Goal: Task Accomplishment & Management: Use online tool/utility

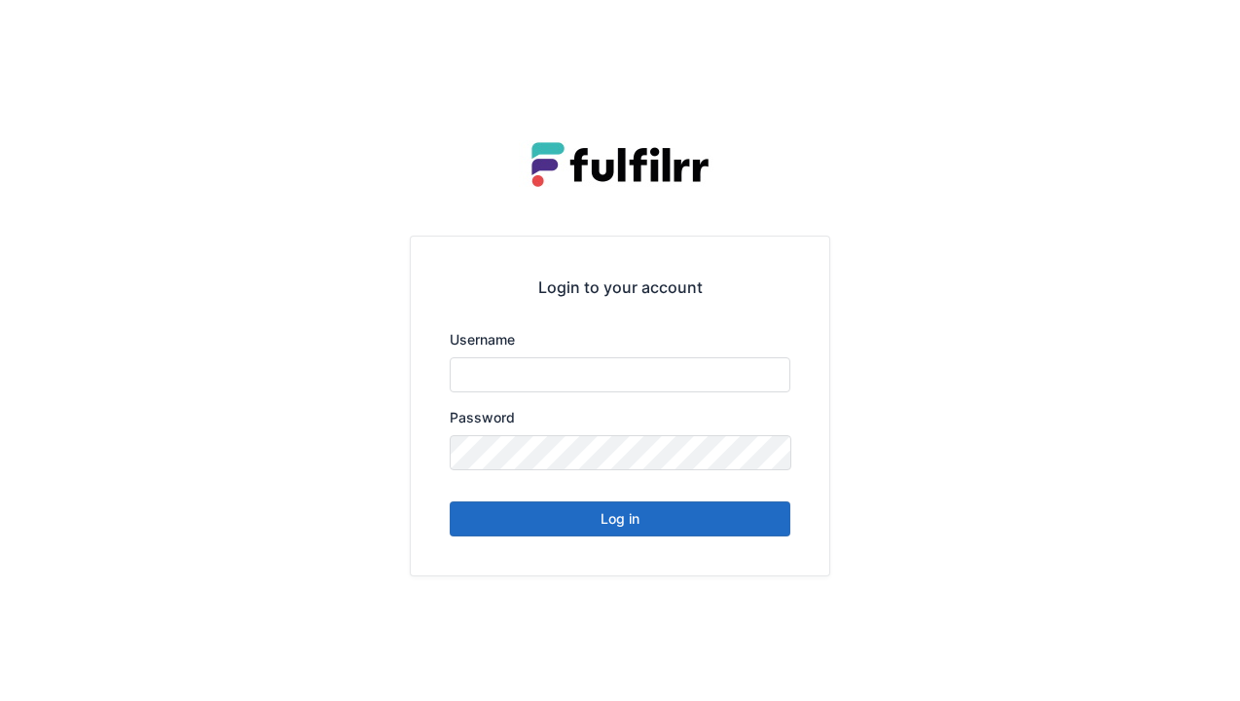
type input "******"
click at [621, 526] on button "Log in" at bounding box center [620, 518] width 341 height 35
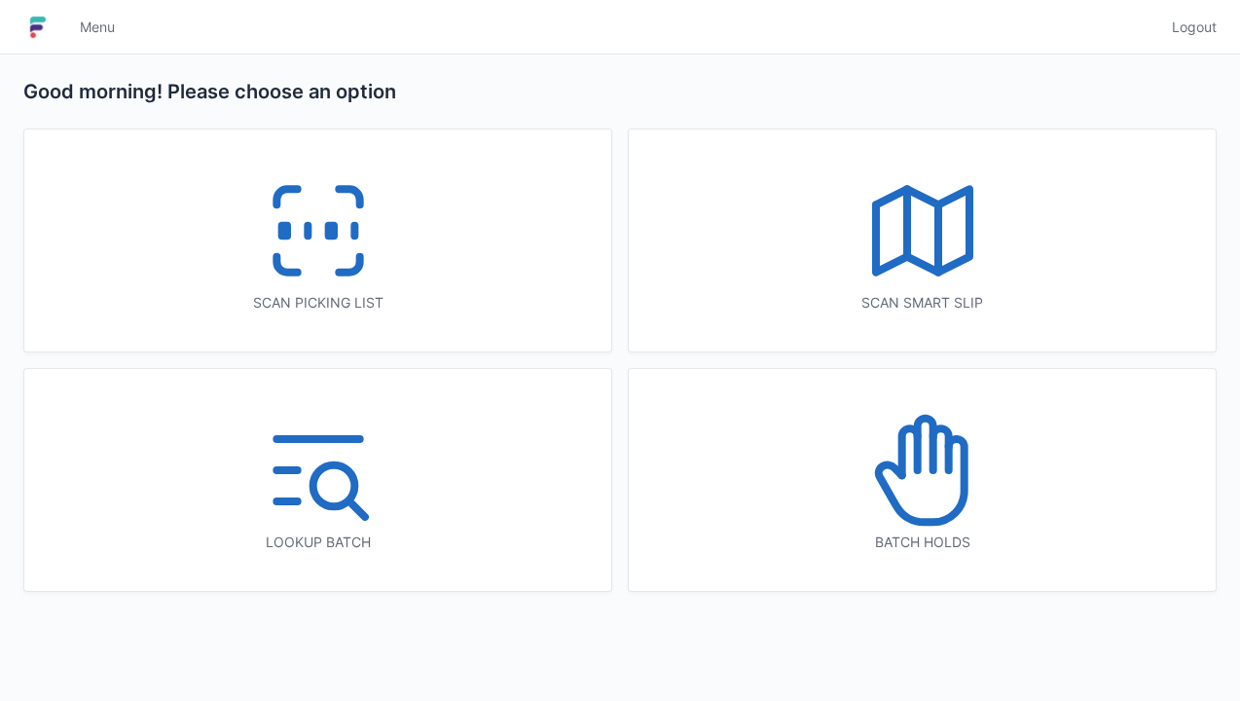
click at [934, 261] on icon at bounding box center [923, 230] width 125 height 125
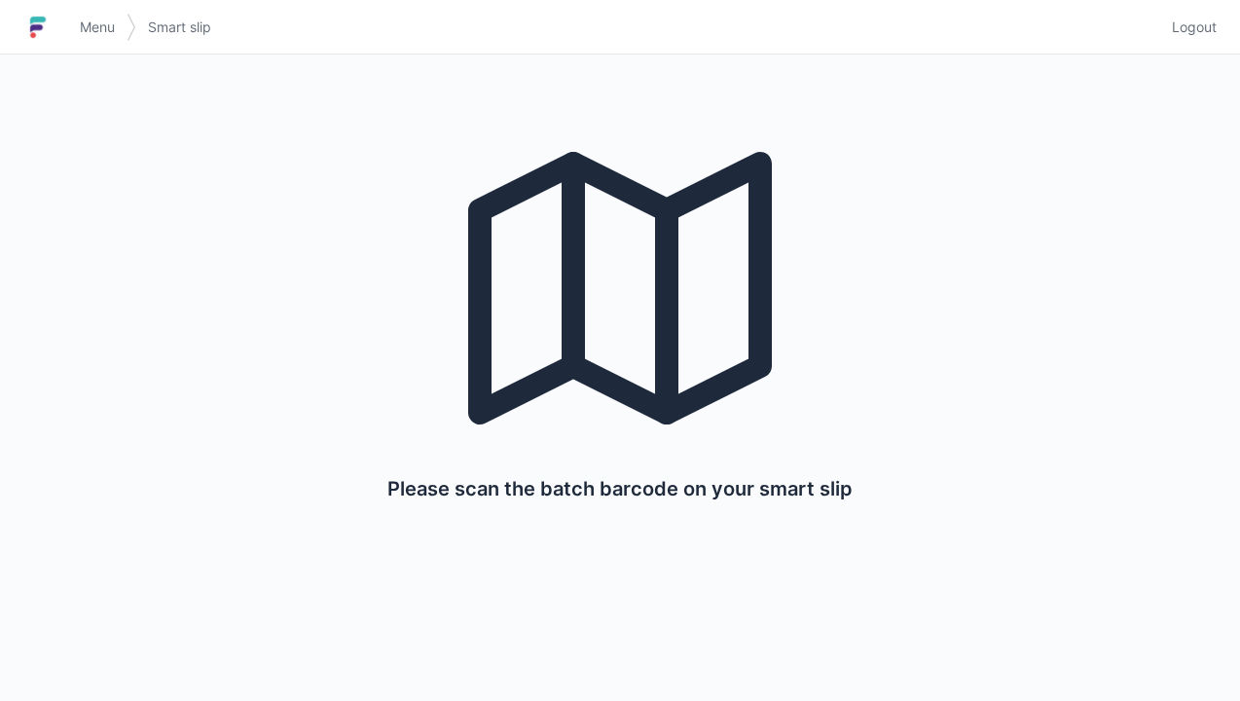
click at [98, 23] on span "Menu" at bounding box center [97, 27] width 35 height 19
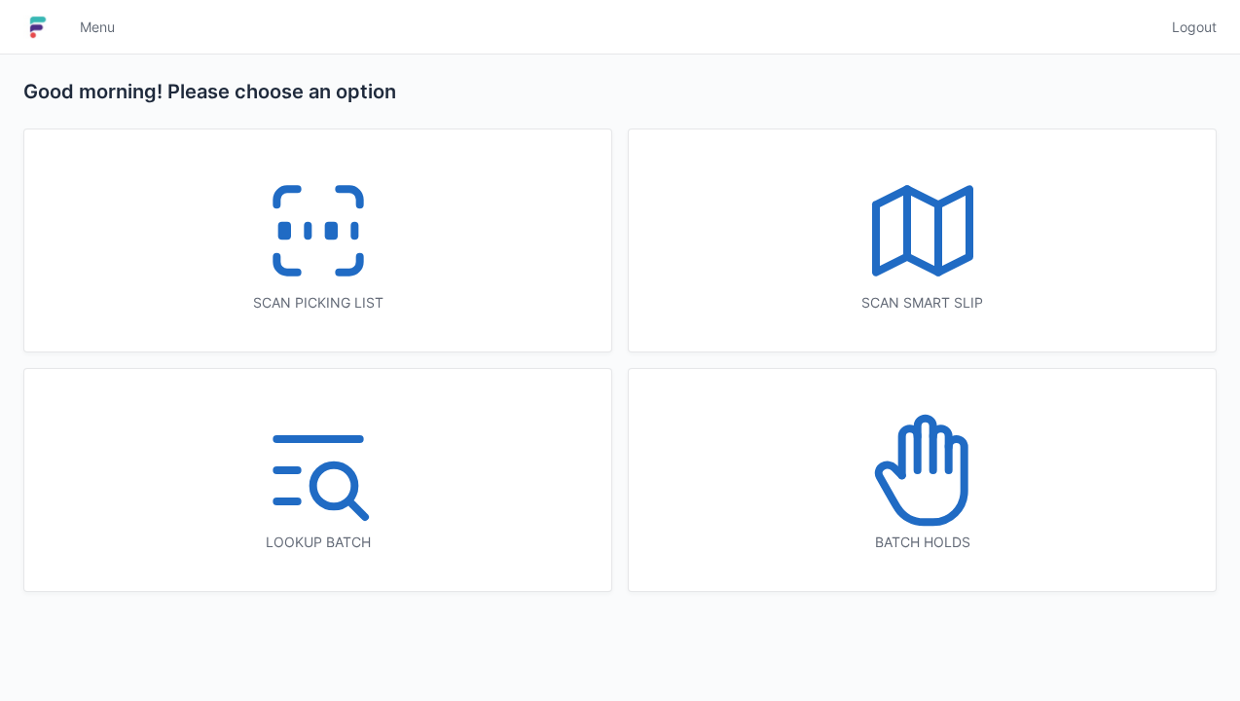
click at [891, 247] on icon at bounding box center [923, 230] width 125 height 125
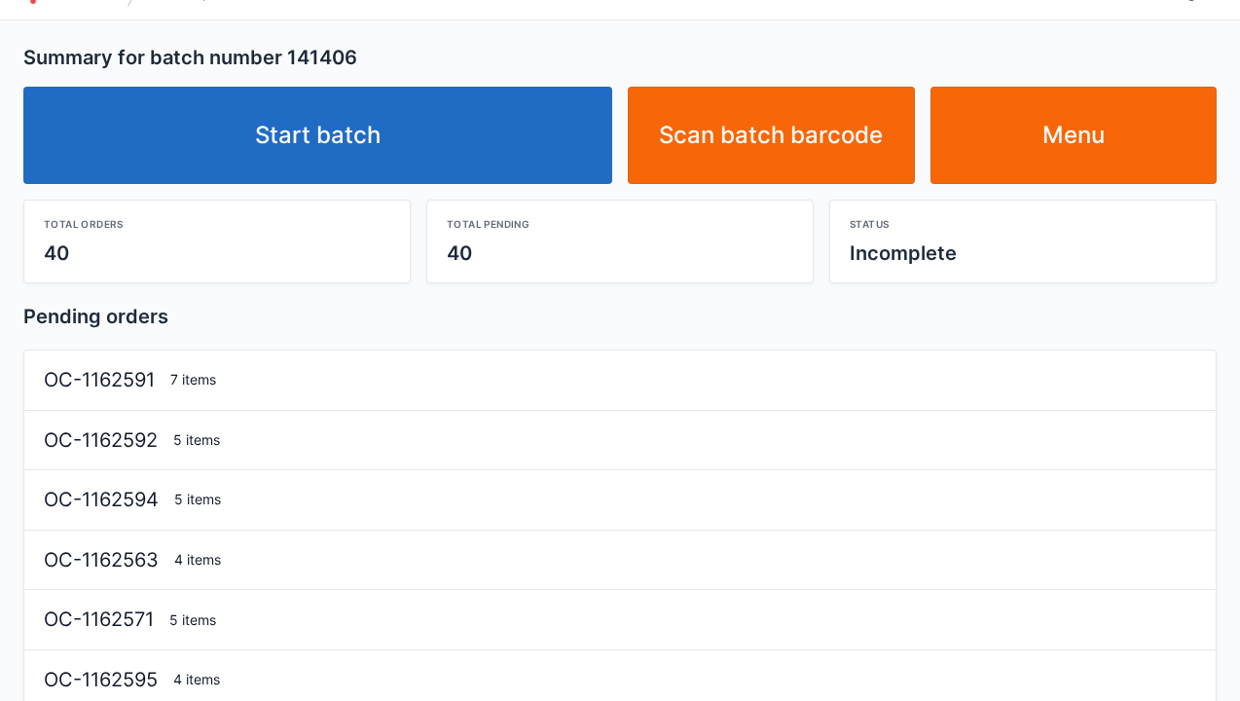
scroll to position [39, 0]
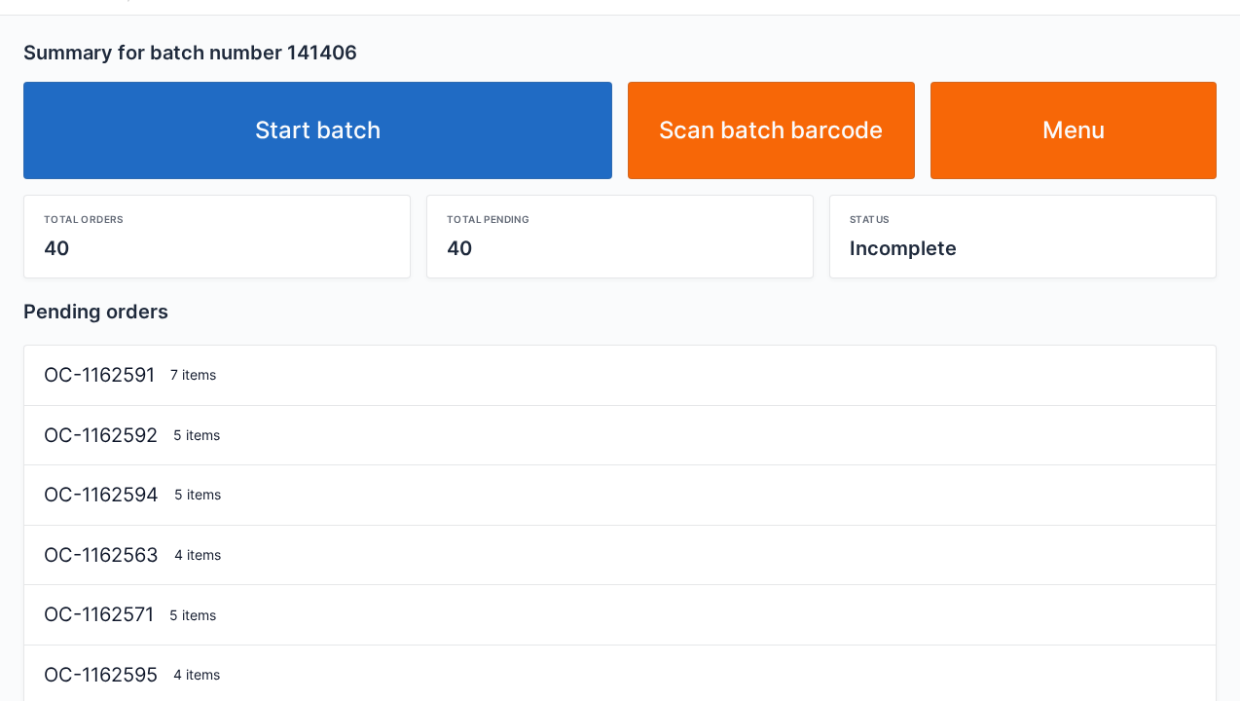
click at [470, 129] on link "Start batch" at bounding box center [317, 130] width 589 height 97
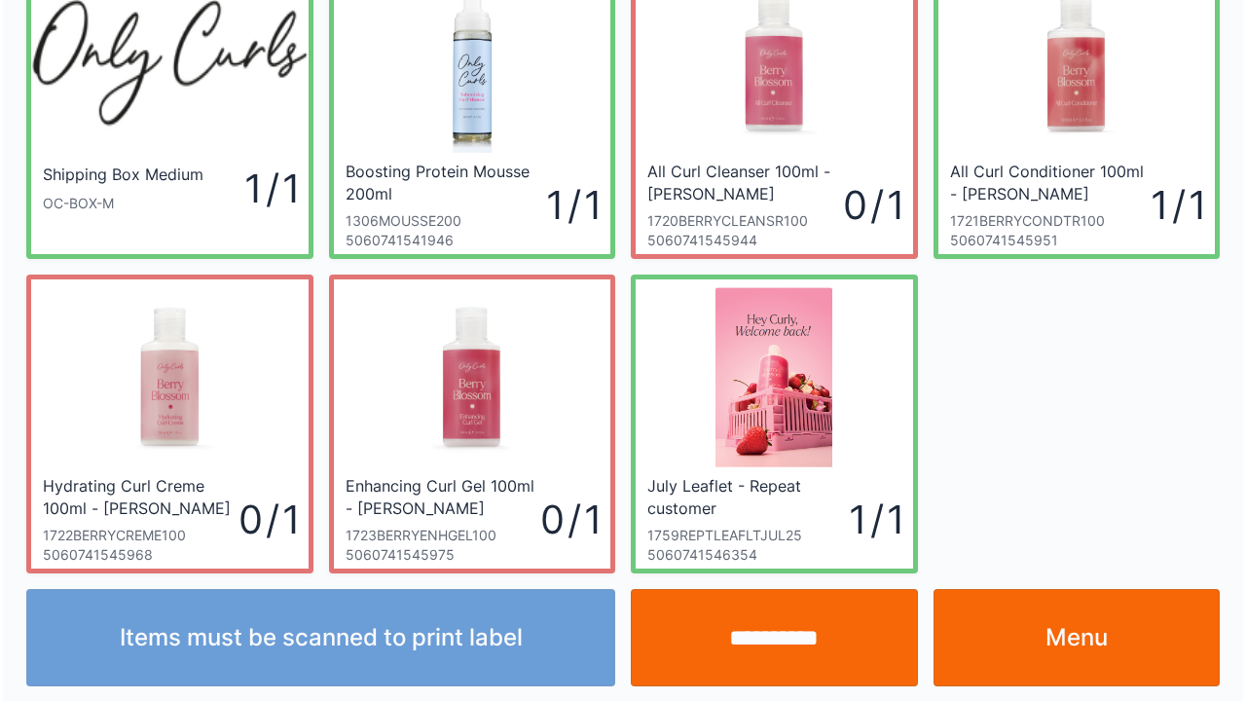
scroll to position [113, 0]
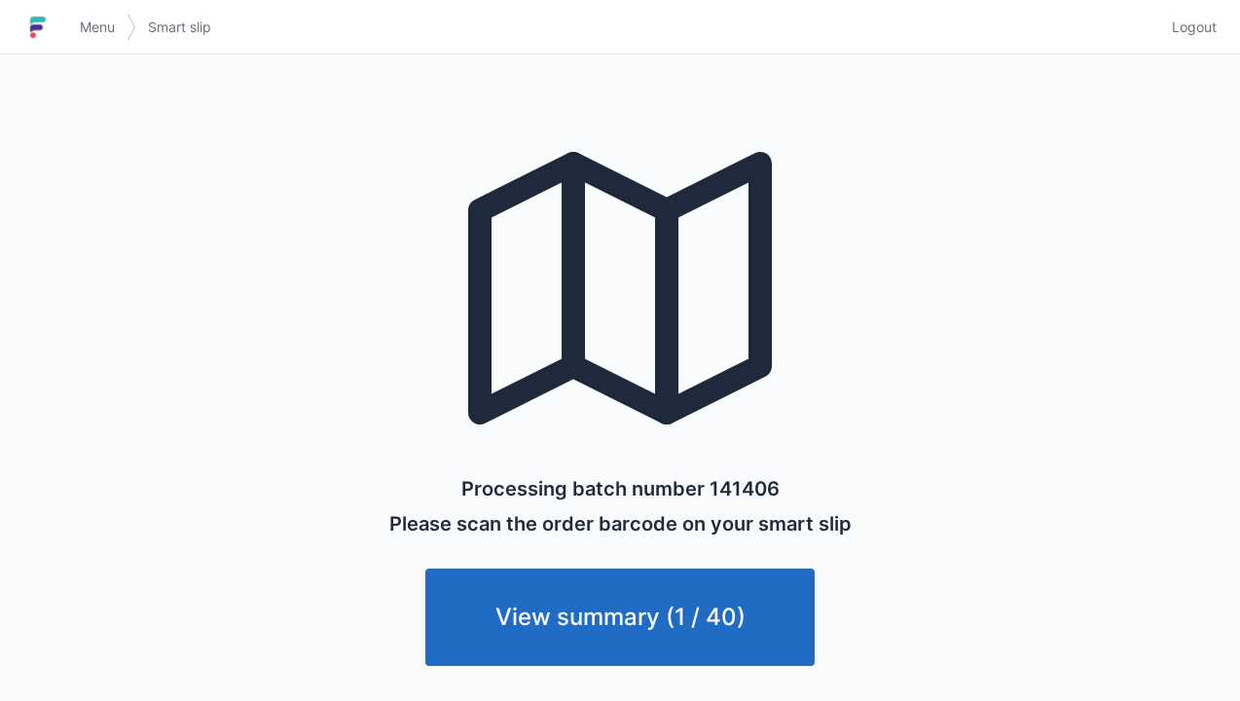
click at [94, 40] on link "Menu" at bounding box center [97, 27] width 58 height 35
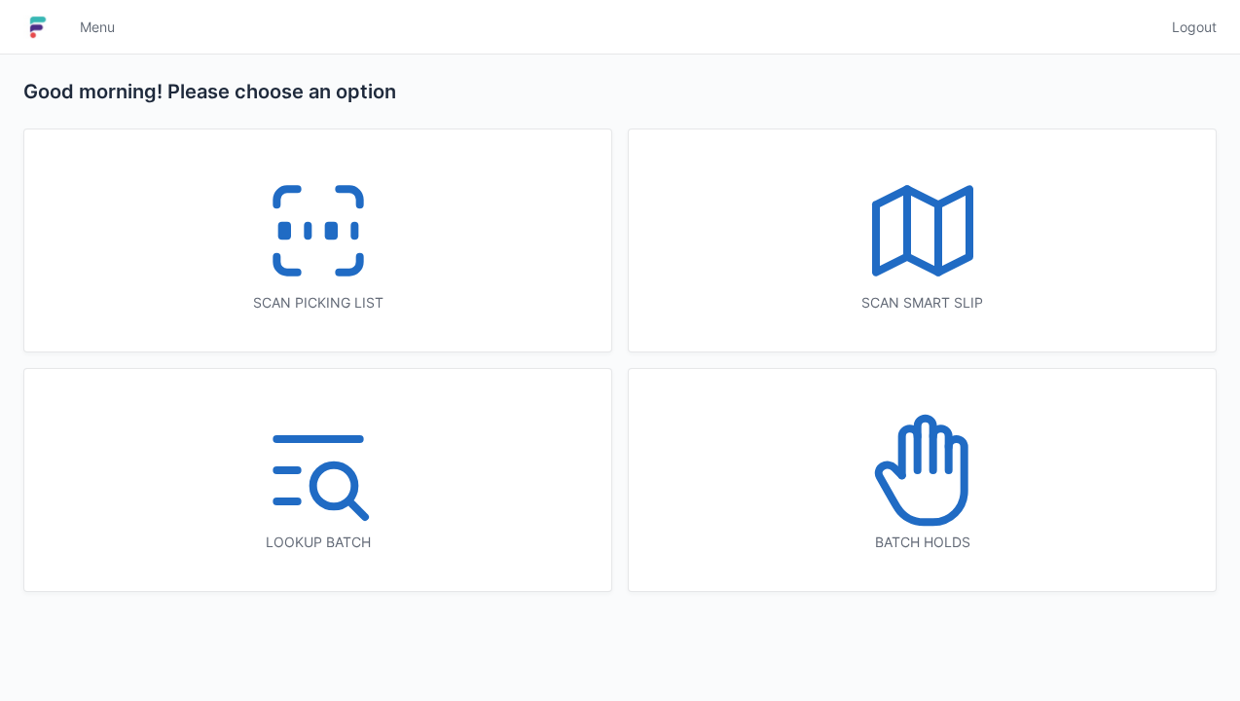
click at [108, 29] on span "Menu" at bounding box center [97, 27] width 35 height 19
click at [324, 273] on icon at bounding box center [318, 230] width 125 height 125
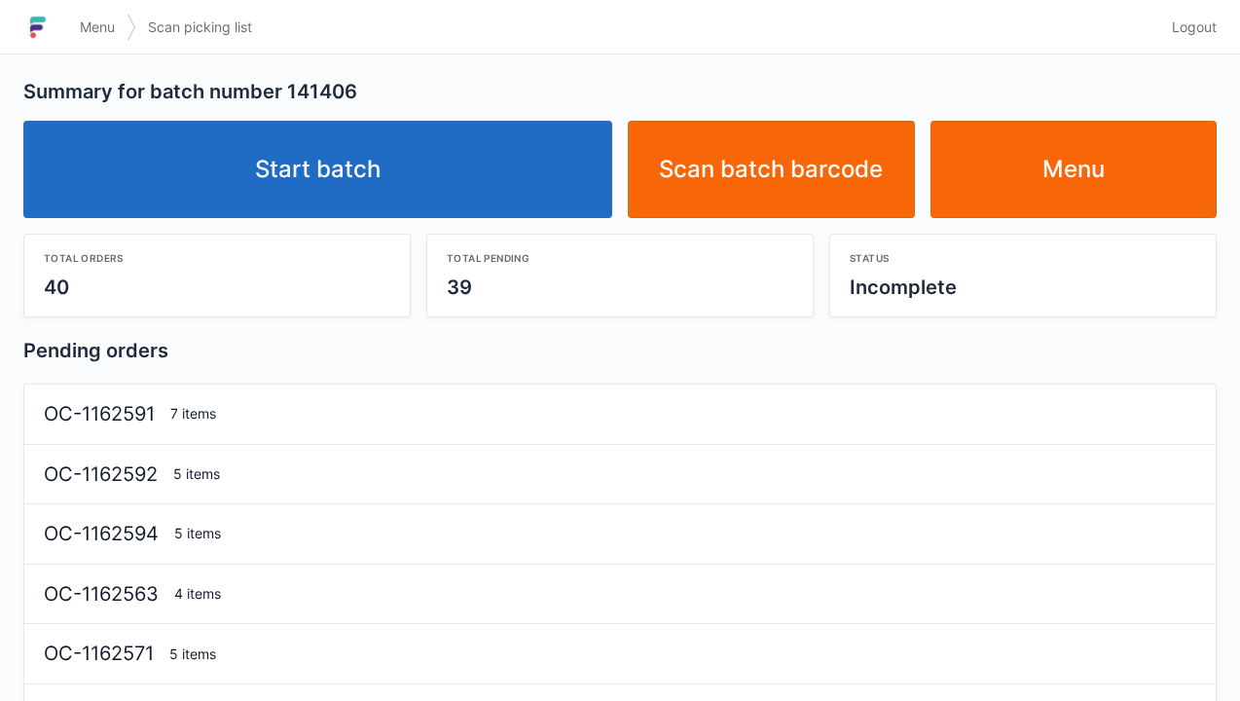
click at [421, 149] on link "Start batch" at bounding box center [317, 169] width 589 height 97
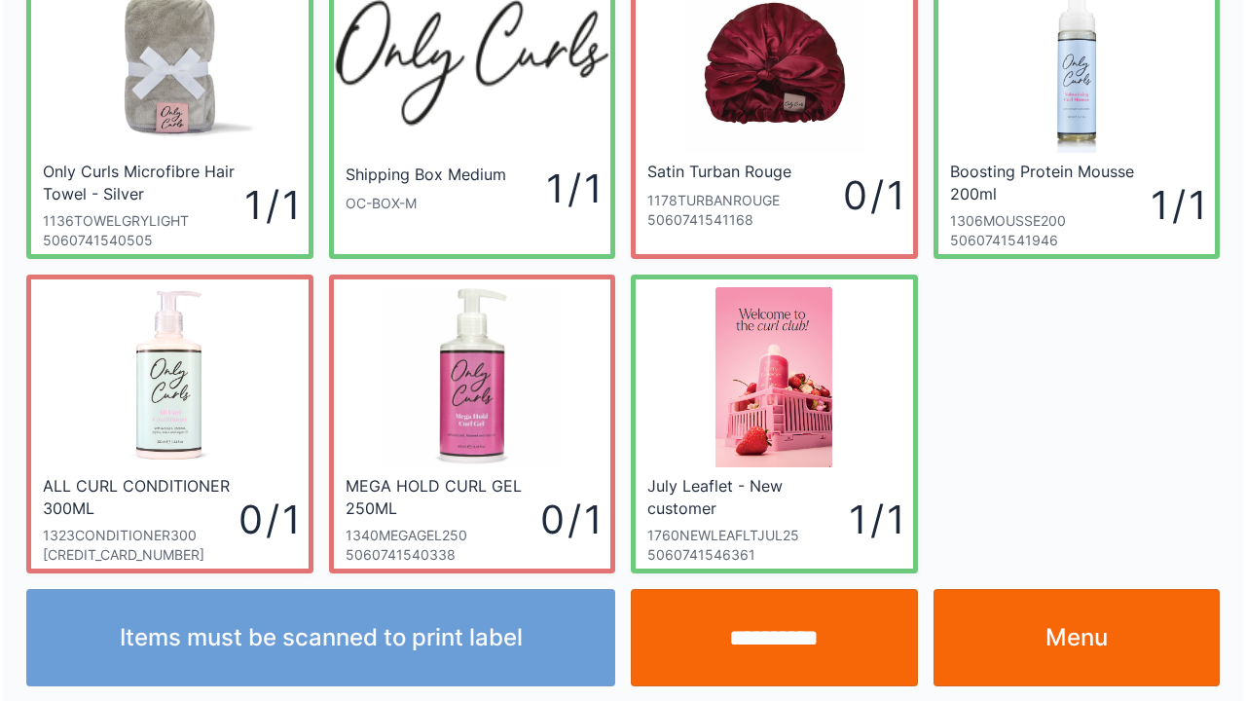
scroll to position [113, 0]
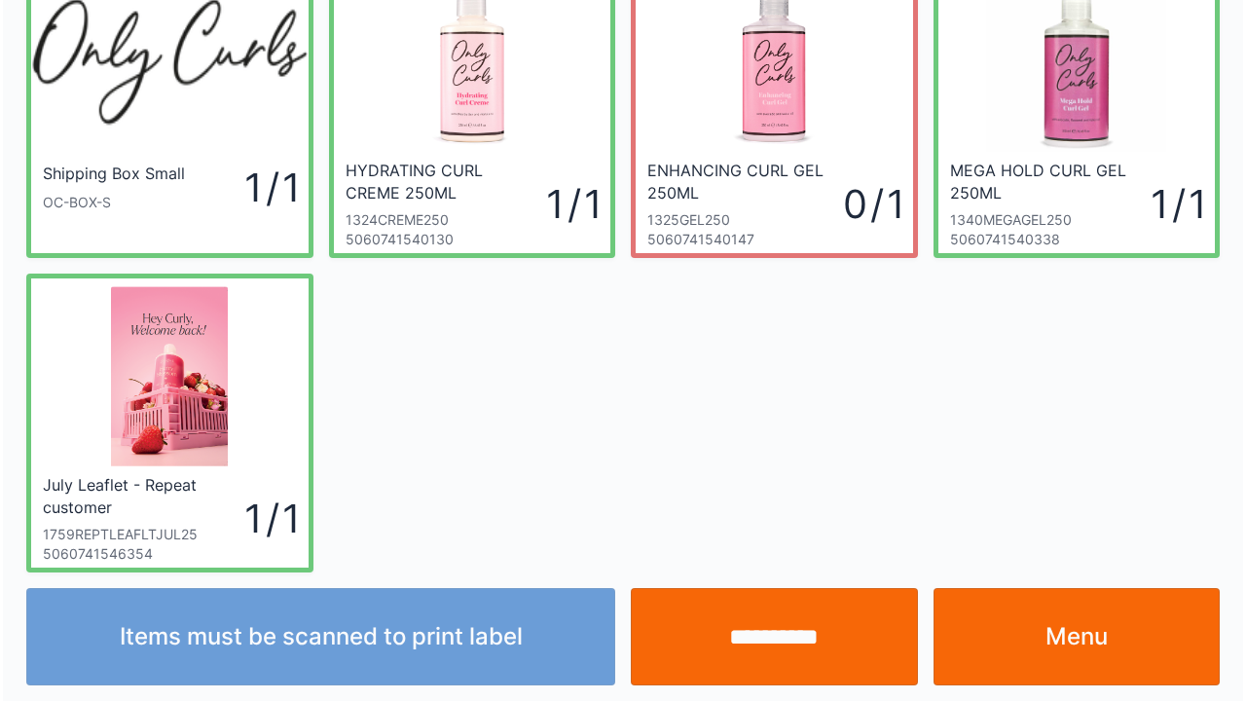
scroll to position [113, 0]
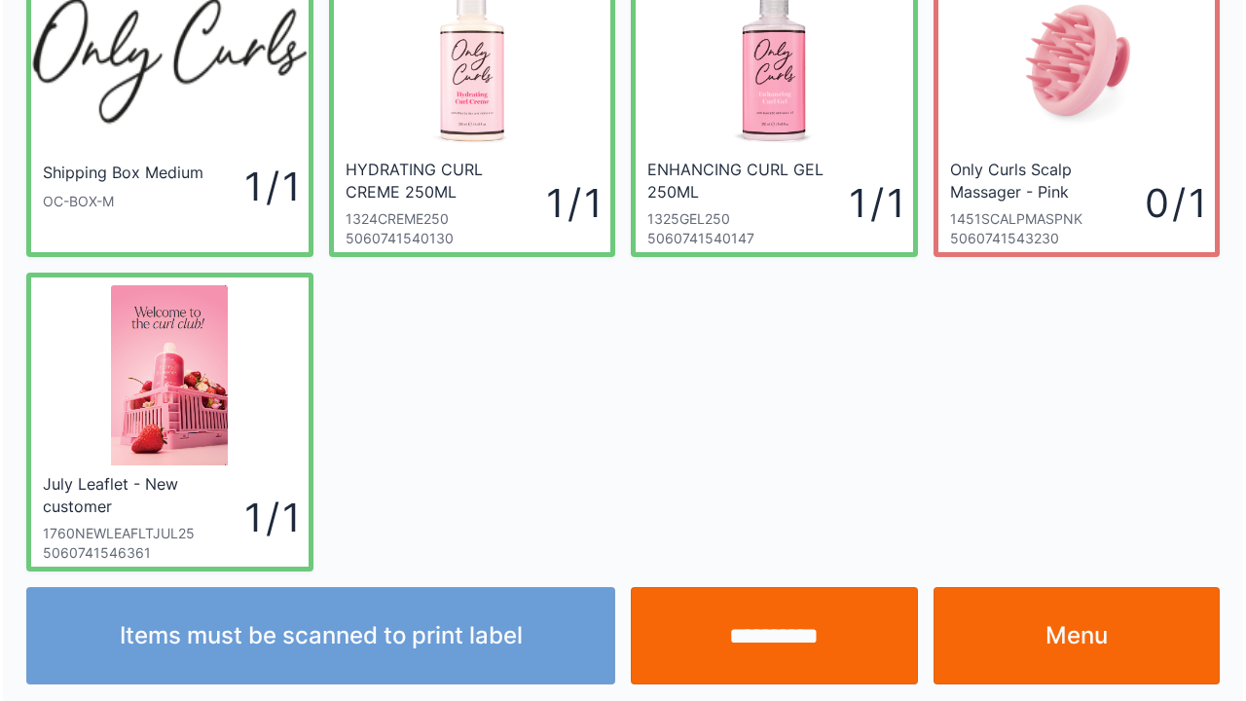
scroll to position [113, 0]
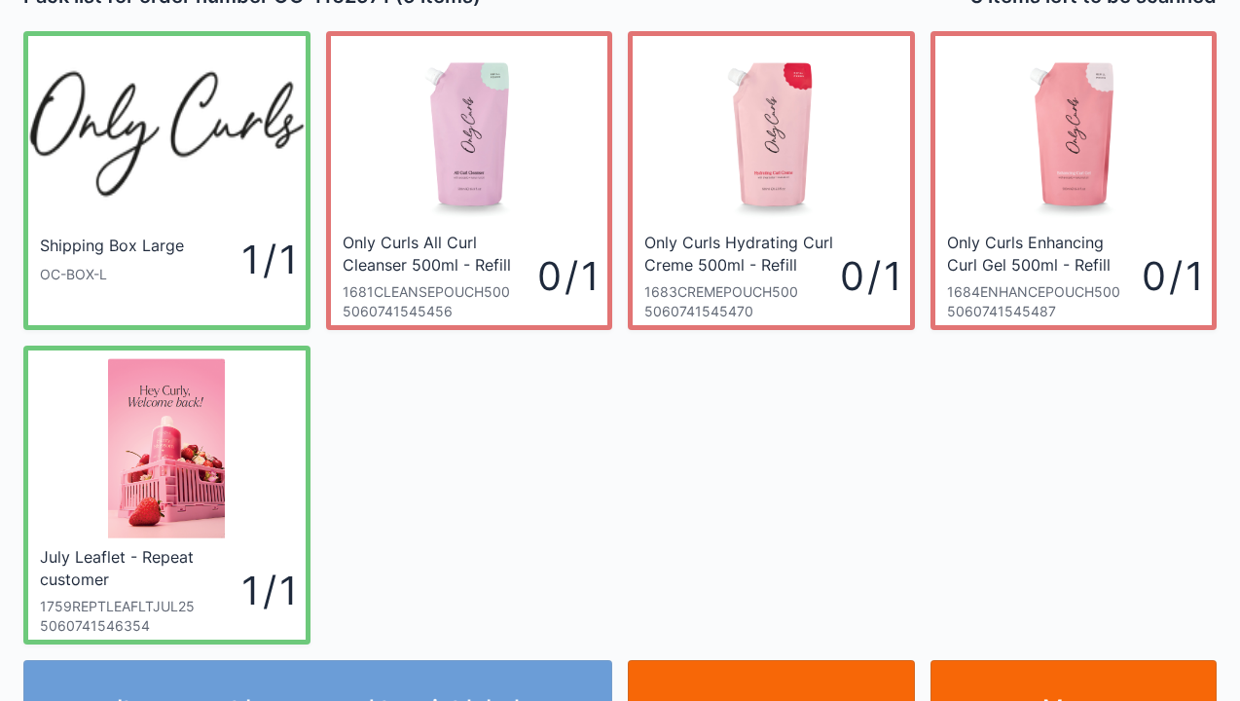
scroll to position [78, 0]
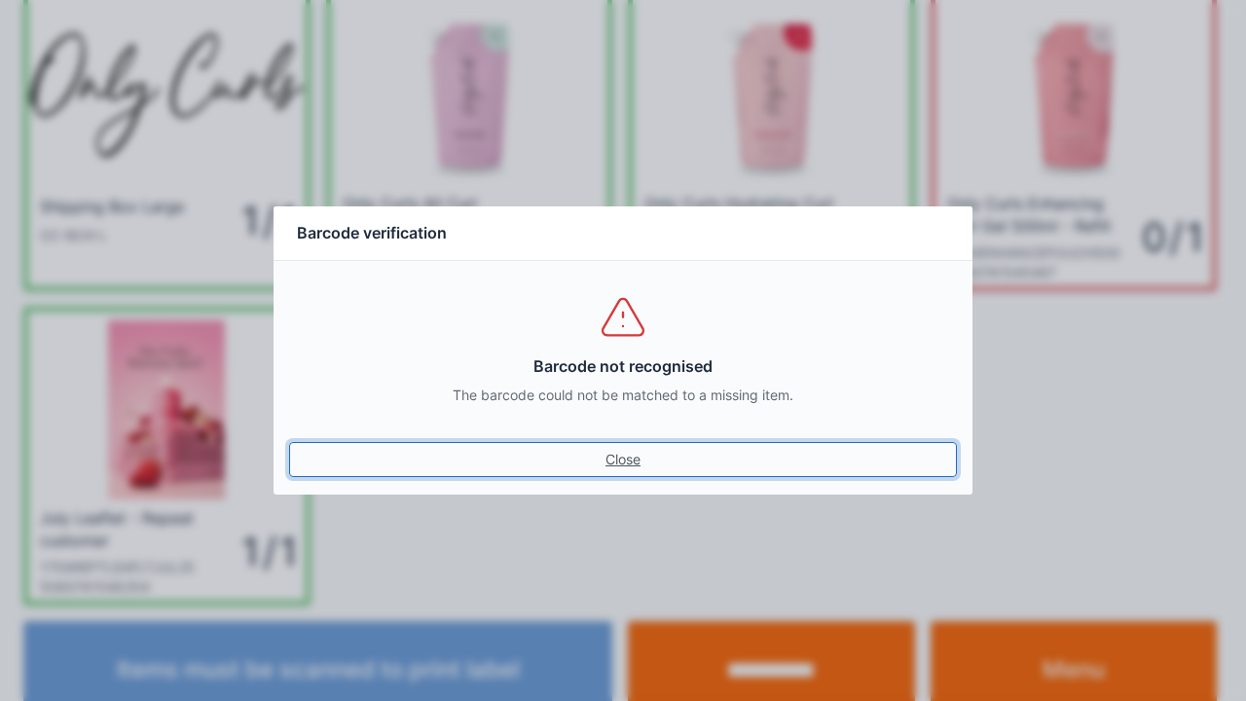
click at [633, 469] on link "Close" at bounding box center [623, 459] width 668 height 35
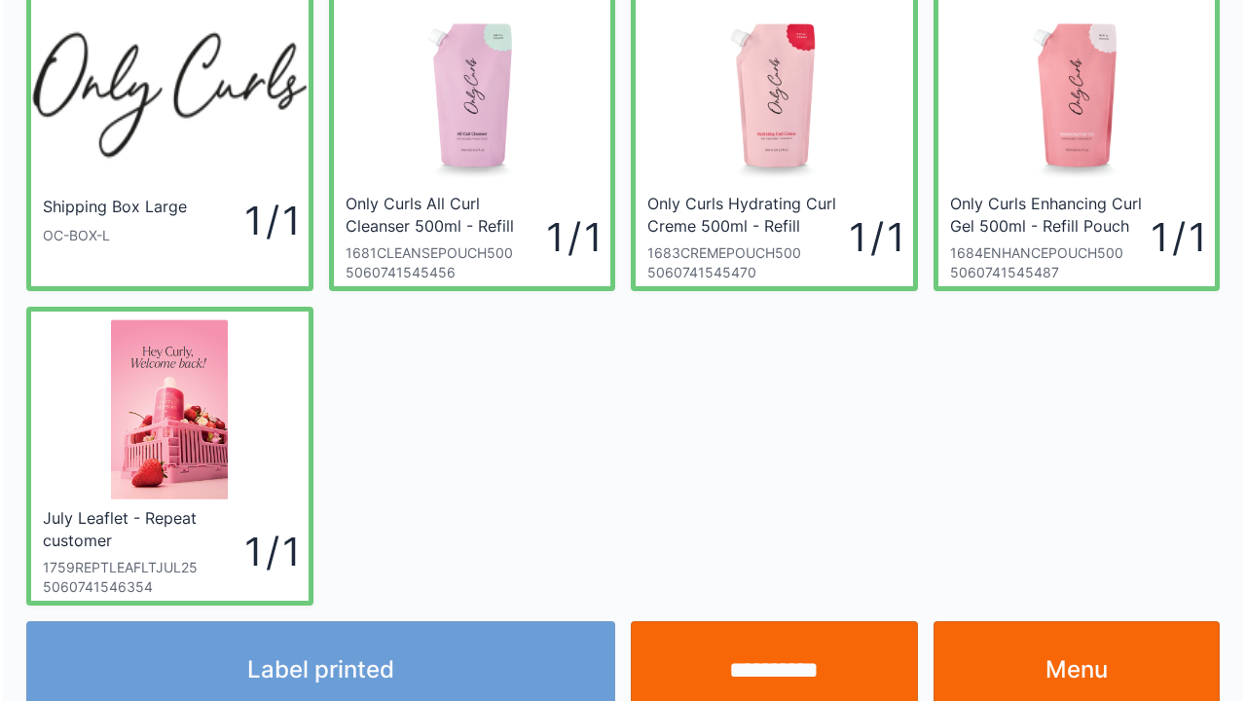
scroll to position [113, 0]
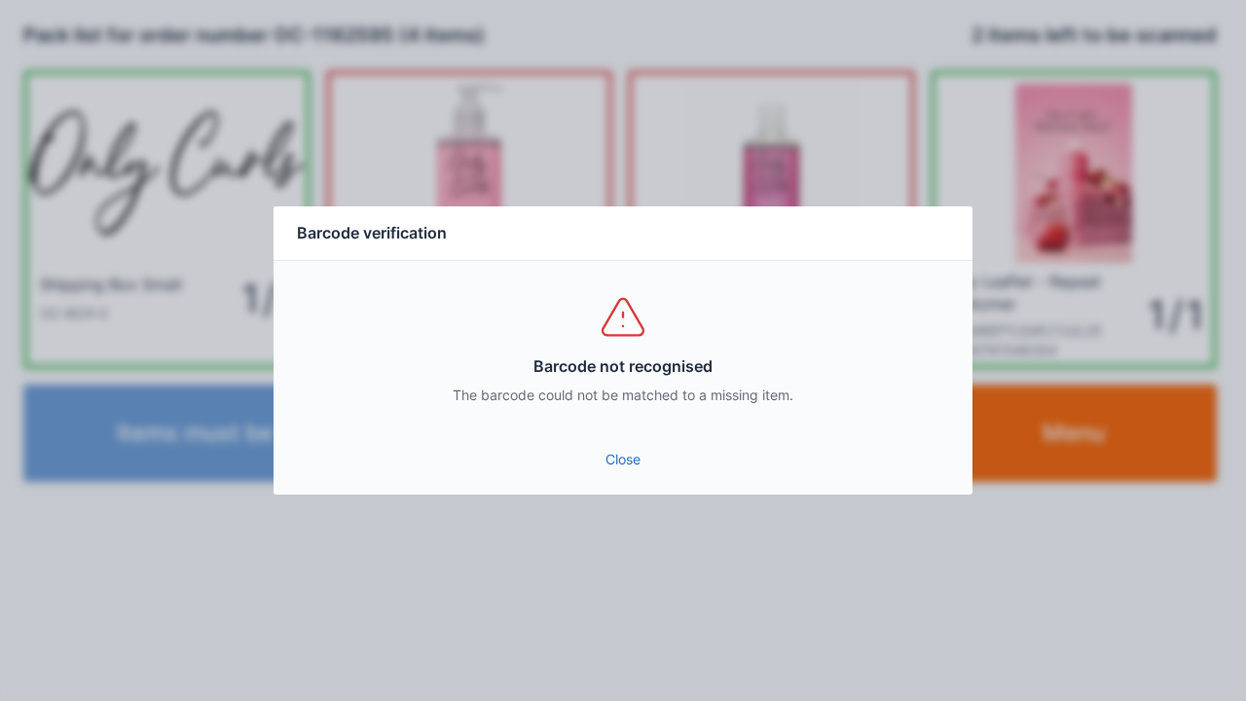
click at [633, 476] on link "Close" at bounding box center [623, 459] width 668 height 35
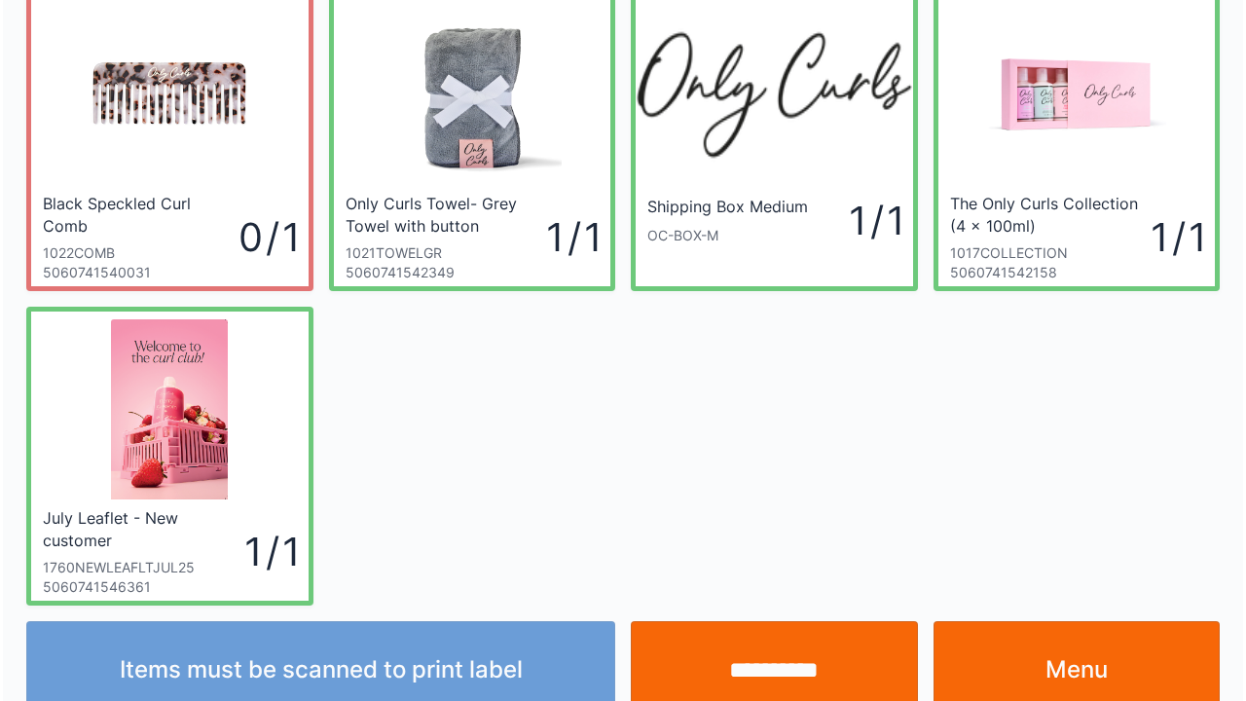
scroll to position [113, 0]
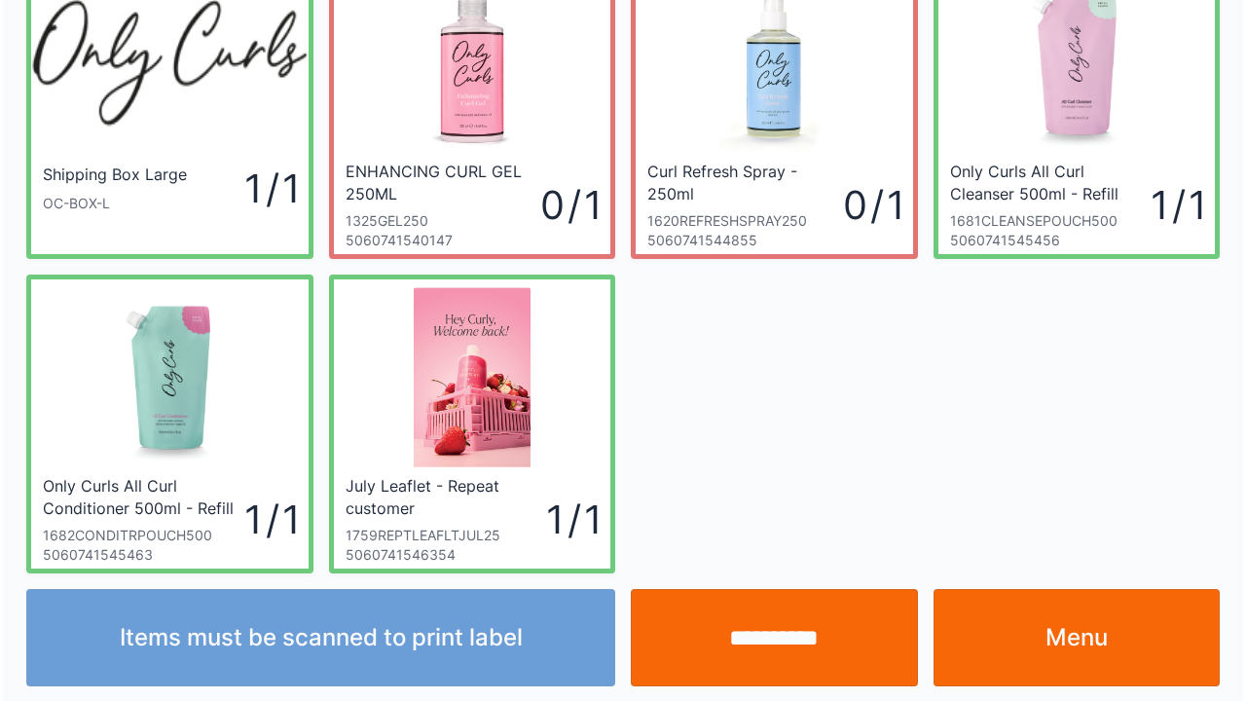
scroll to position [113, 0]
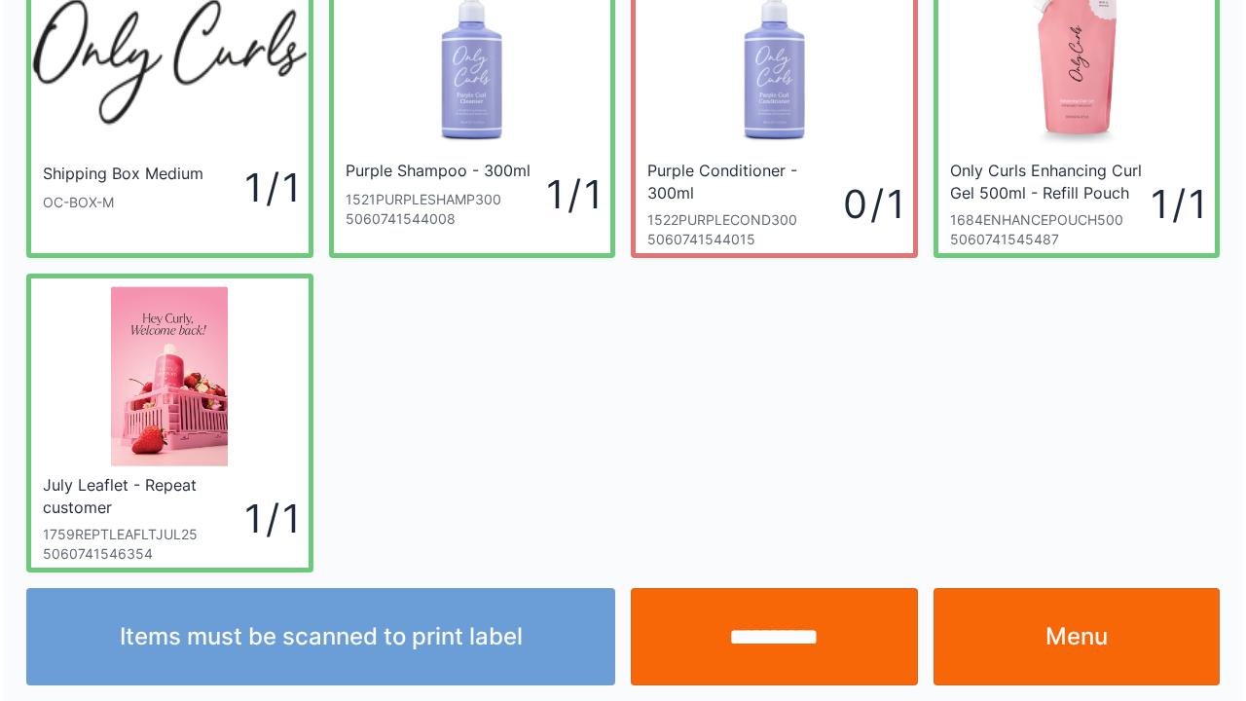
scroll to position [113, 0]
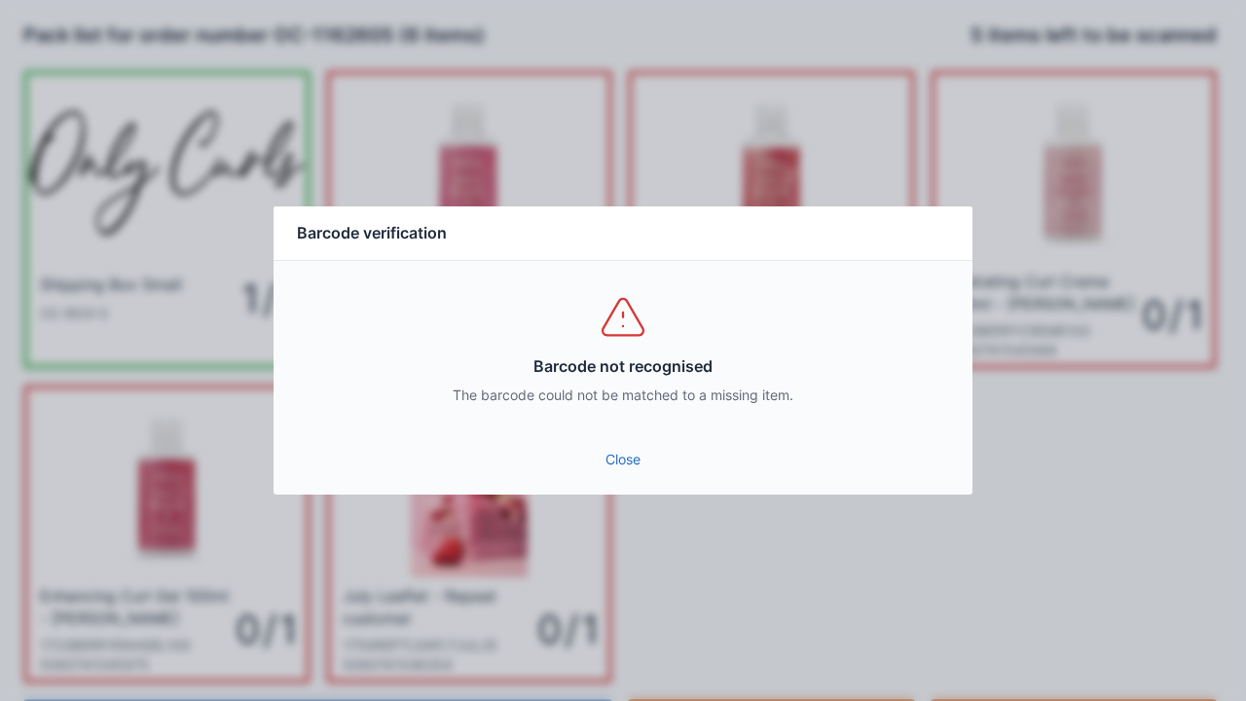
click at [633, 493] on div "Close" at bounding box center [623, 465] width 699 height 58
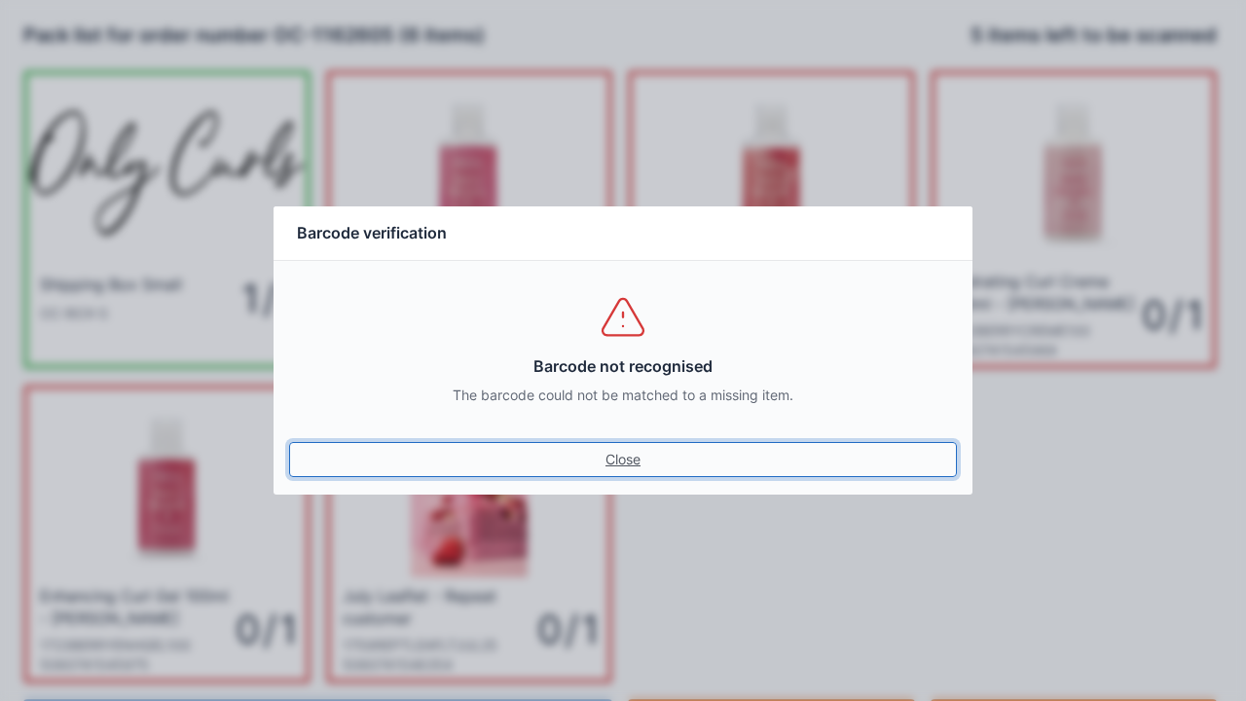
click at [638, 473] on link "Close" at bounding box center [623, 459] width 668 height 35
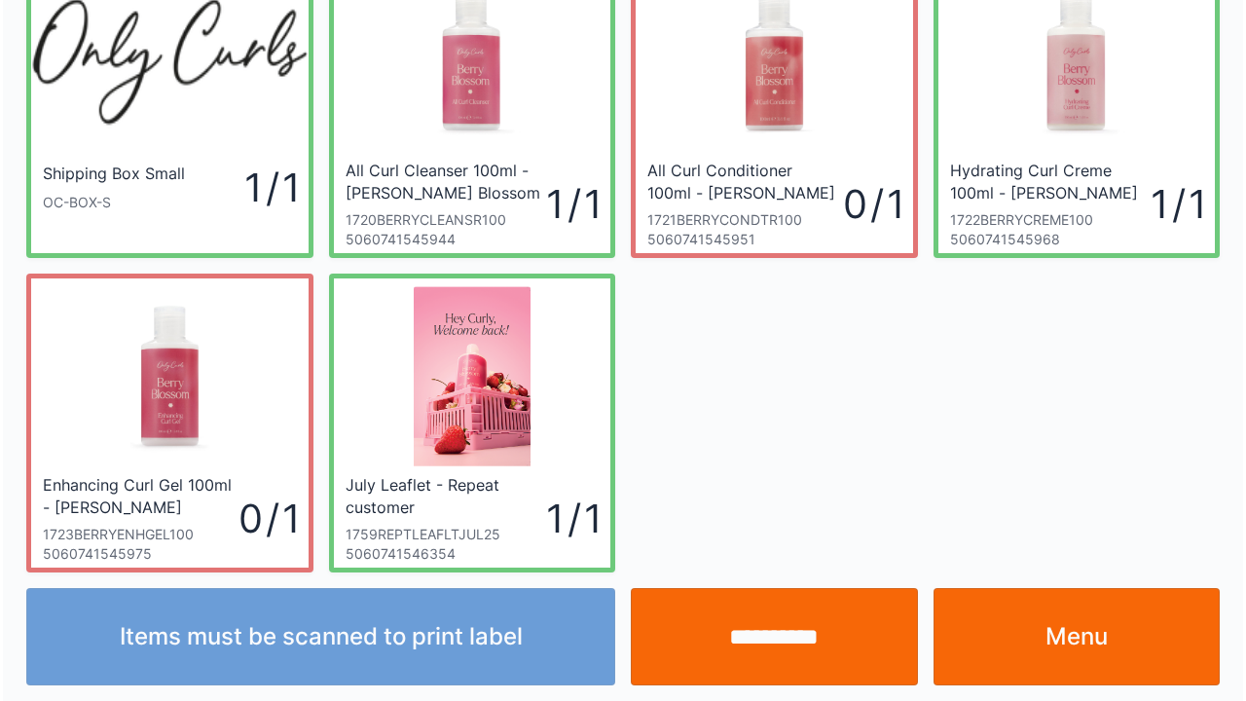
scroll to position [113, 0]
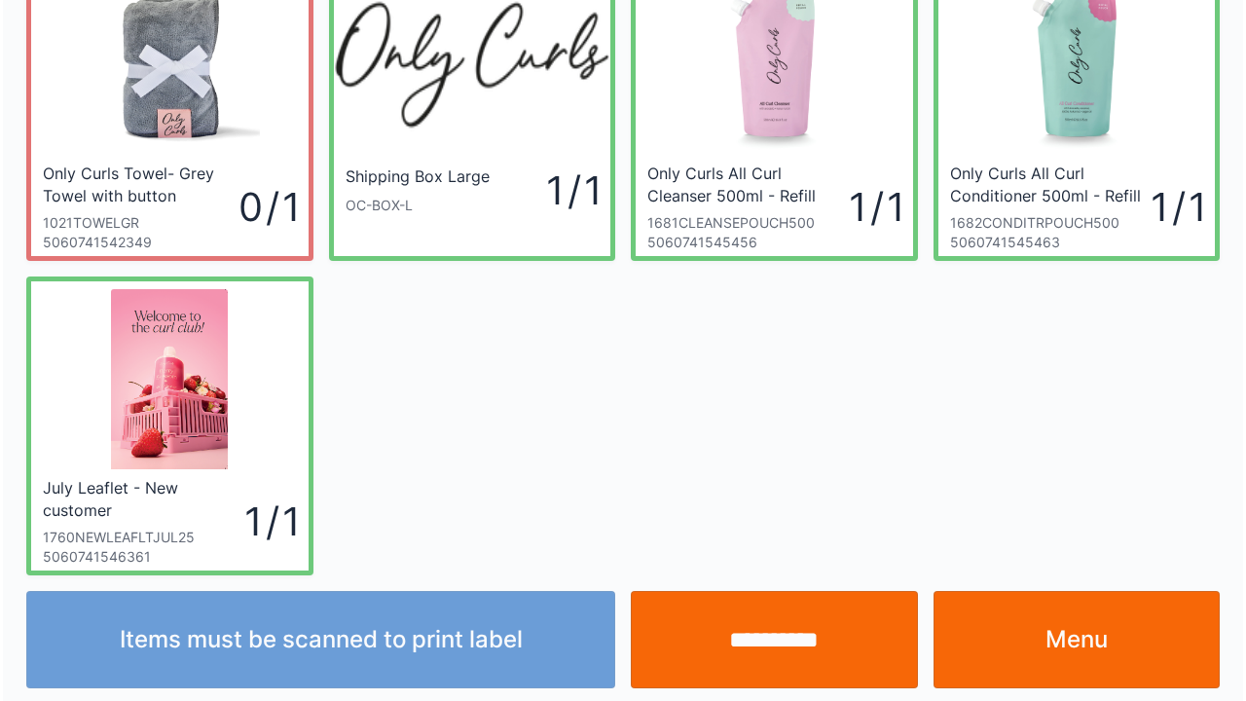
scroll to position [113, 0]
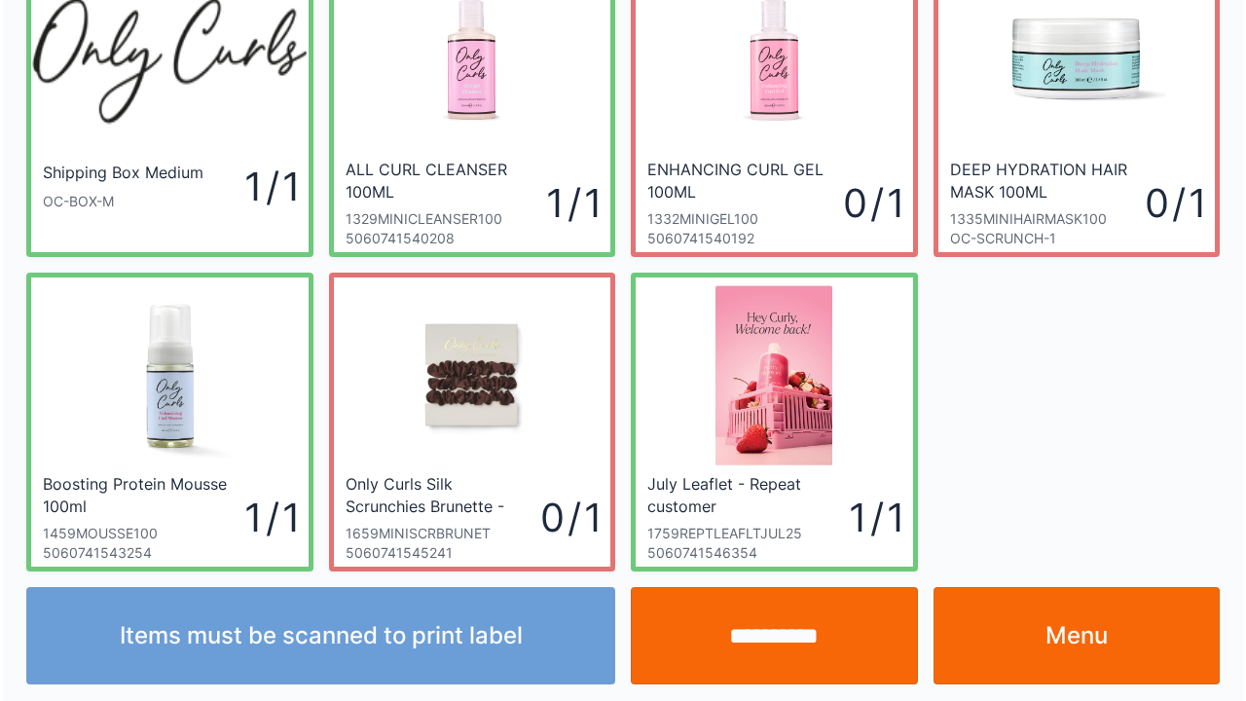
scroll to position [113, 0]
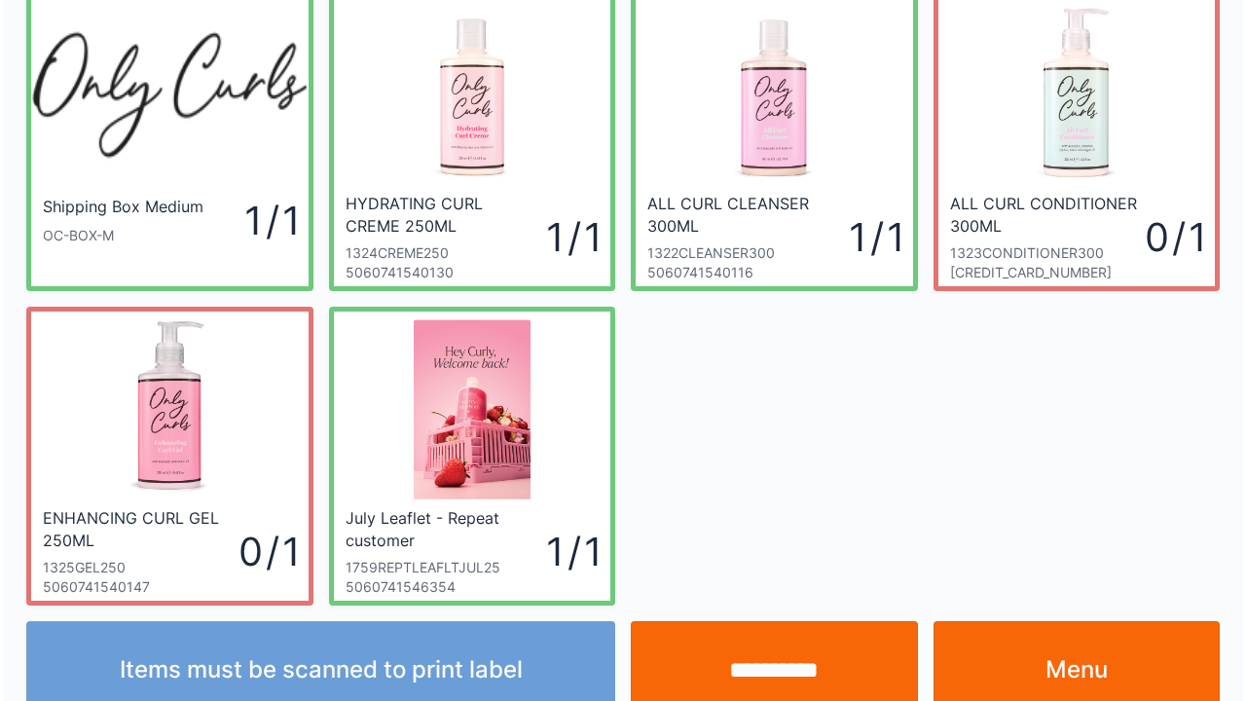
scroll to position [113, 0]
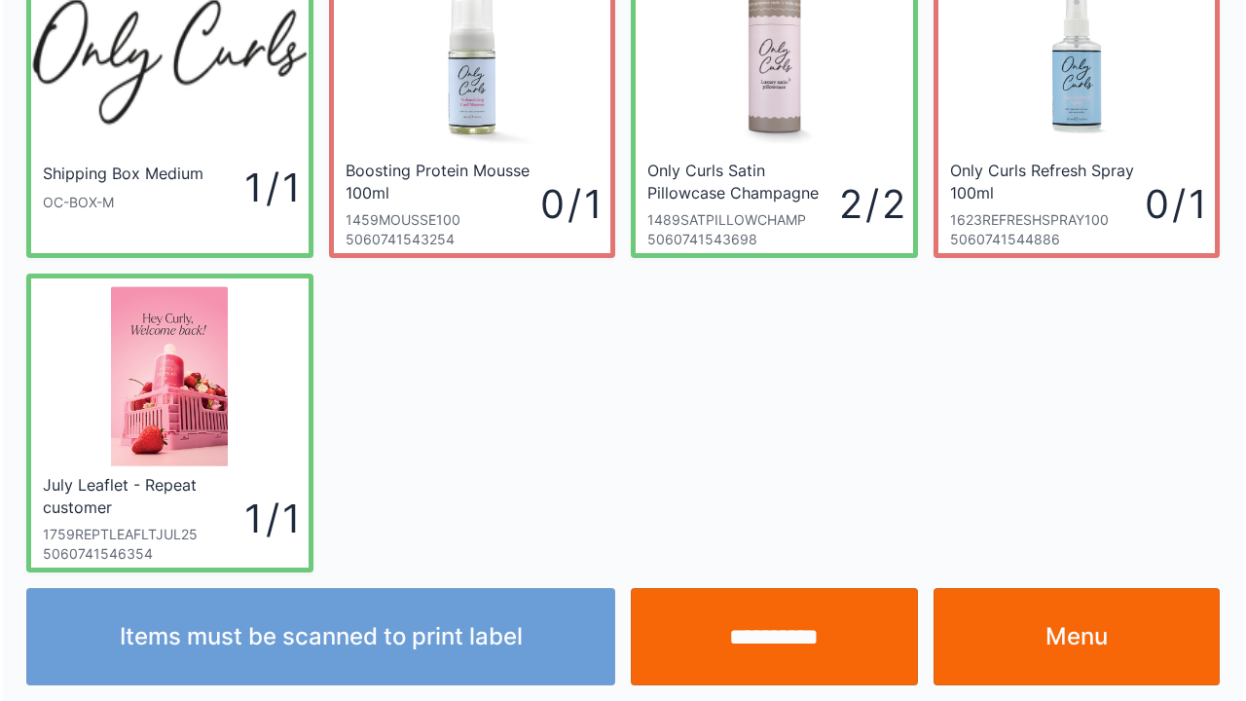
scroll to position [113, 0]
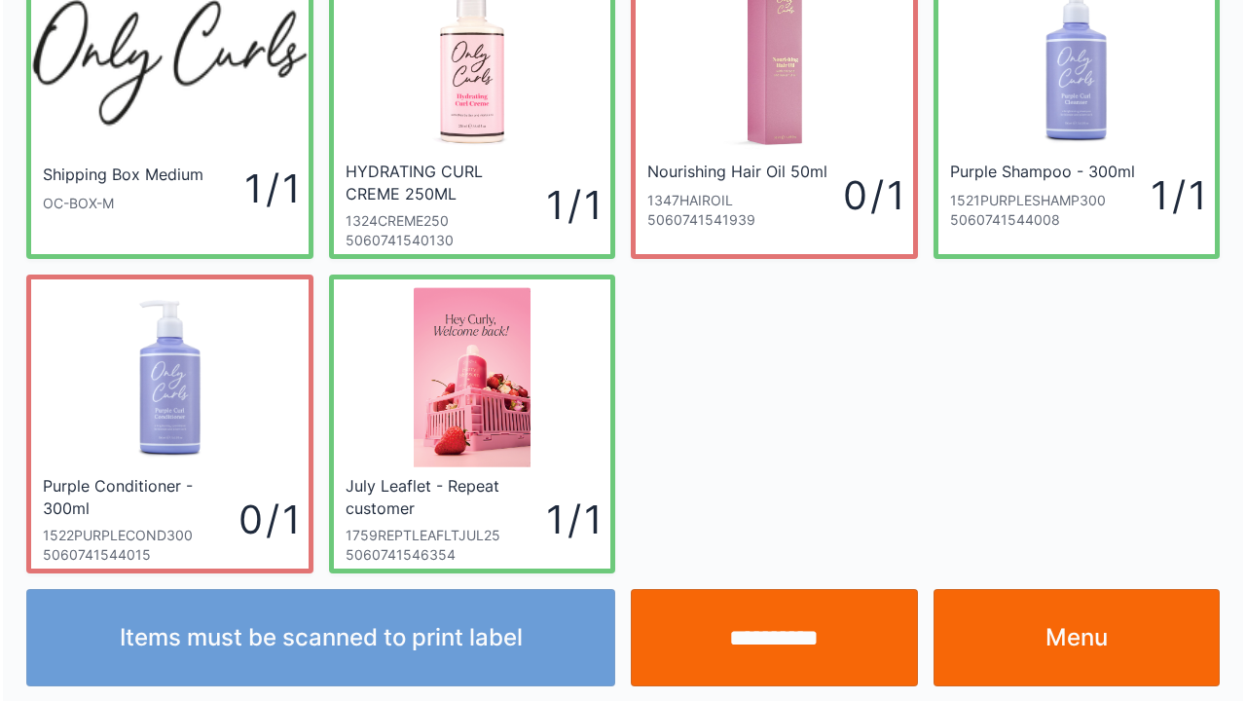
scroll to position [113, 0]
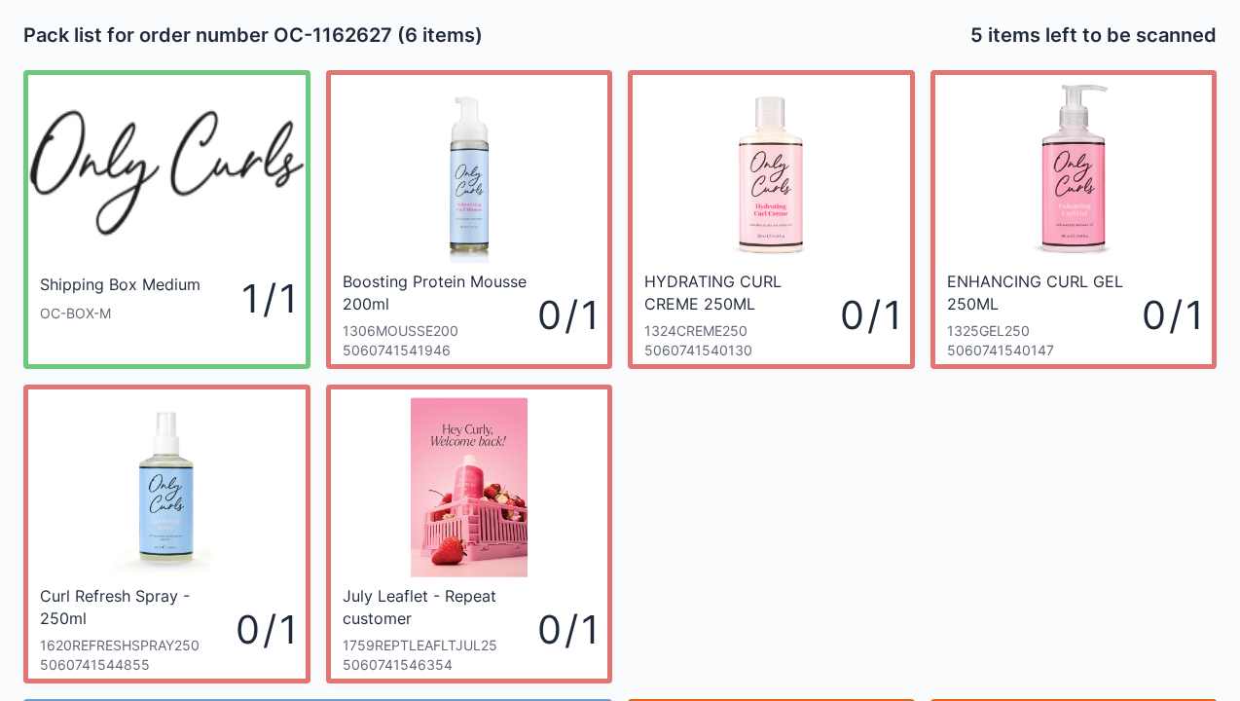
click at [932, 479] on div "Shipping Box Medium OC-BOX-M 1 / 1 Boosting Protein Mousse 200ml 1306MOUSSE200 …" at bounding box center [620, 369] width 1209 height 629
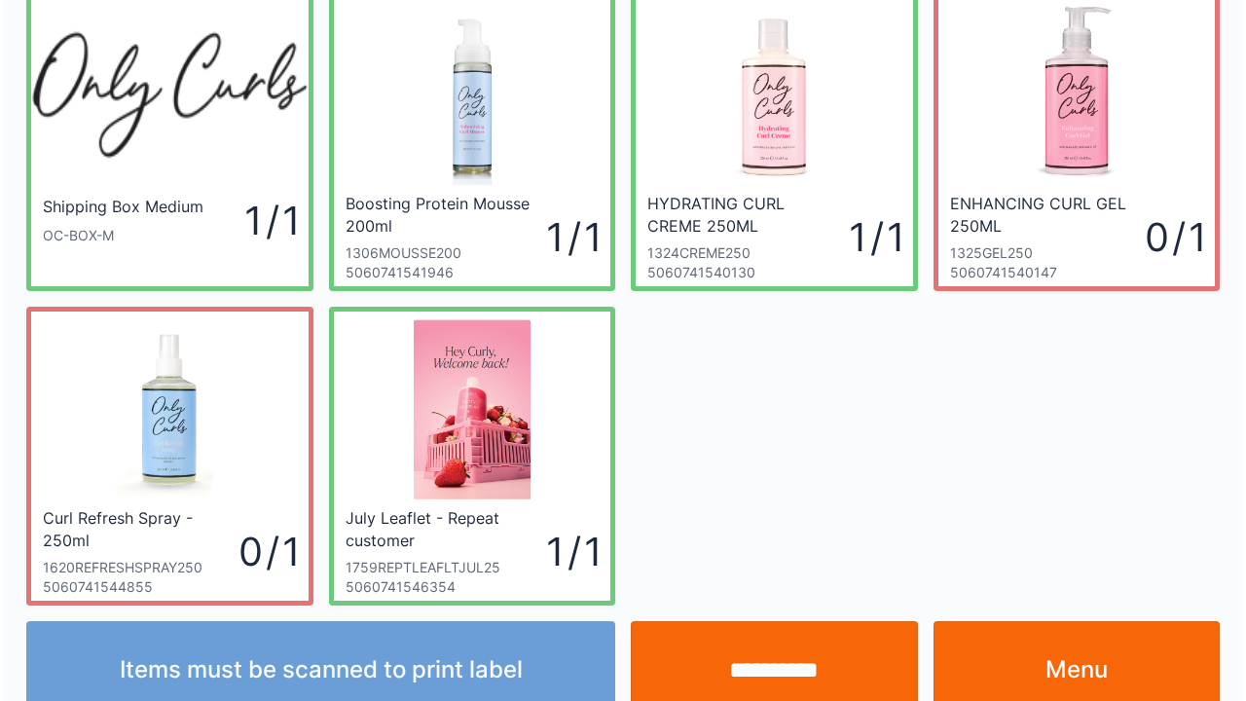
scroll to position [113, 0]
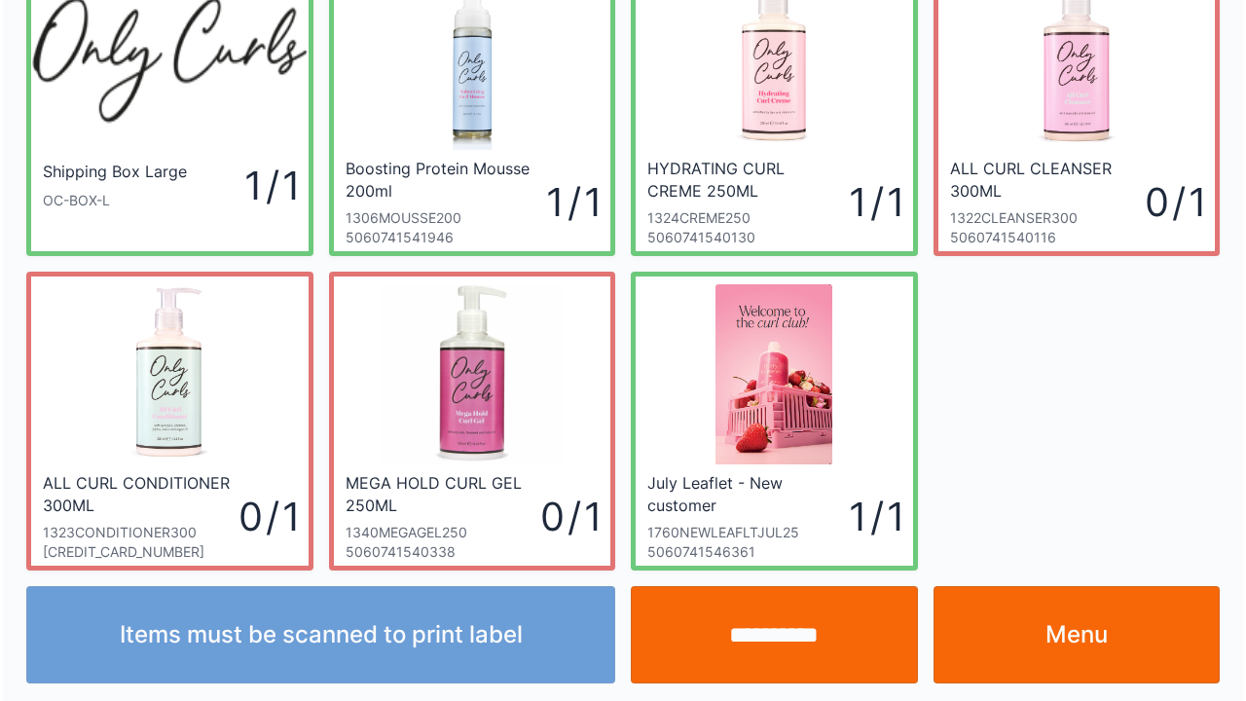
scroll to position [113, 0]
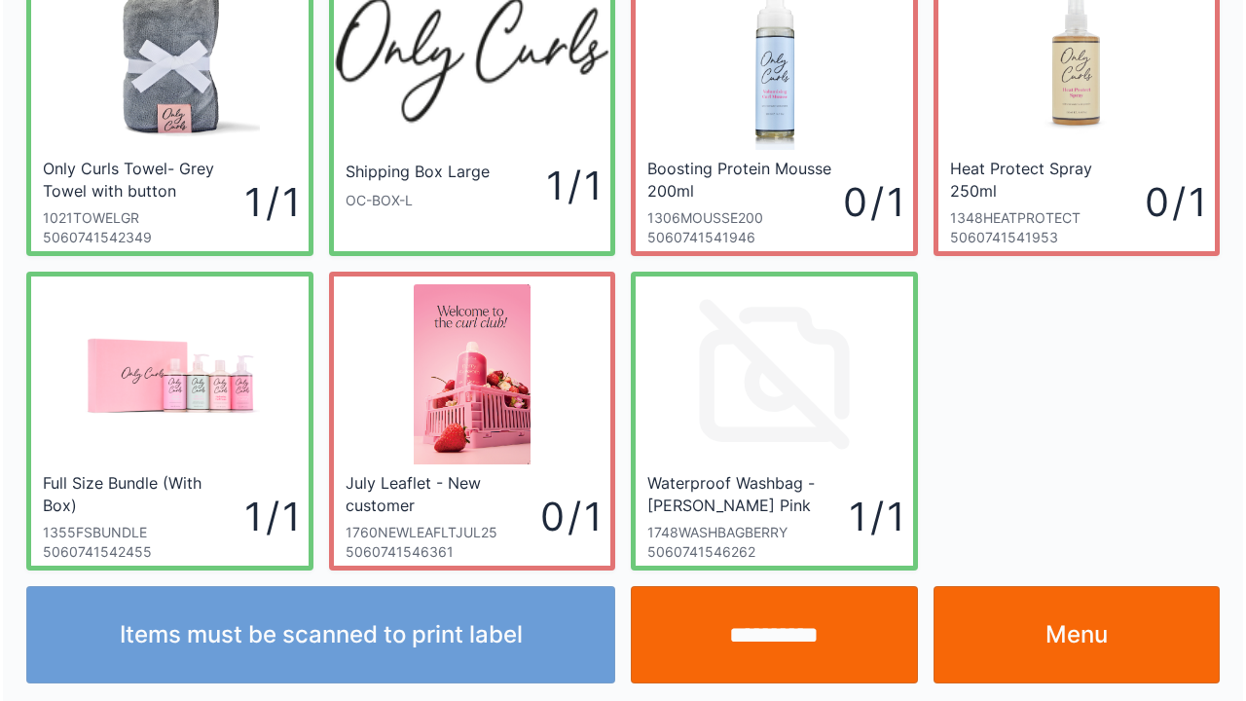
scroll to position [113, 0]
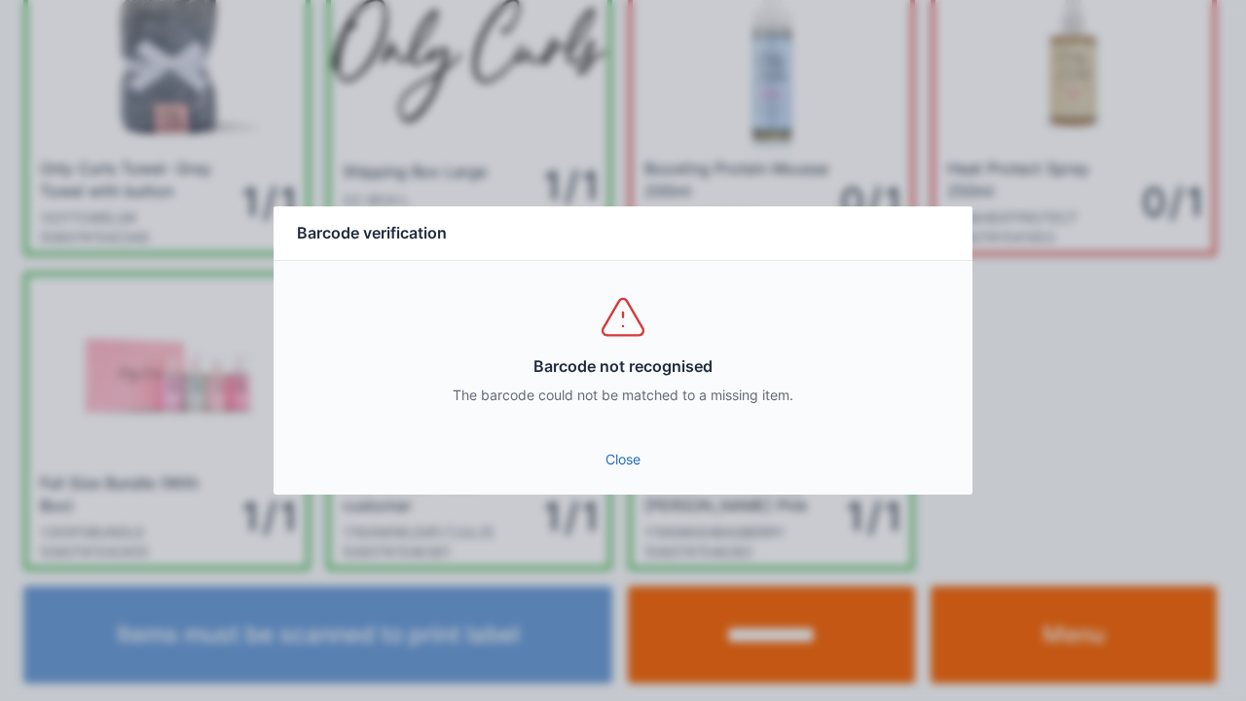
click at [629, 471] on link "Close" at bounding box center [623, 459] width 668 height 35
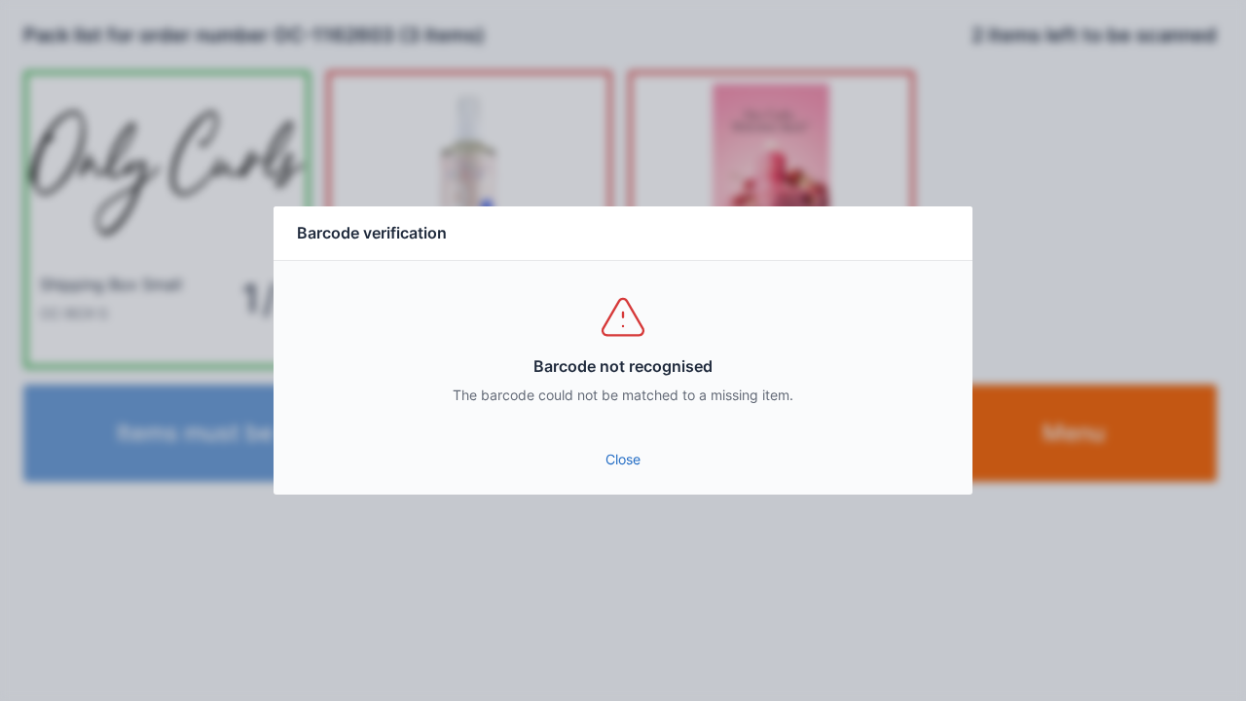
click at [613, 475] on link "Close" at bounding box center [623, 459] width 668 height 35
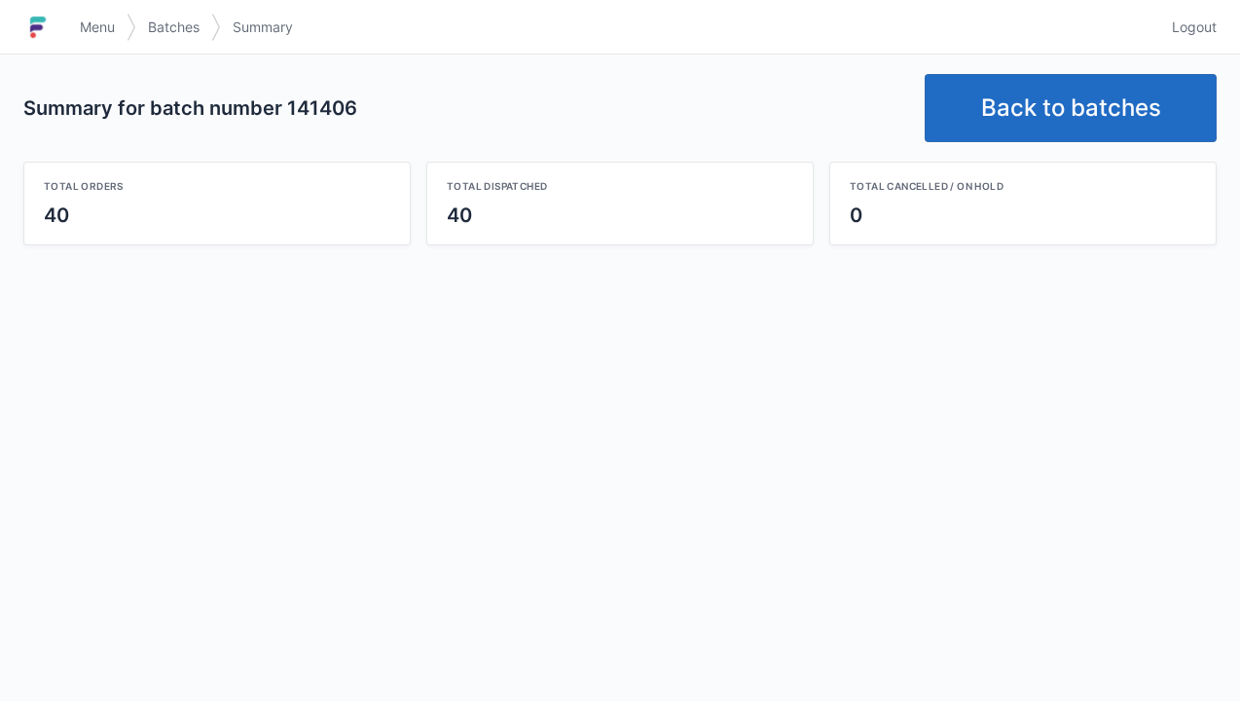
click at [92, 18] on span "Menu" at bounding box center [97, 27] width 35 height 19
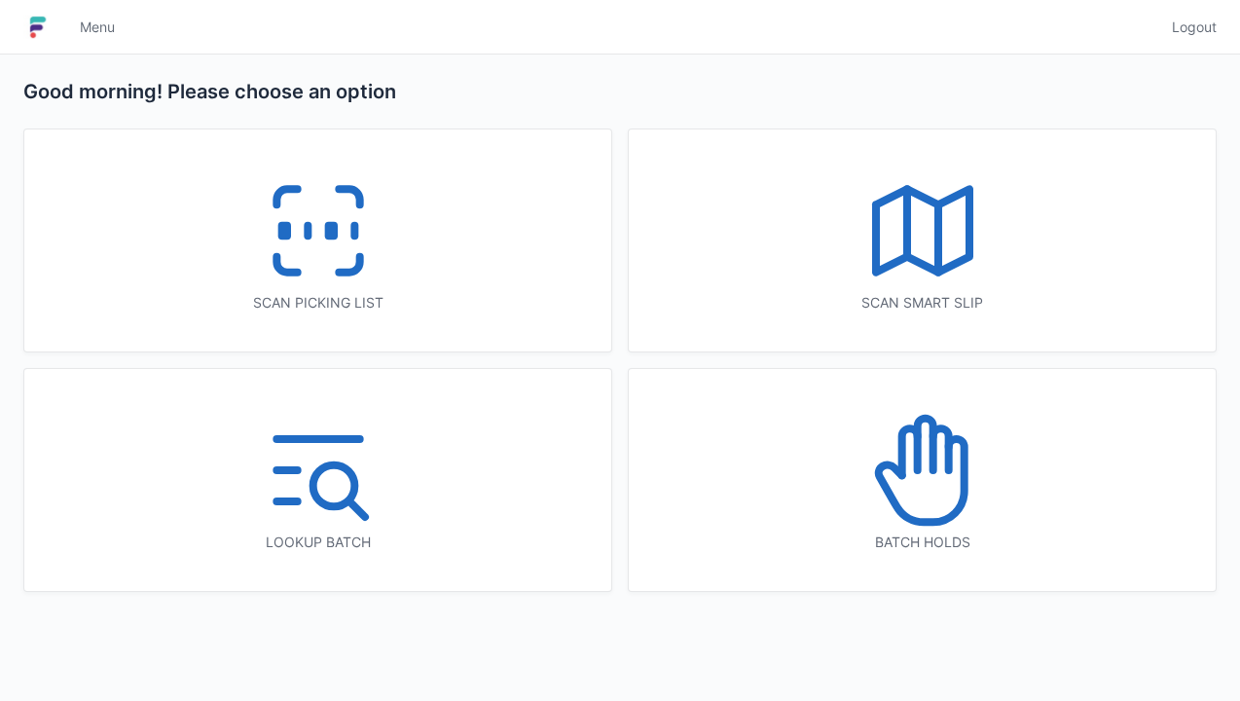
click at [920, 490] on icon at bounding box center [923, 470] width 125 height 125
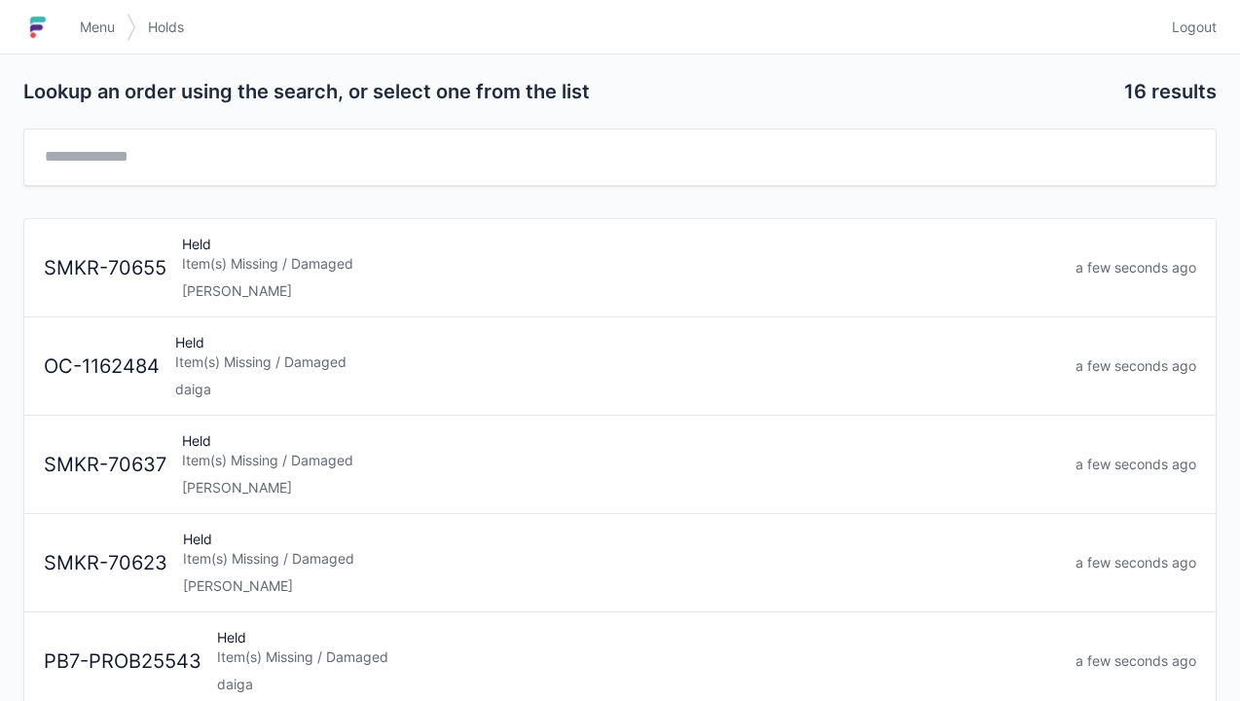
click at [111, 13] on link "Menu" at bounding box center [97, 27] width 58 height 35
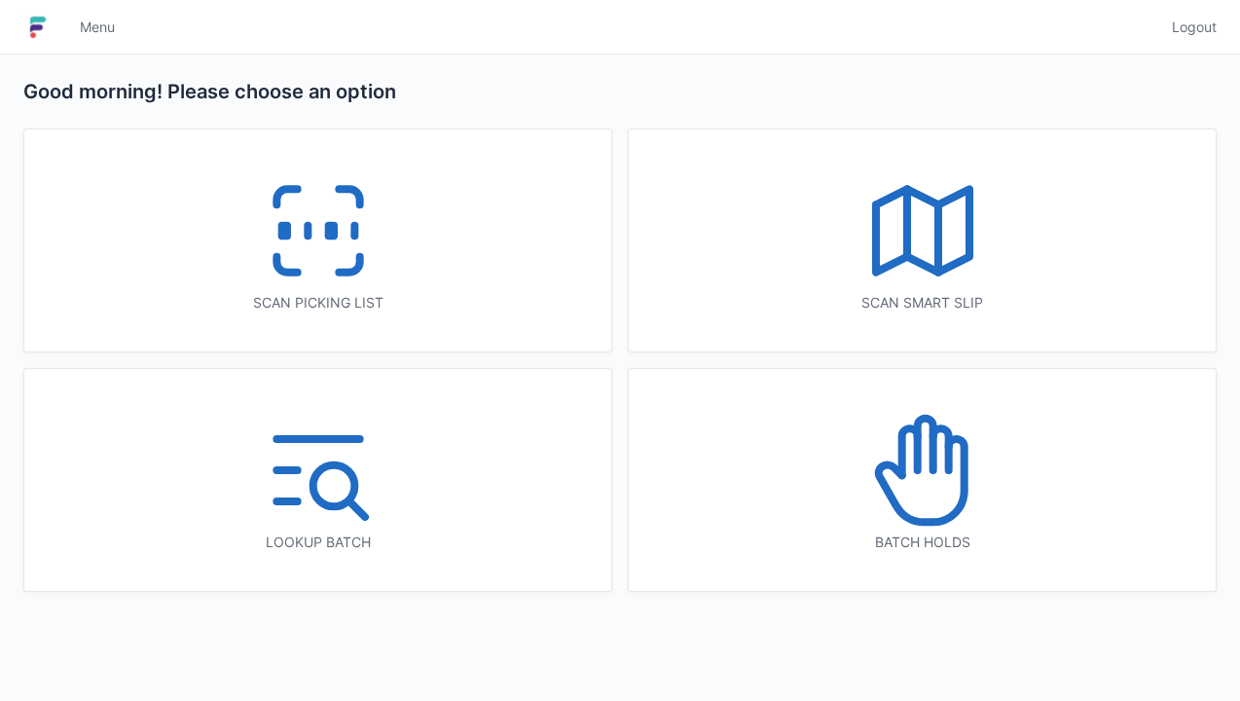
click at [238, 251] on div "Scan picking list" at bounding box center [317, 240] width 587 height 222
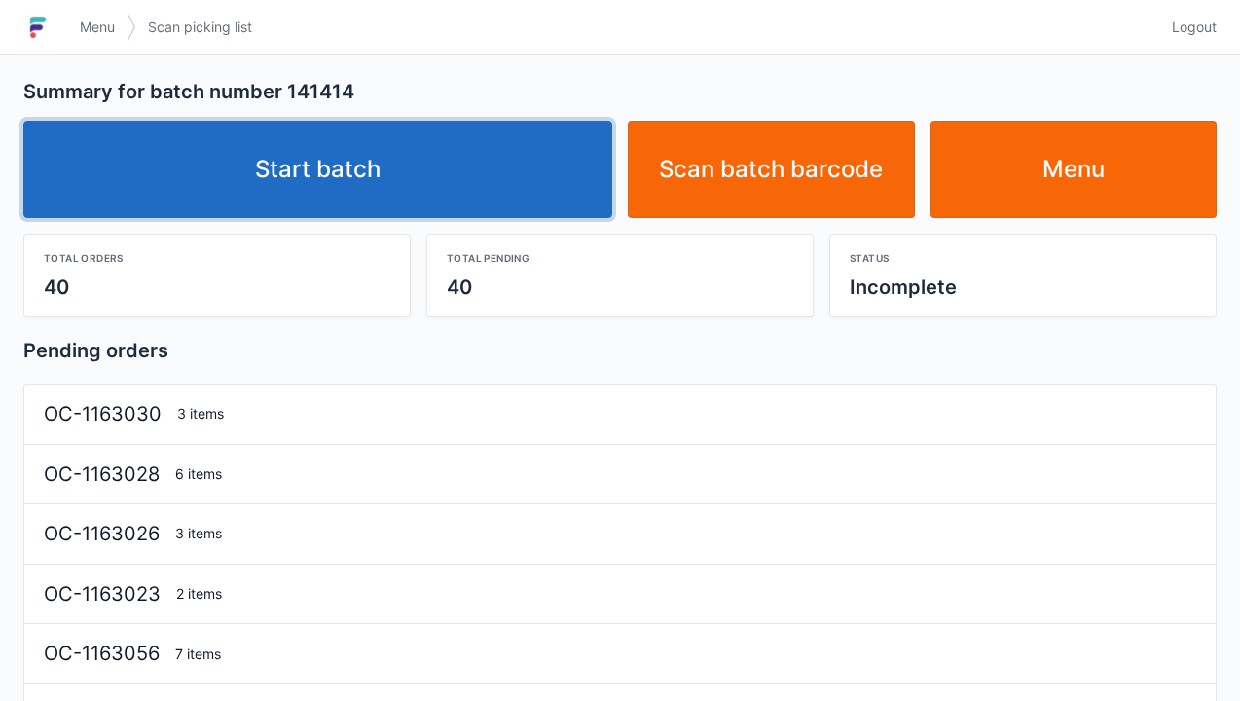
click at [455, 176] on link "Start batch" at bounding box center [317, 169] width 589 height 97
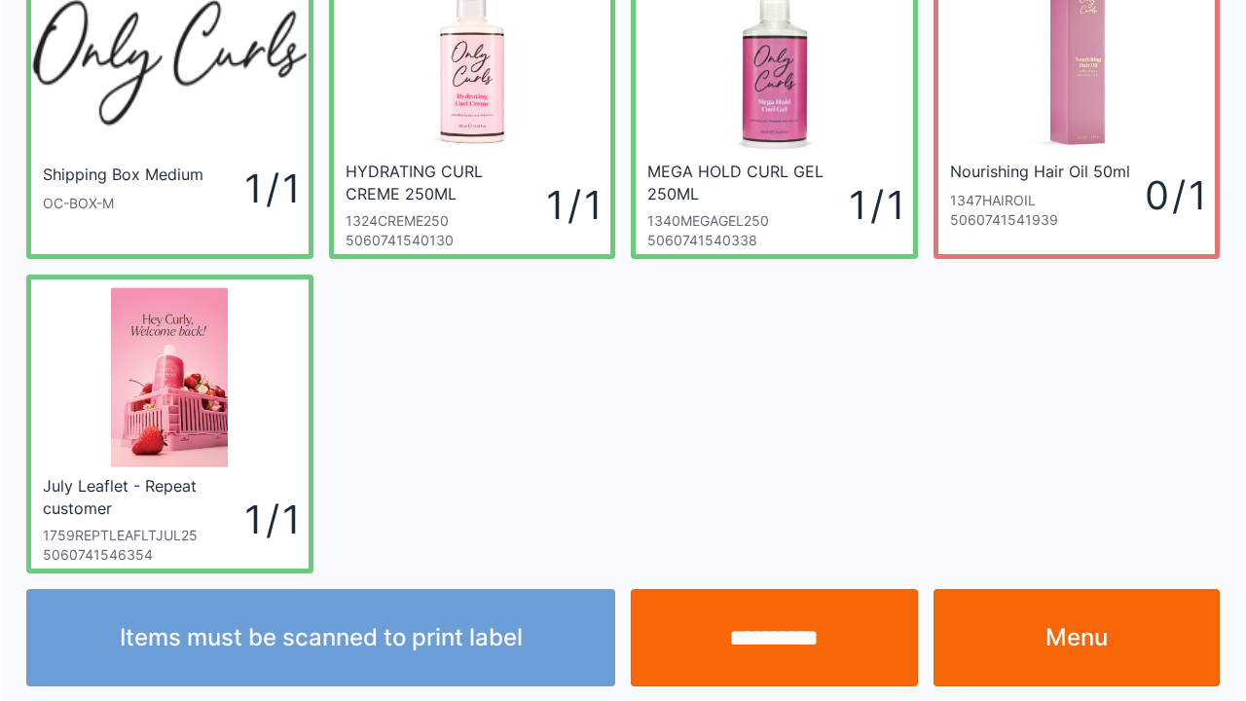
scroll to position [113, 0]
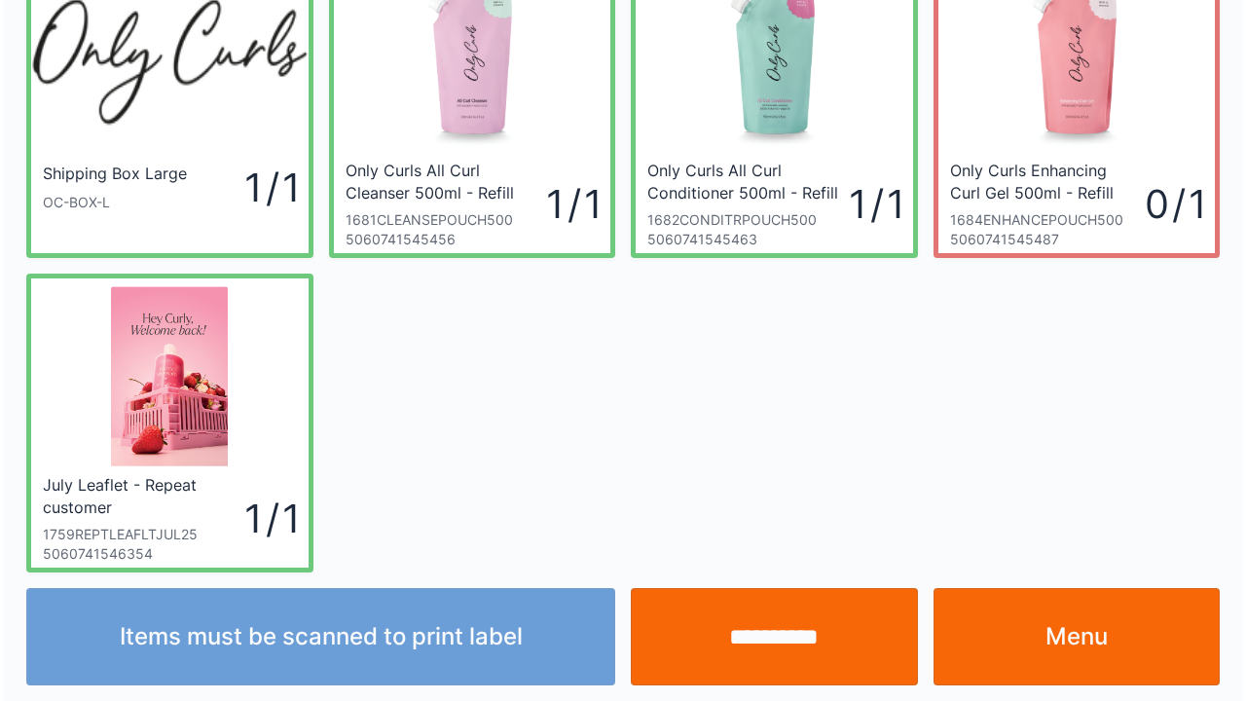
scroll to position [113, 0]
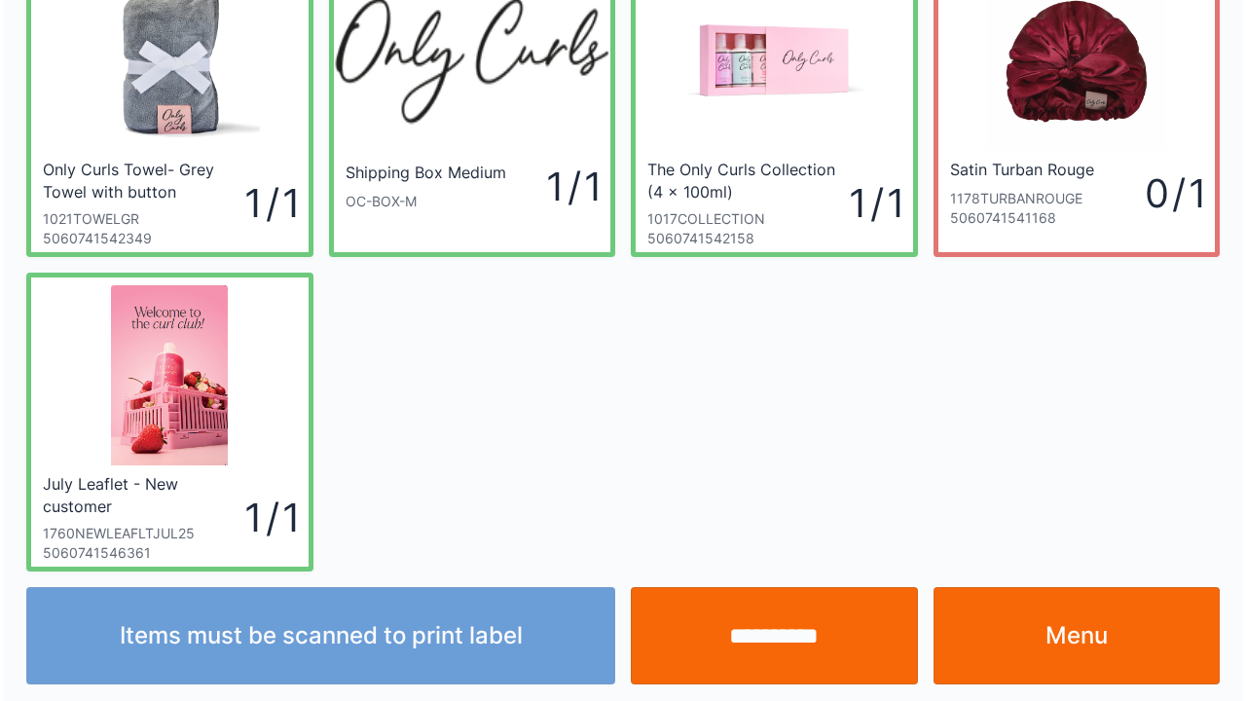
scroll to position [113, 0]
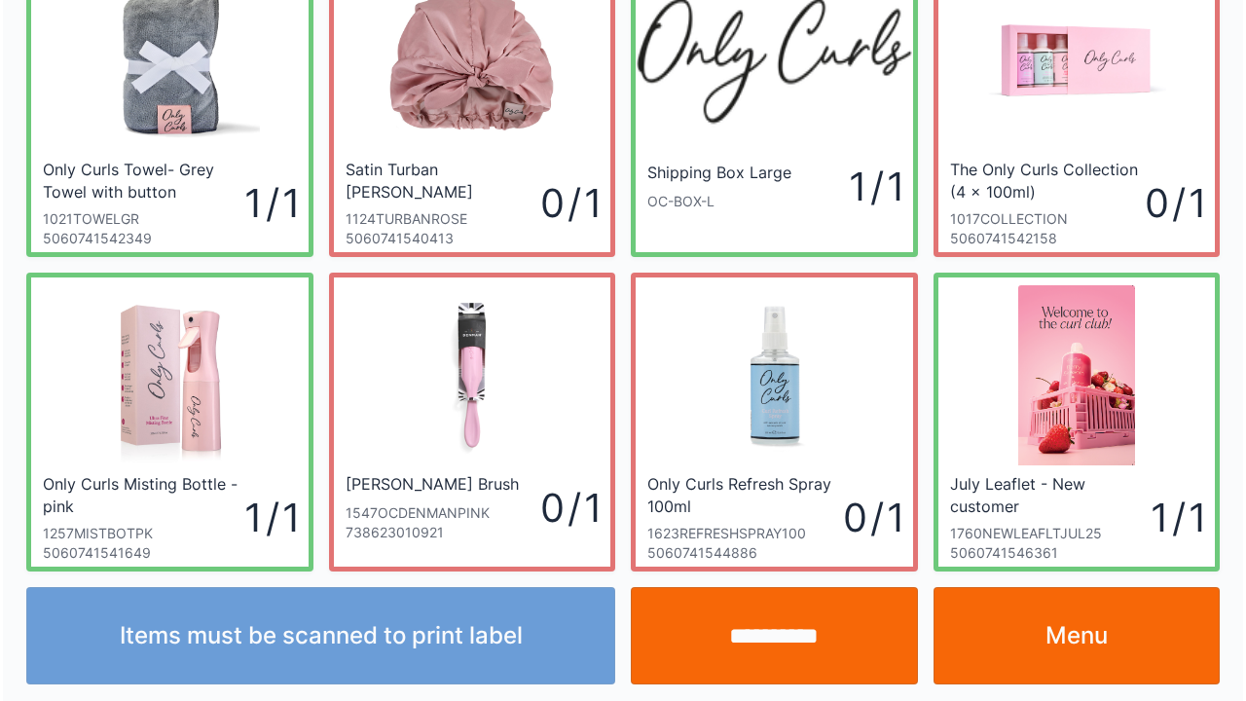
scroll to position [113, 0]
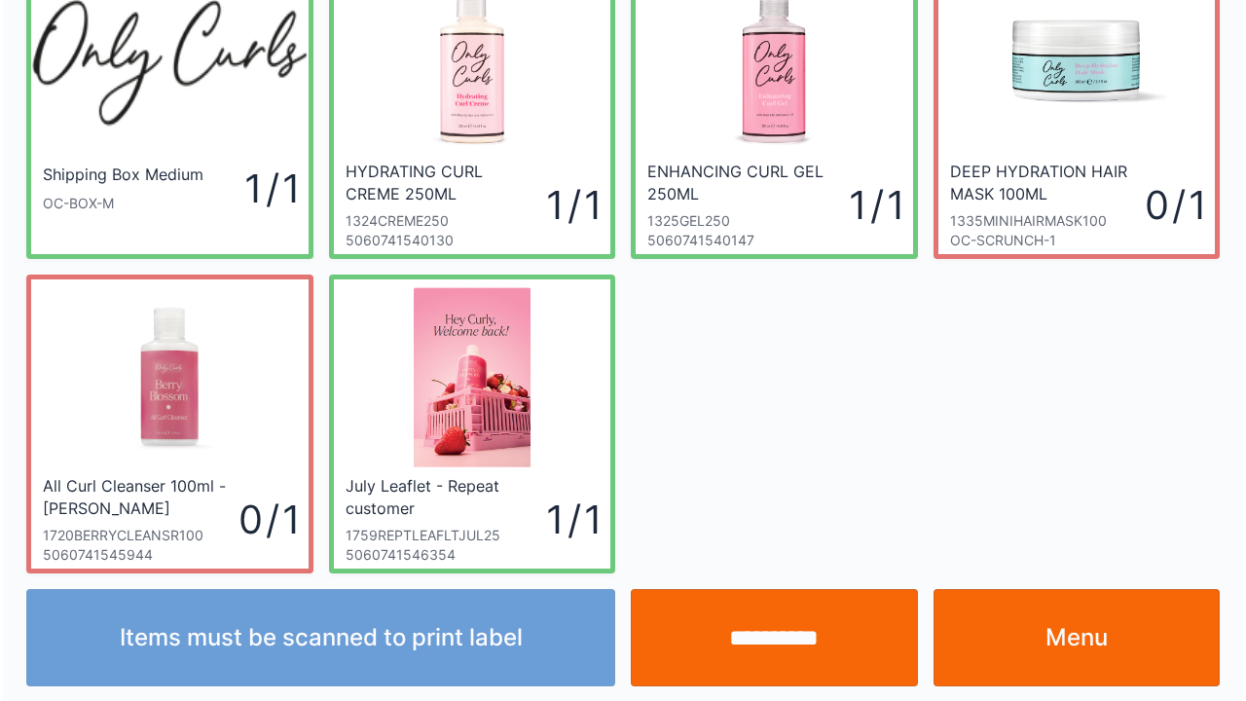
scroll to position [113, 0]
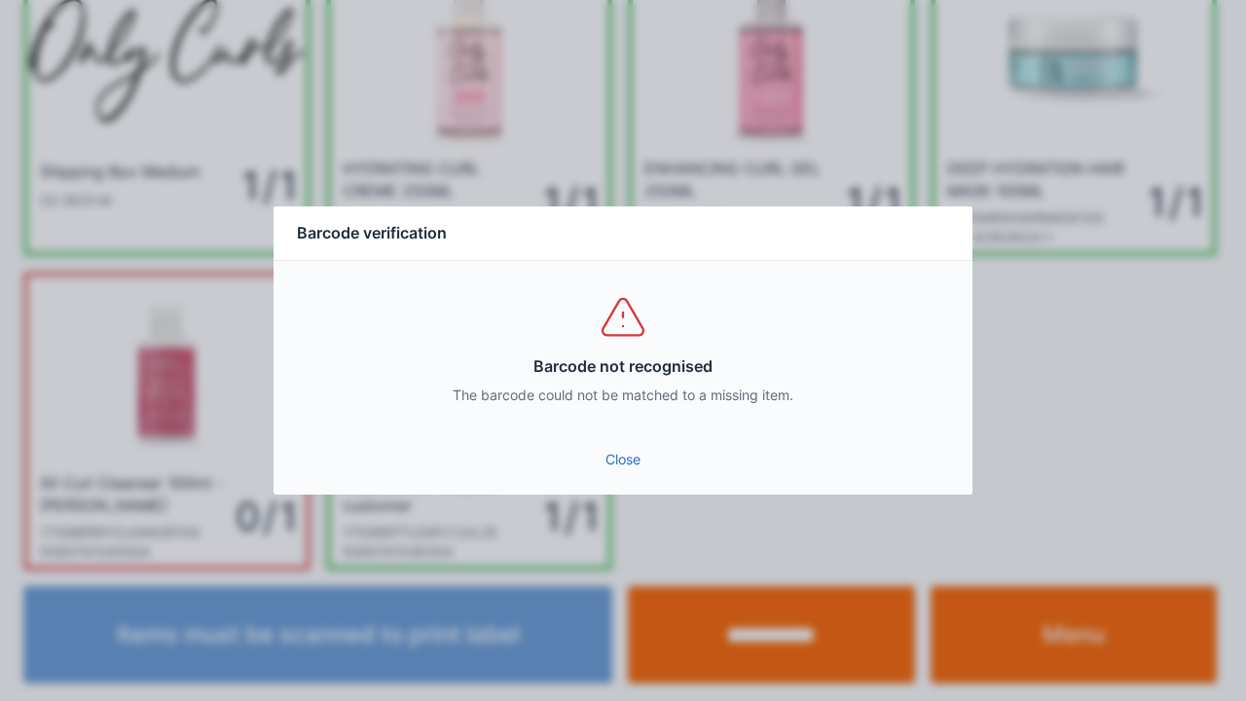
click at [623, 462] on link "Close" at bounding box center [623, 459] width 668 height 35
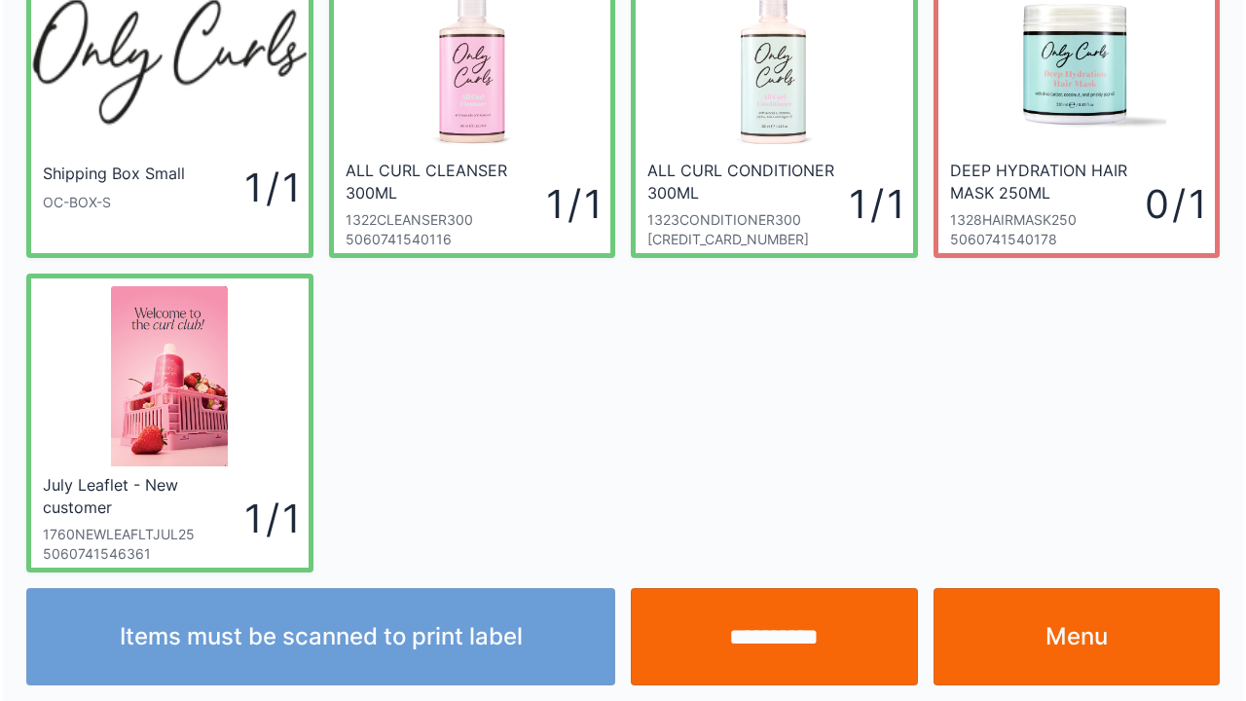
scroll to position [113, 0]
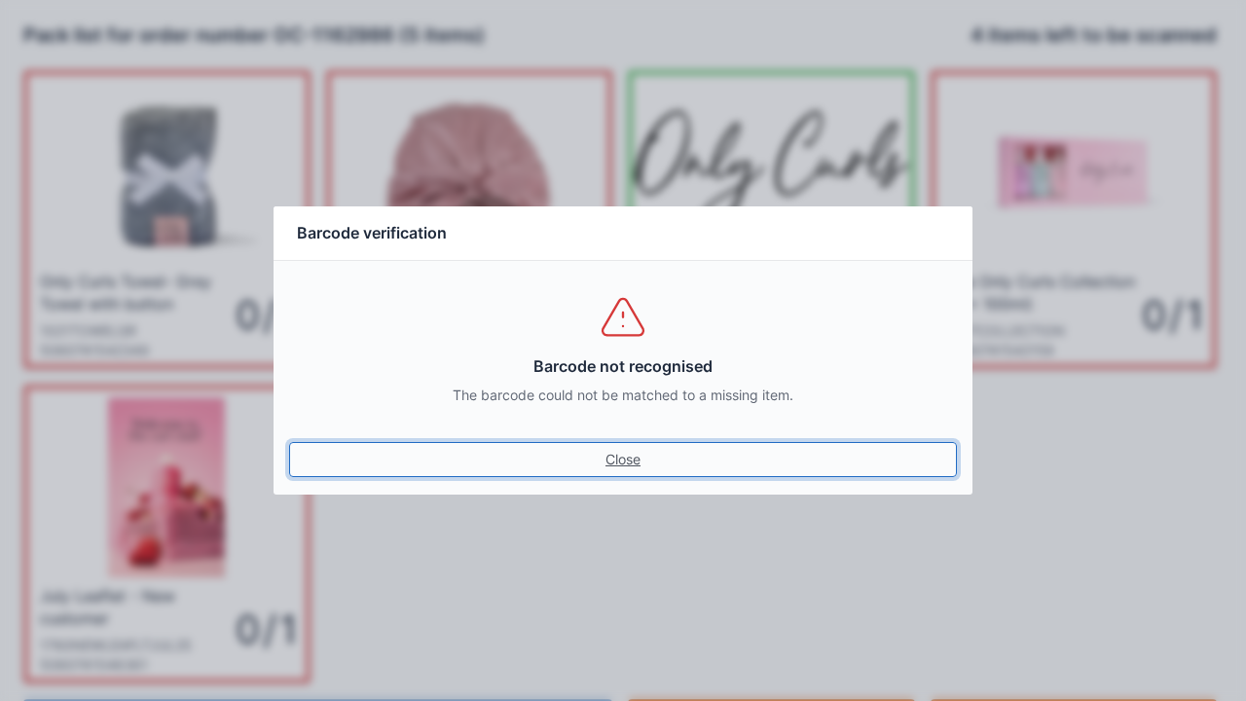
click at [631, 463] on link "Close" at bounding box center [623, 459] width 668 height 35
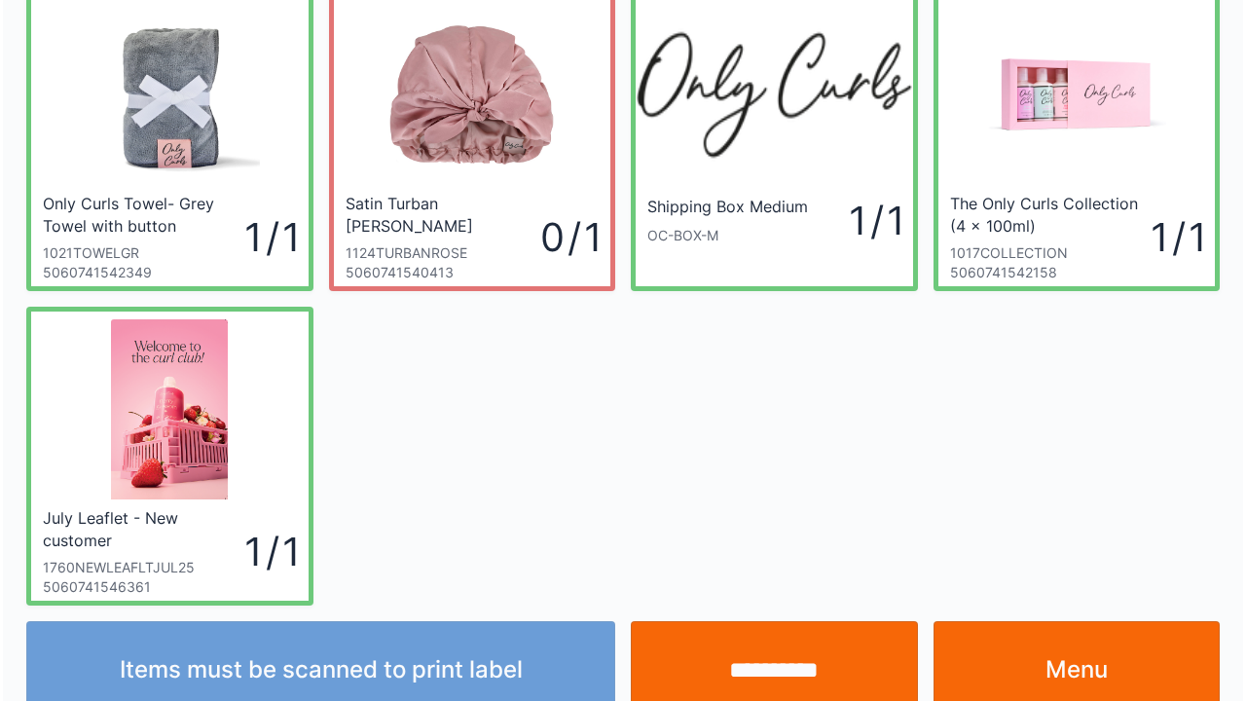
scroll to position [113, 0]
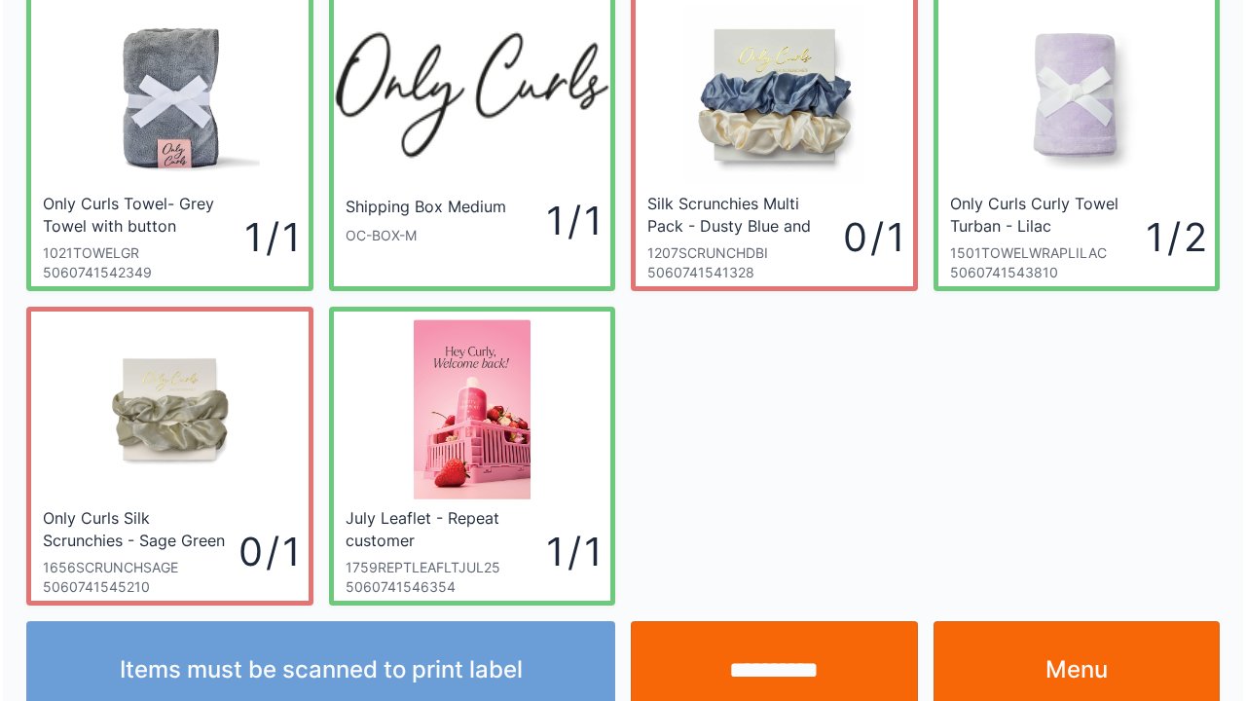
scroll to position [113, 0]
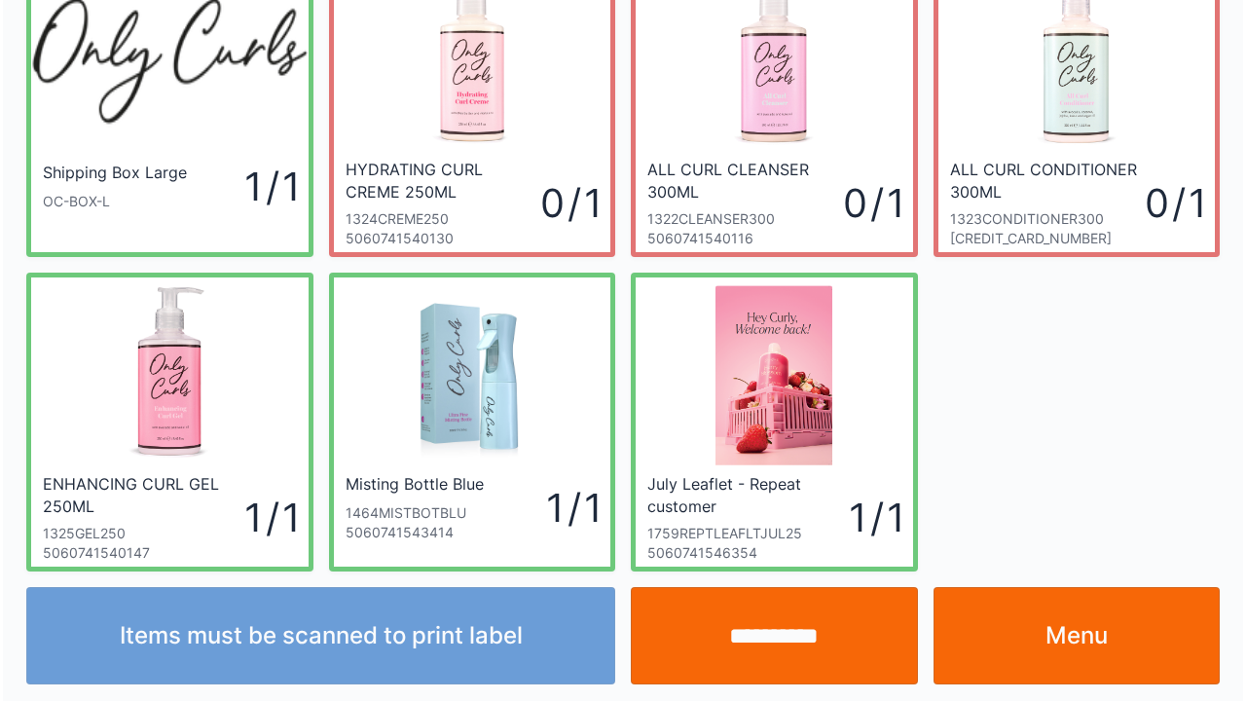
scroll to position [113, 0]
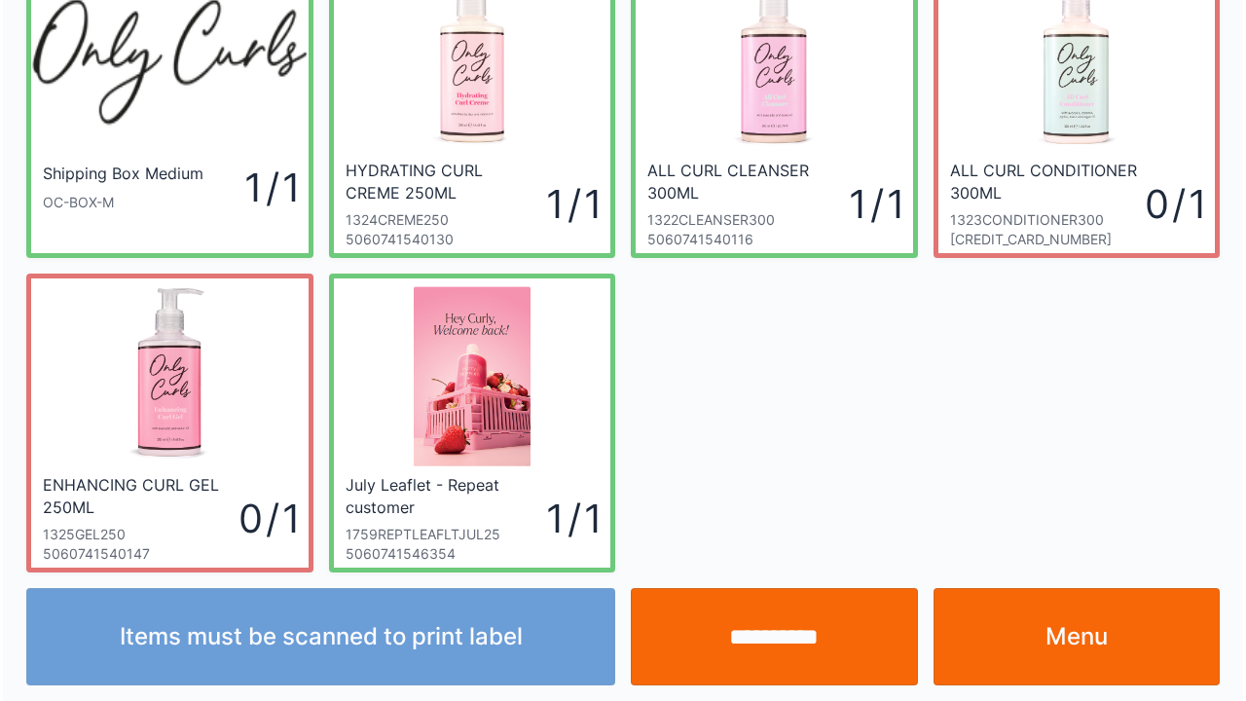
scroll to position [113, 0]
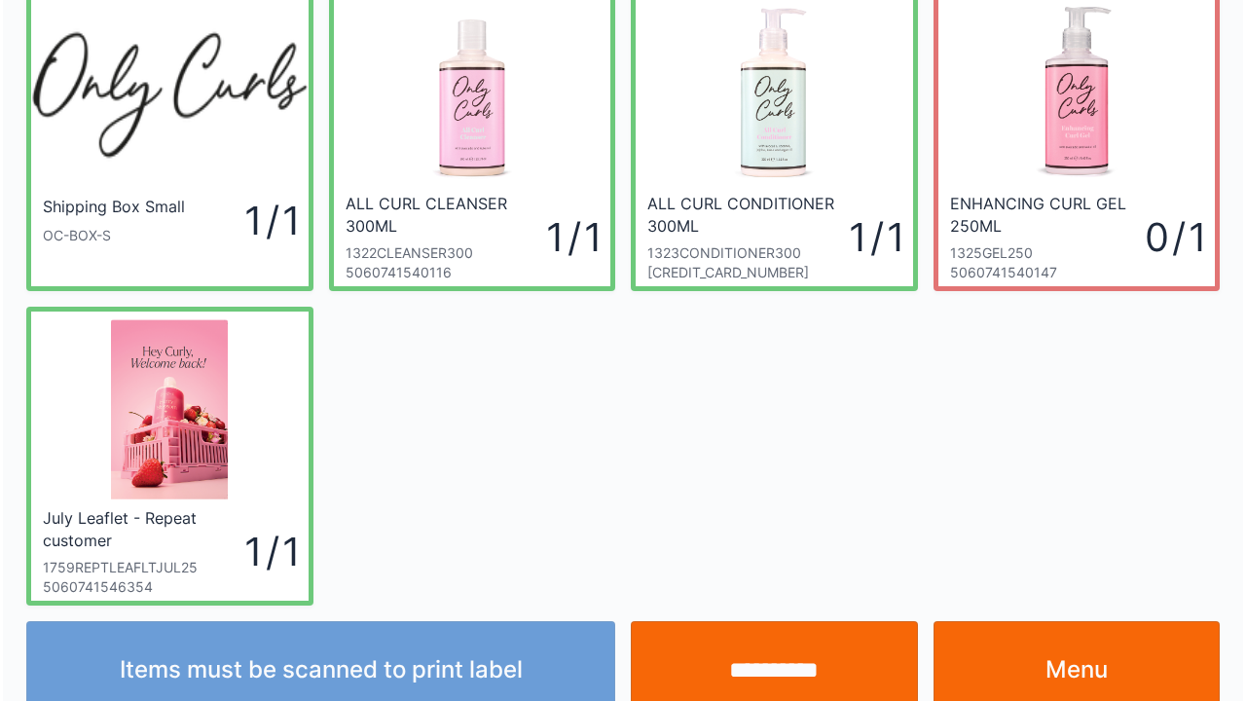
scroll to position [113, 0]
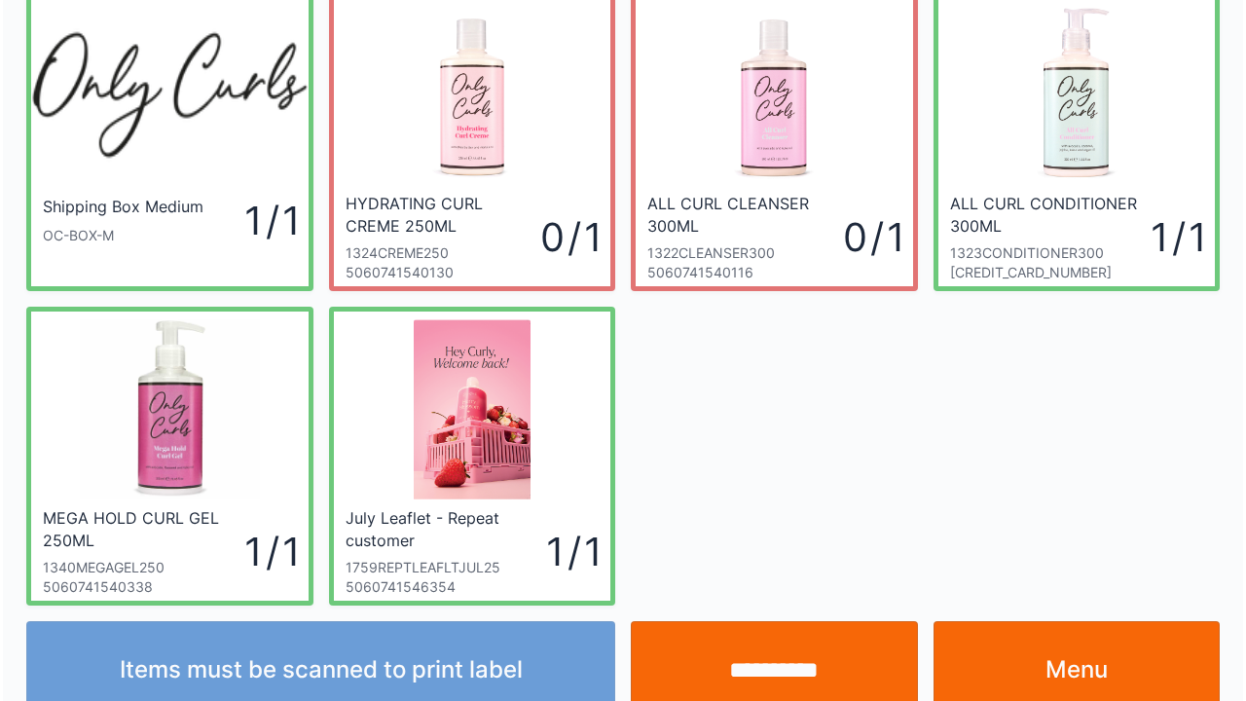
scroll to position [113, 0]
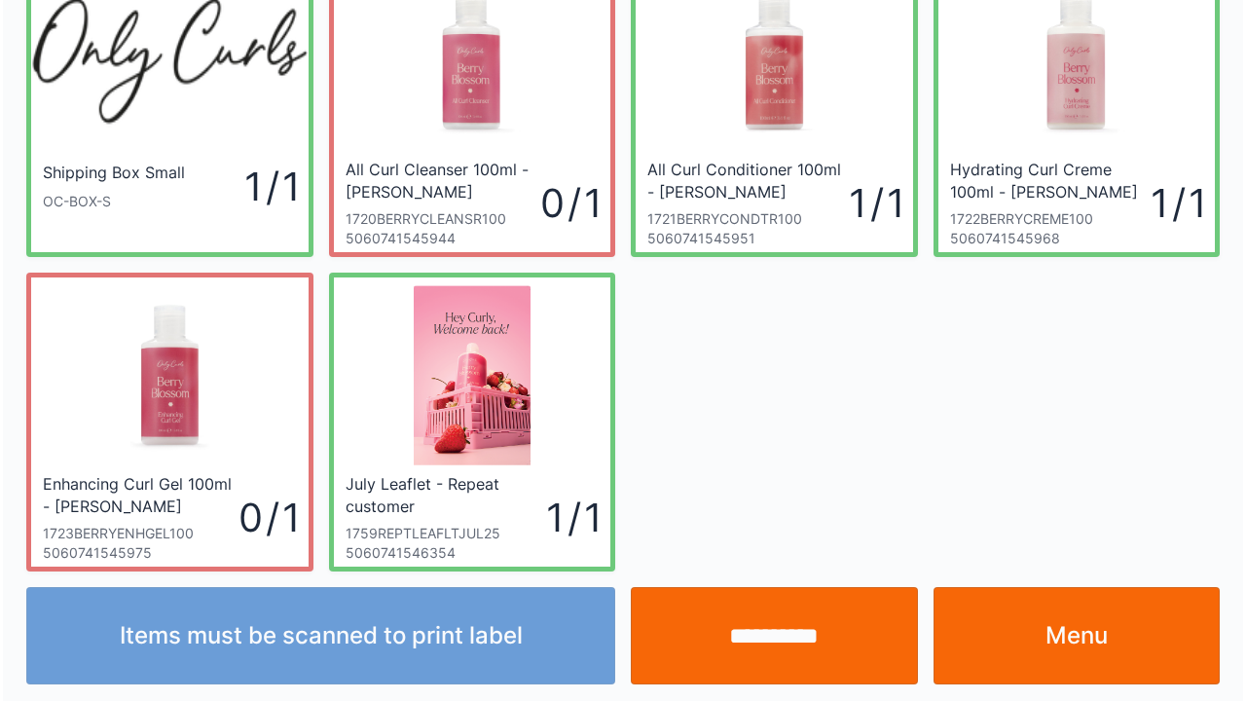
scroll to position [113, 0]
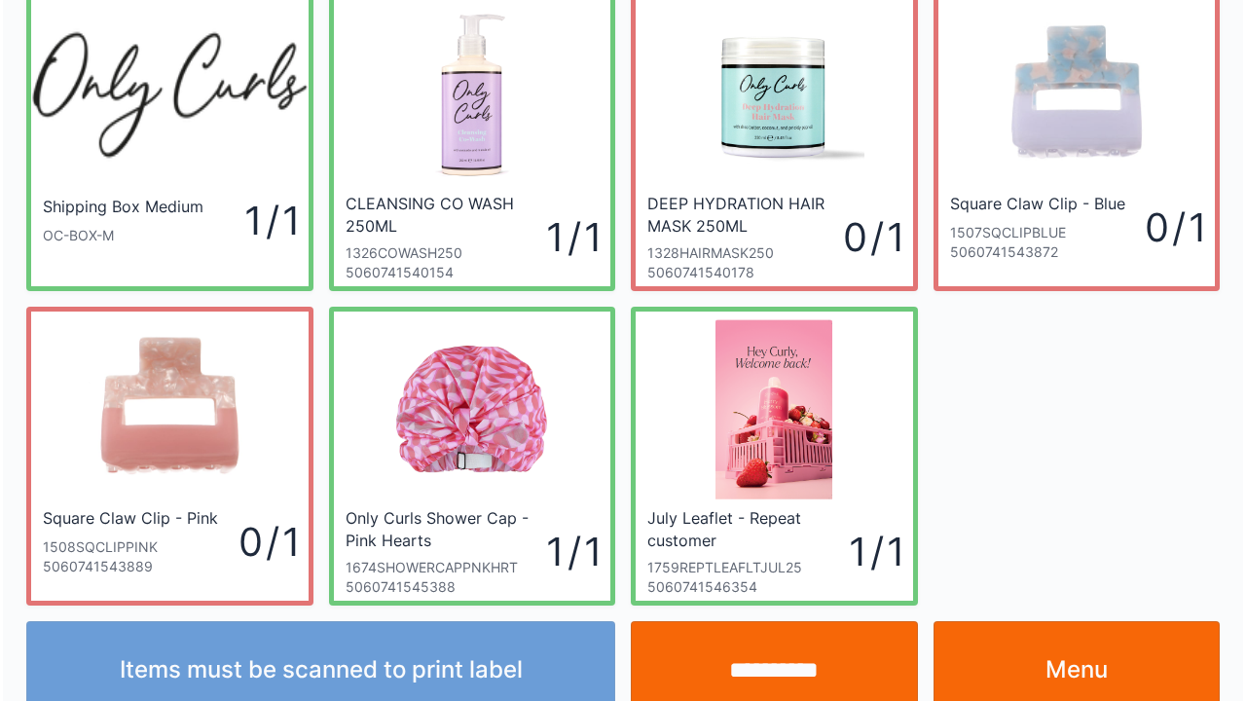
scroll to position [113, 0]
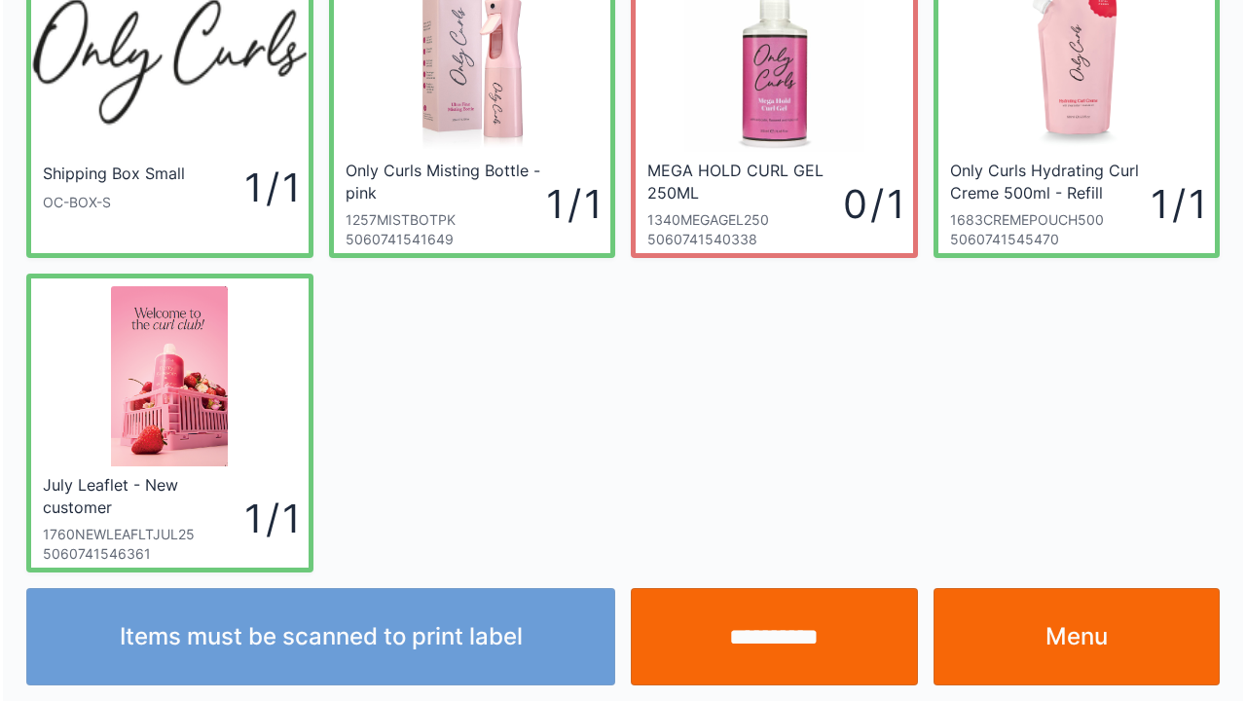
scroll to position [113, 0]
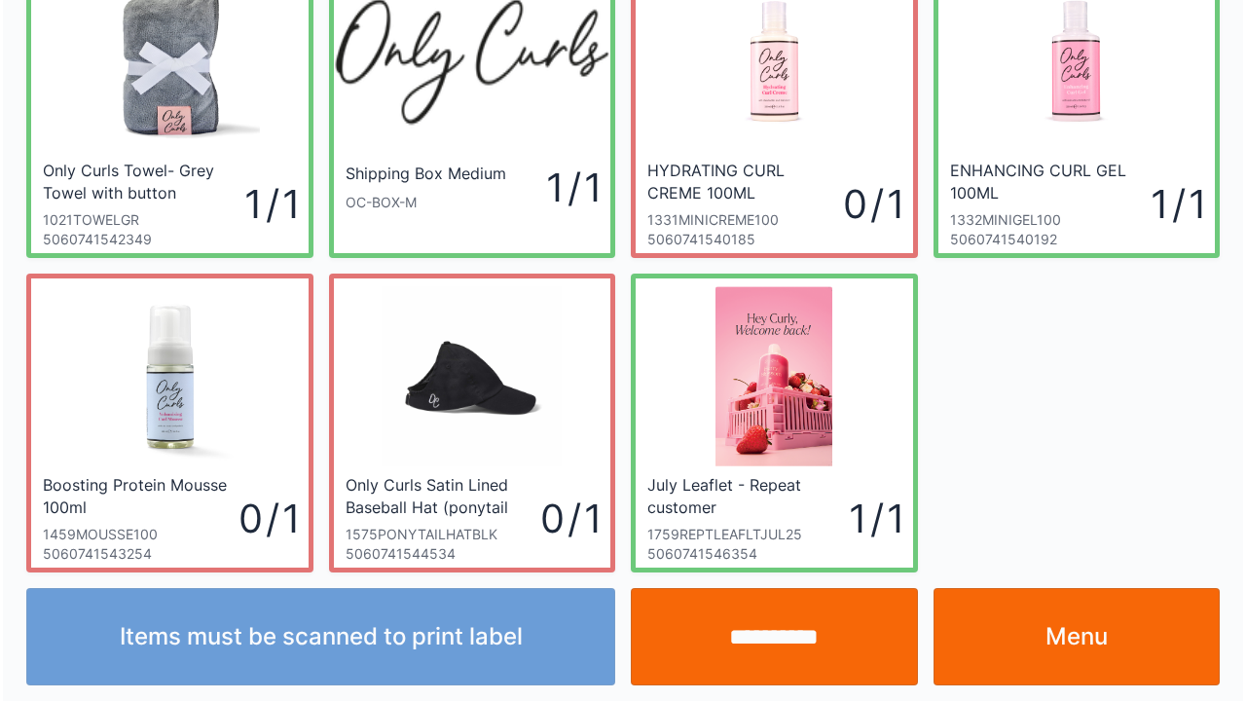
scroll to position [113, 0]
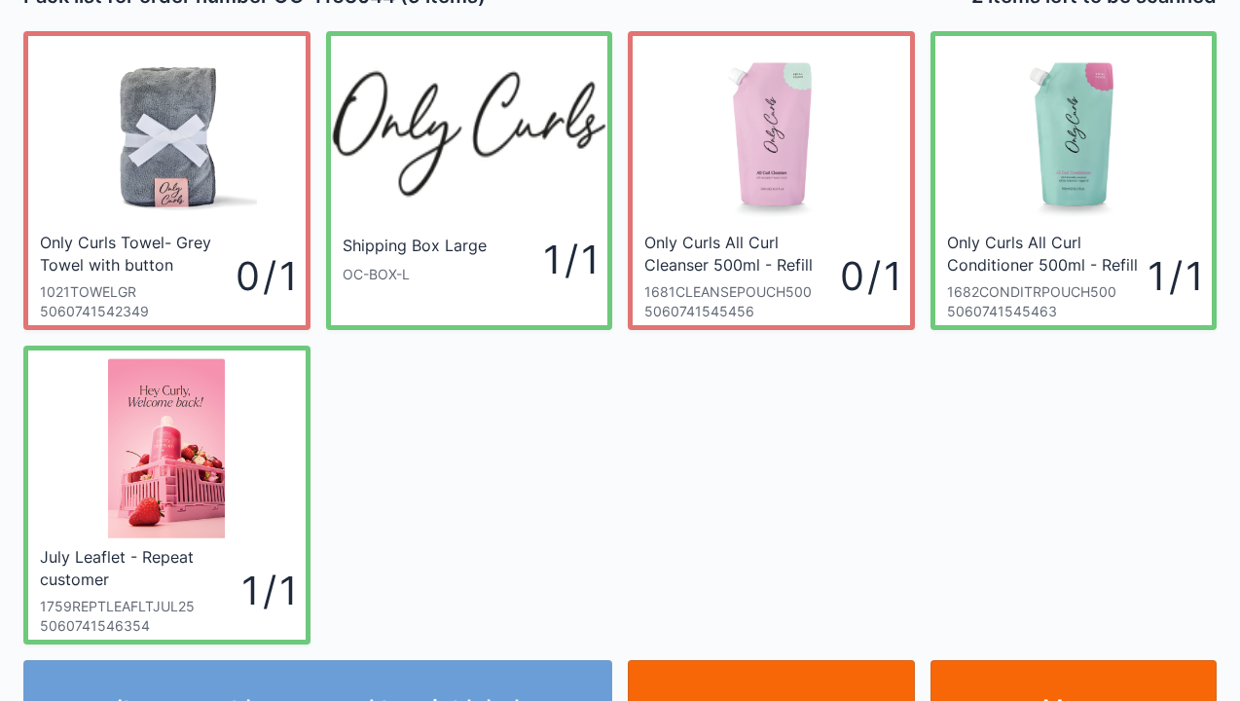
scroll to position [78, 0]
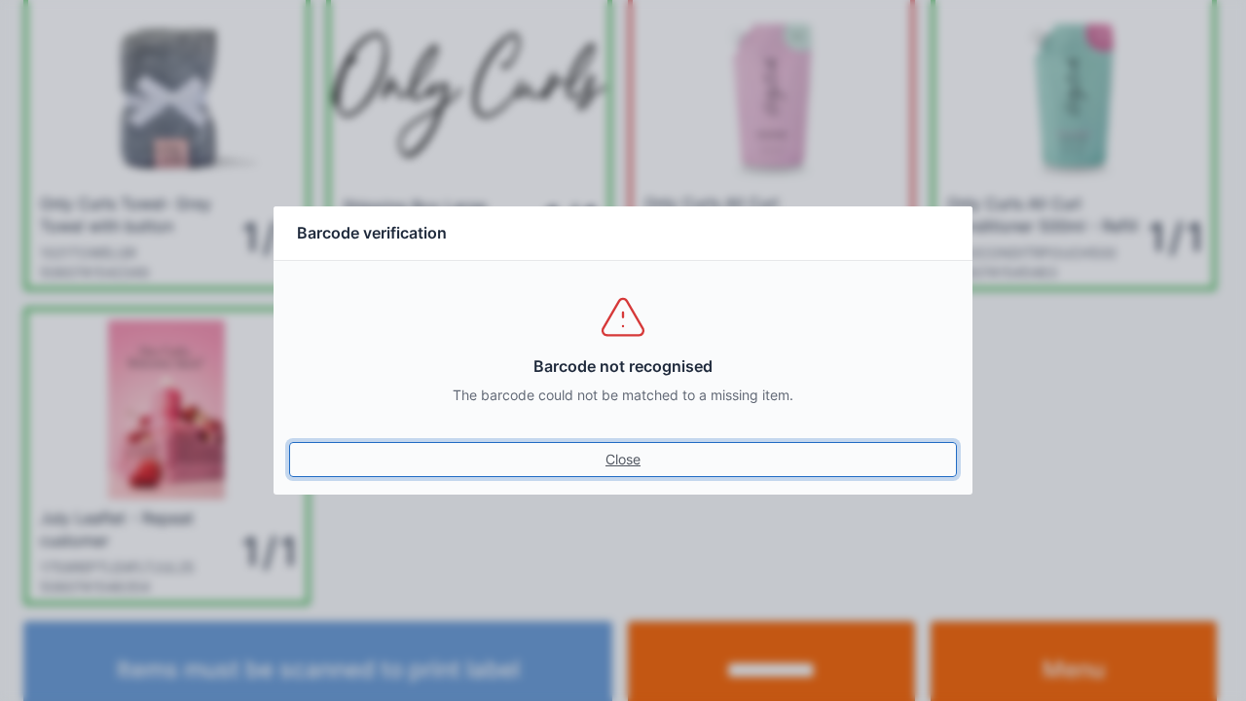
click at [662, 459] on link "Close" at bounding box center [623, 459] width 668 height 35
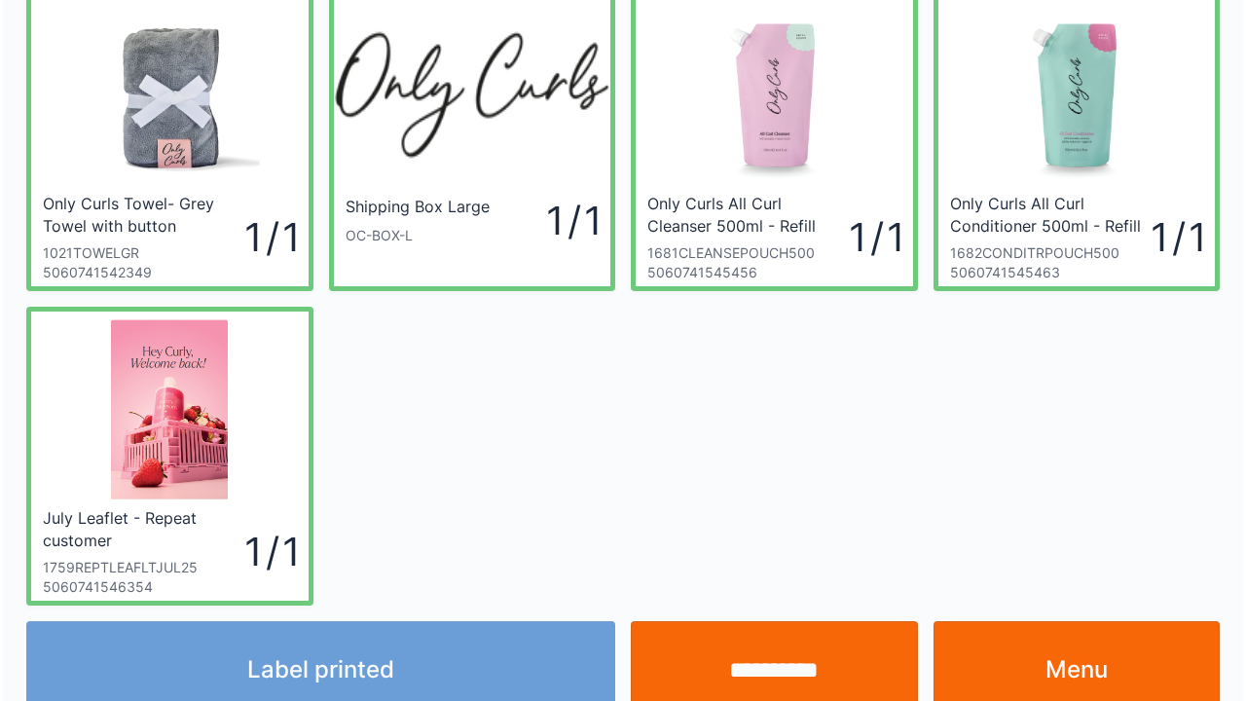
scroll to position [113, 0]
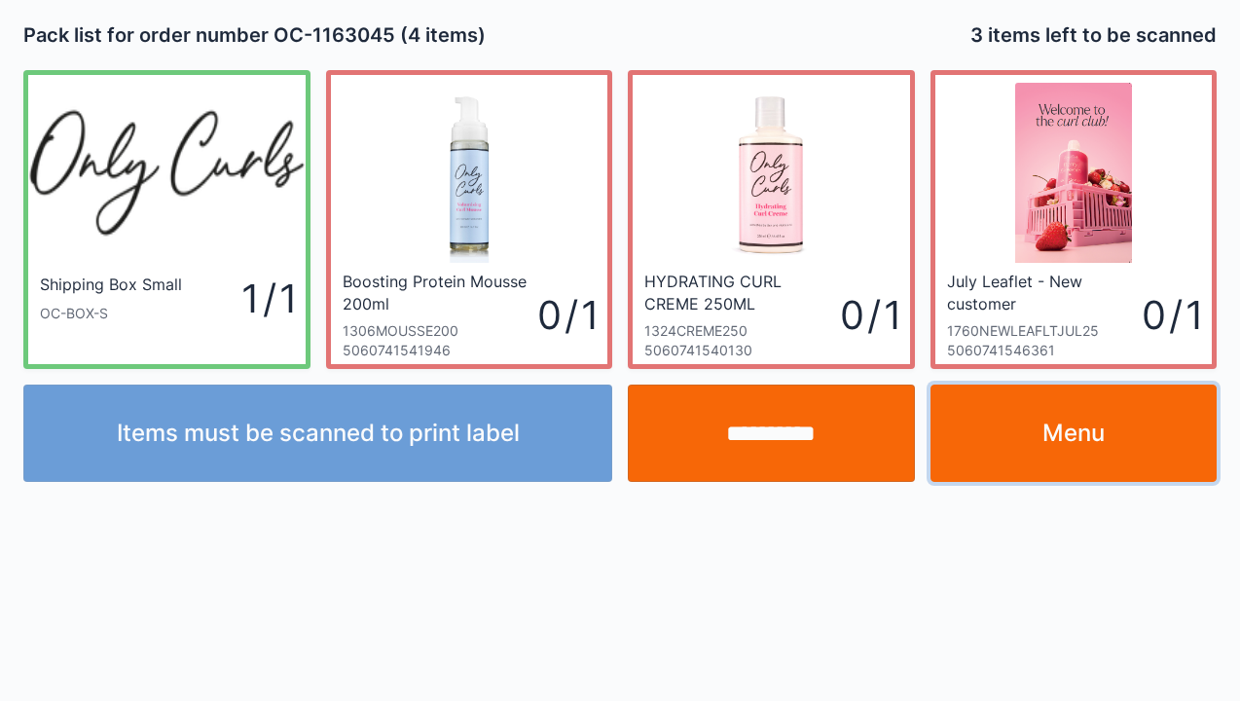
click at [1122, 440] on link "Menu" at bounding box center [1074, 433] width 287 height 97
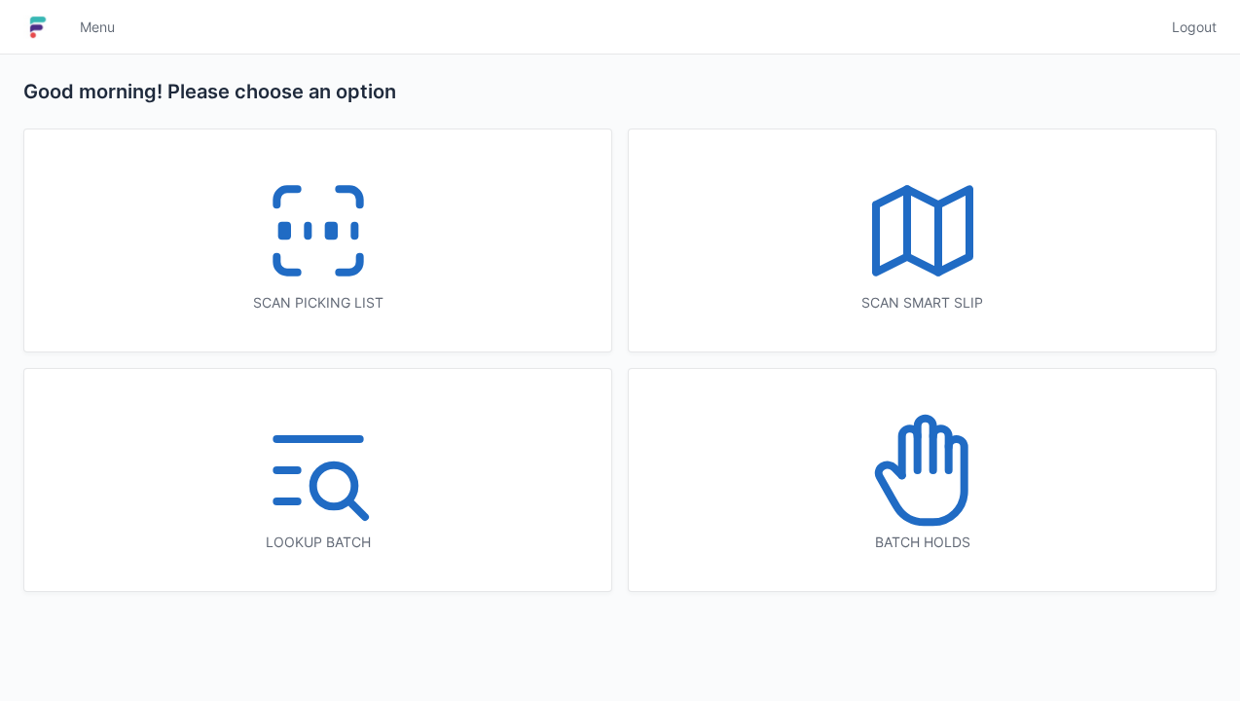
click at [305, 207] on icon at bounding box center [318, 230] width 125 height 125
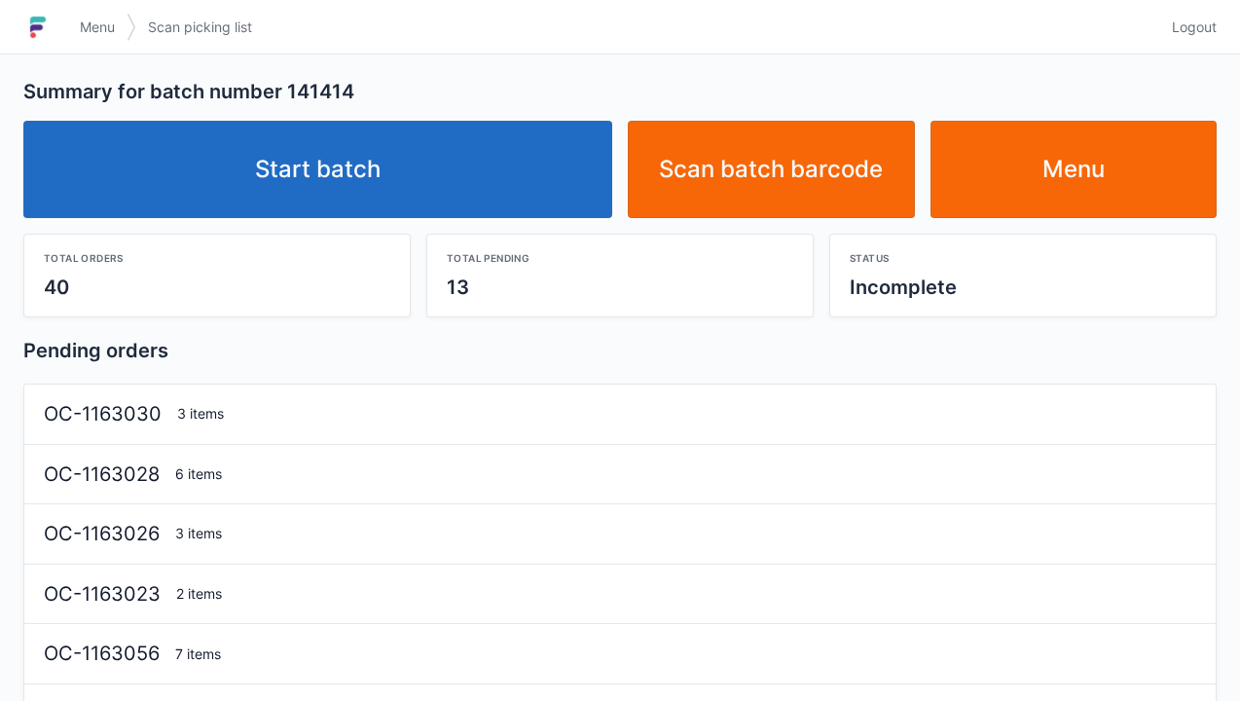
click at [453, 171] on link "Start batch" at bounding box center [317, 169] width 589 height 97
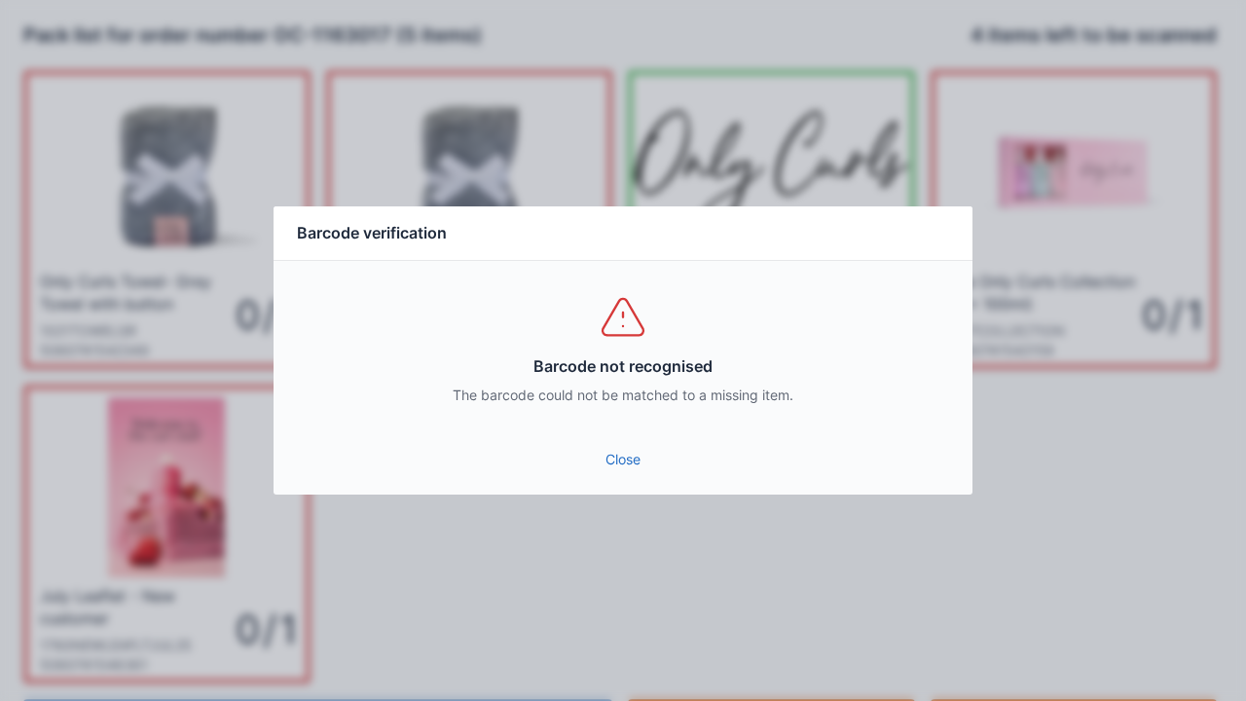
click at [644, 446] on link "Close" at bounding box center [623, 459] width 668 height 35
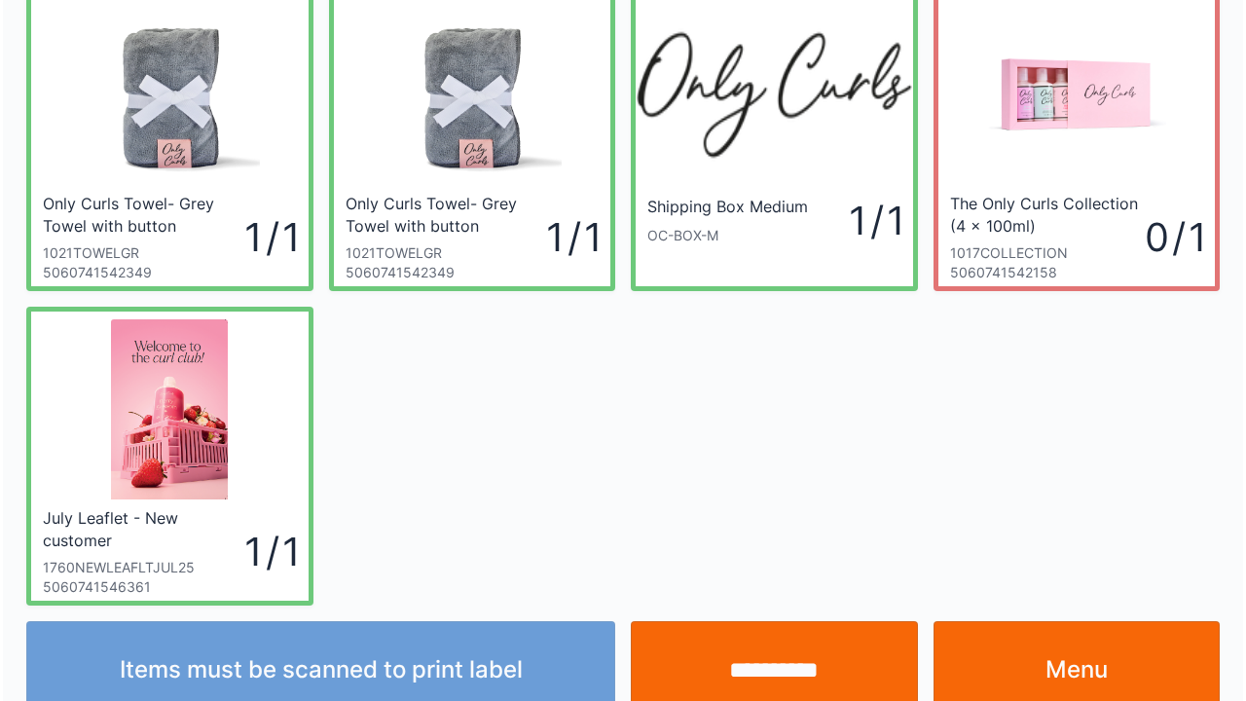
scroll to position [113, 0]
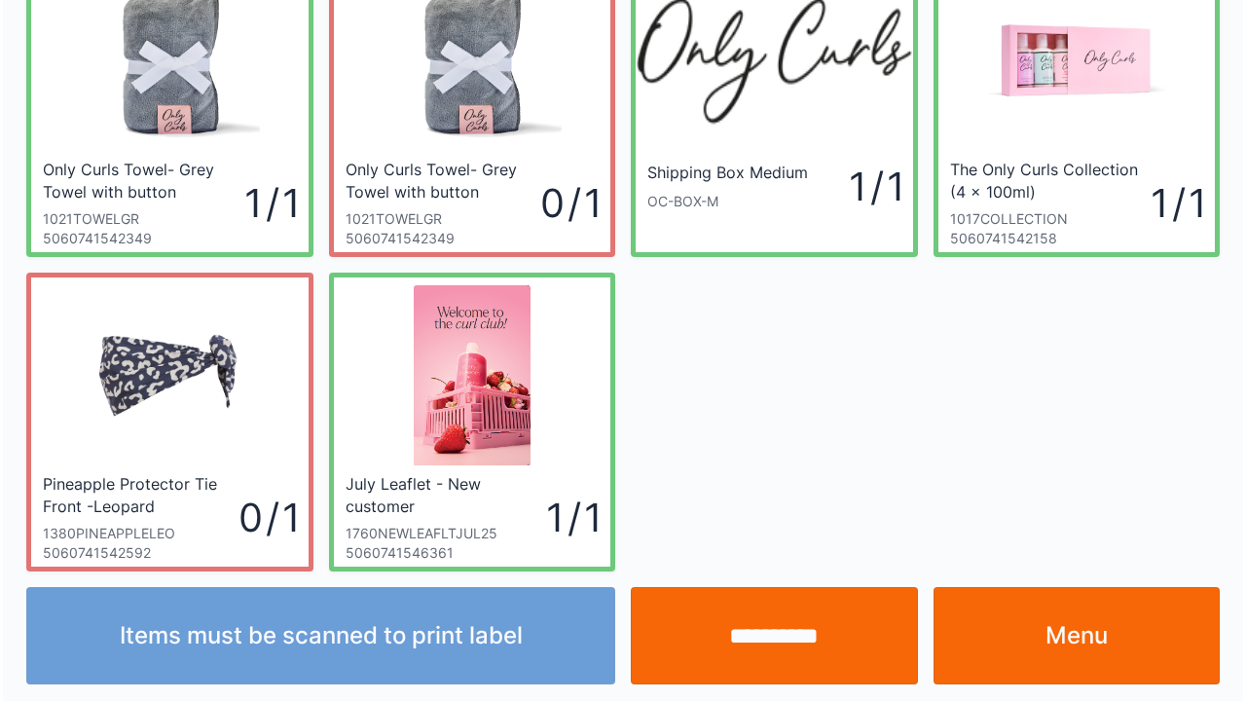
scroll to position [113, 0]
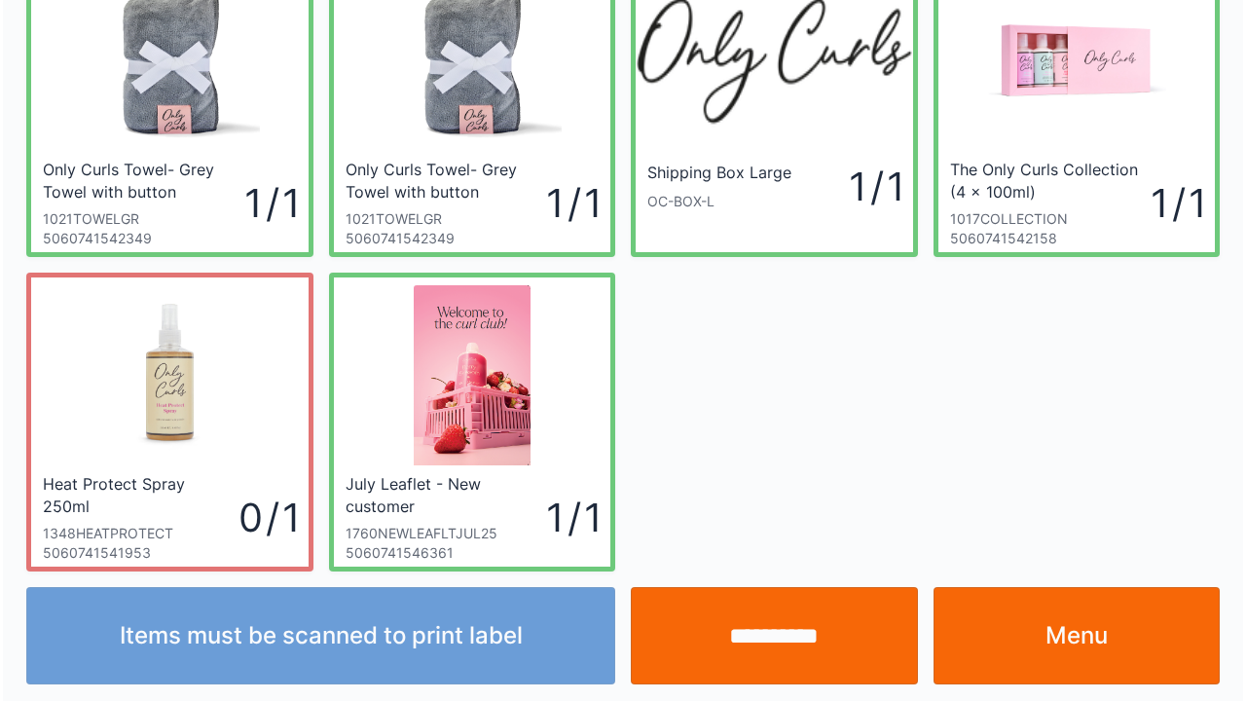
scroll to position [113, 0]
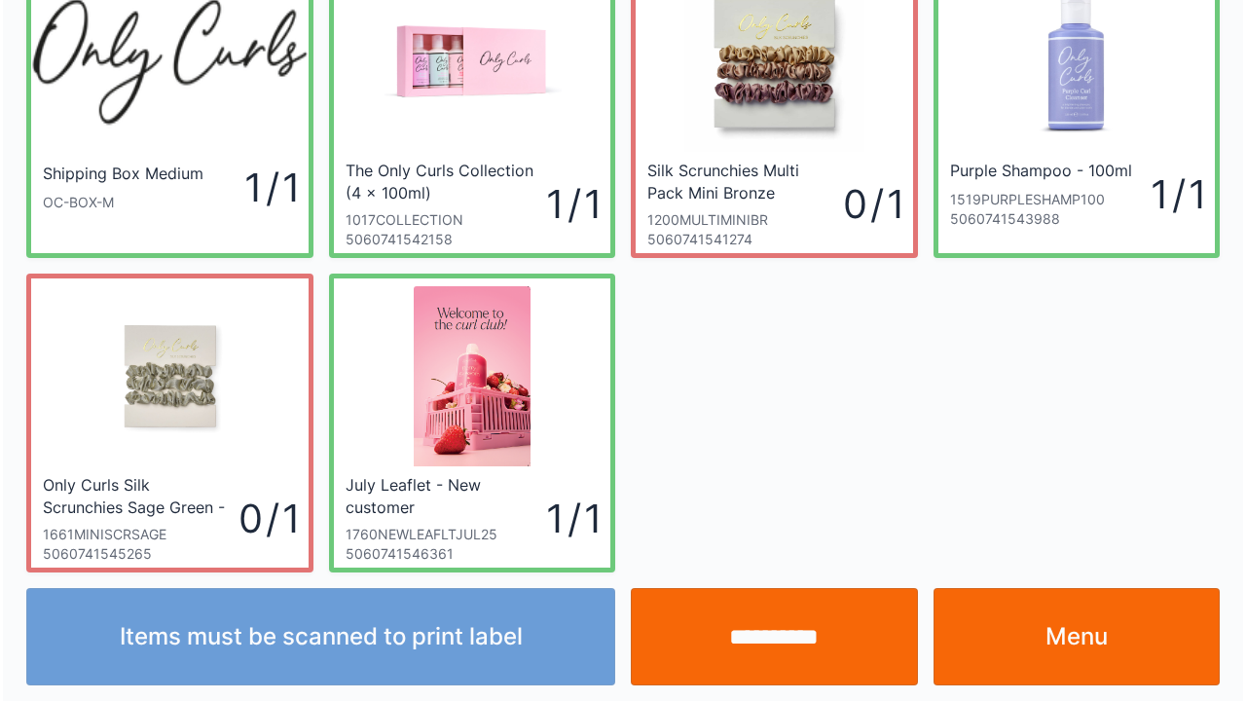
scroll to position [113, 0]
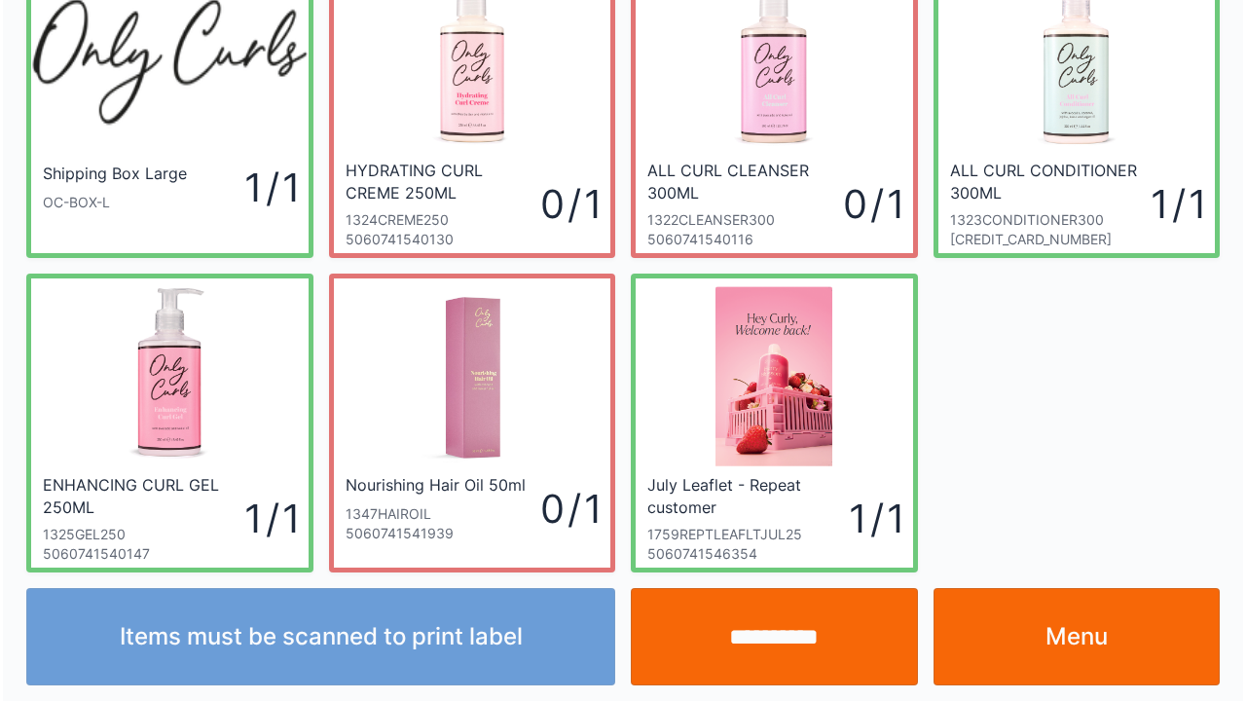
scroll to position [113, 0]
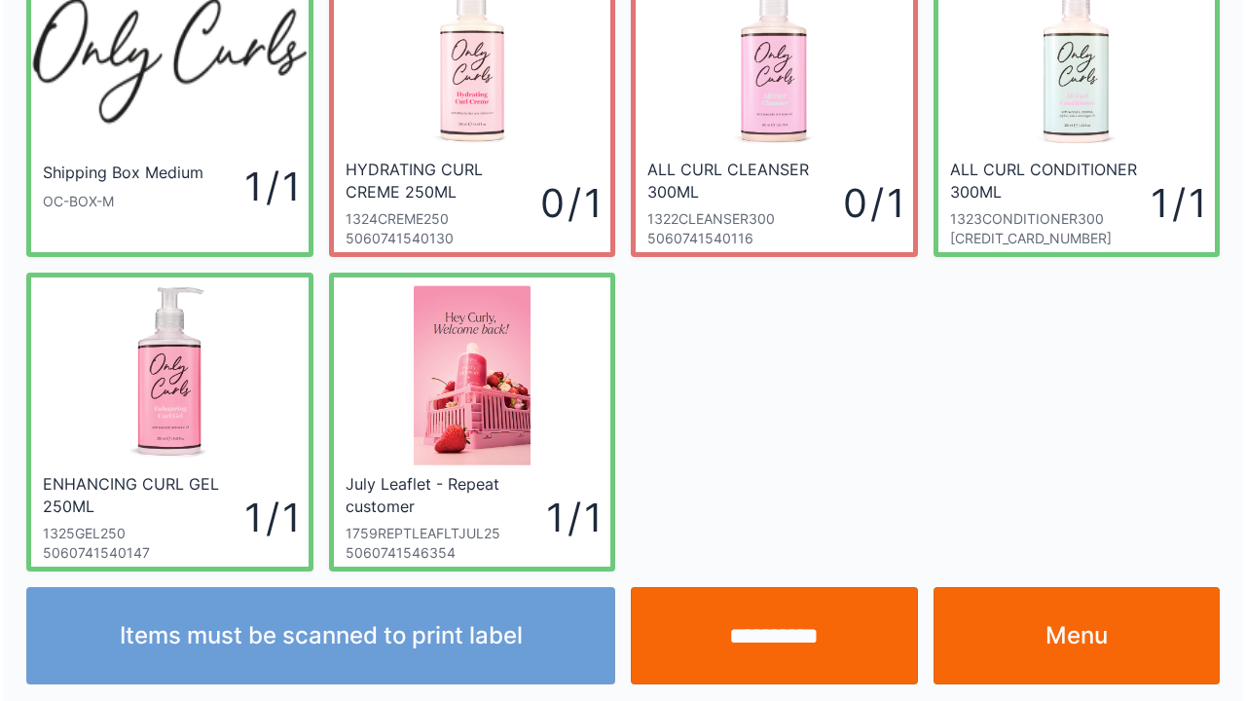
scroll to position [113, 0]
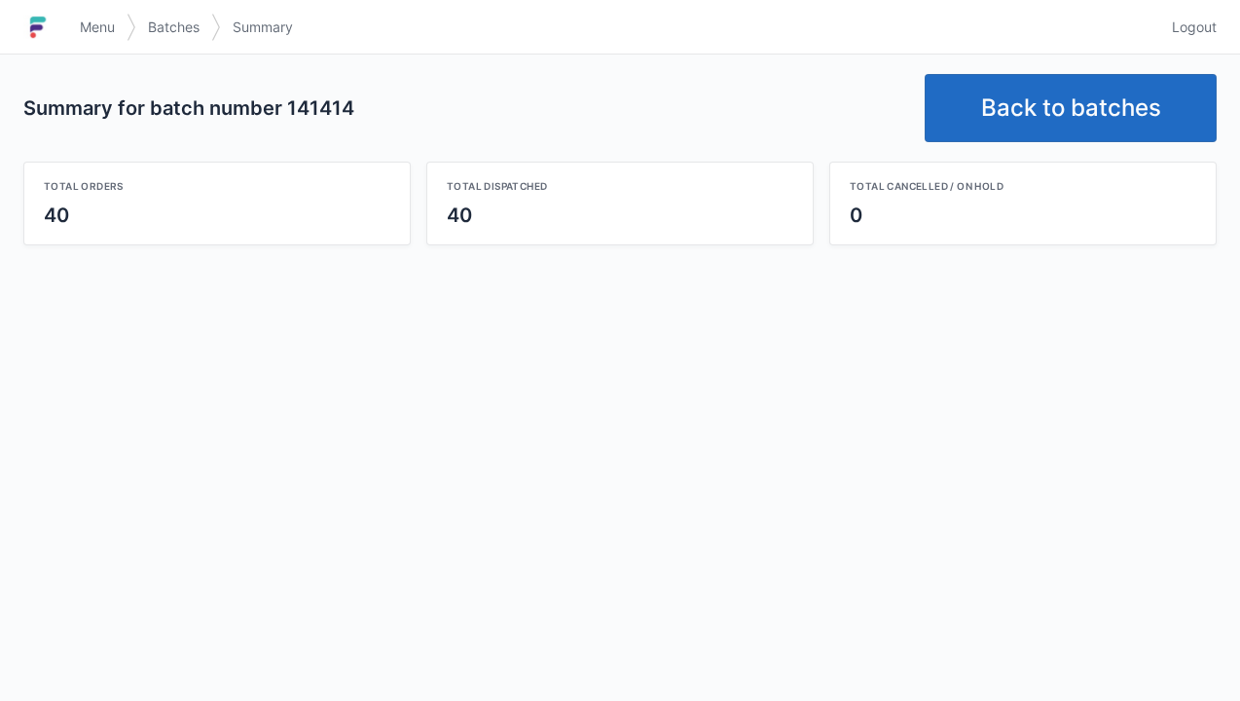
click at [1057, 107] on link "Back to batches" at bounding box center [1071, 108] width 292 height 68
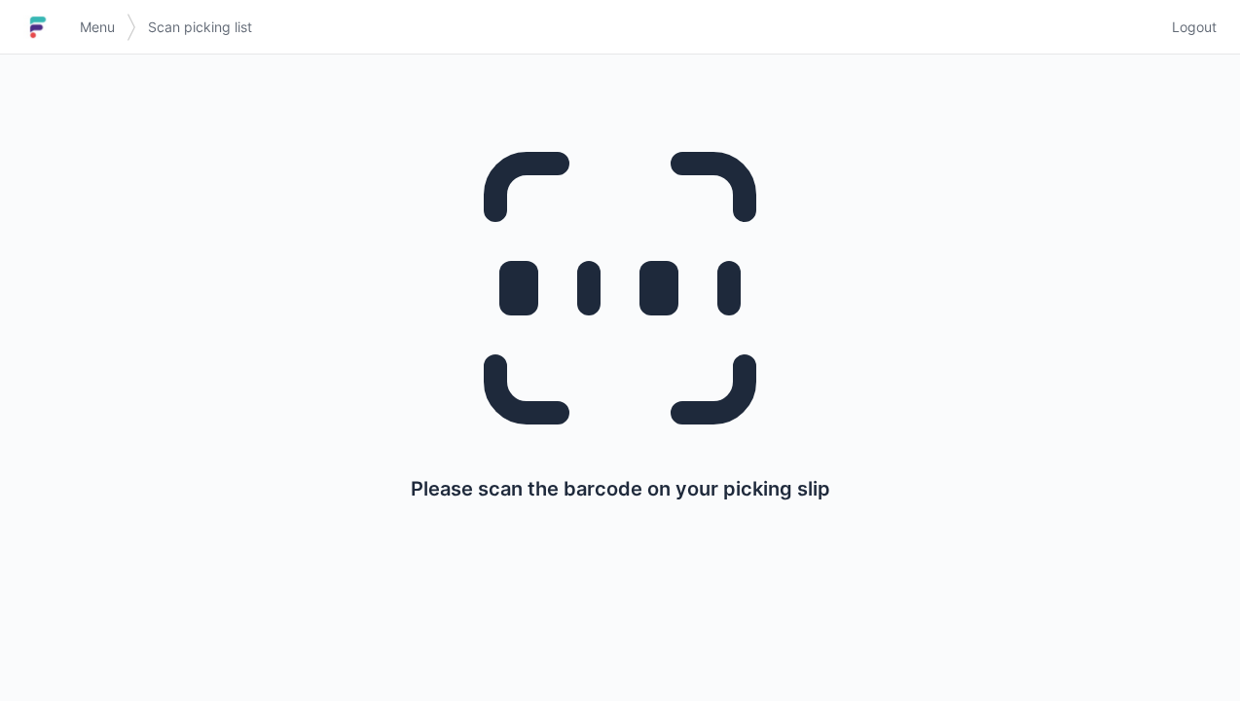
click at [1203, 21] on span "Logout" at bounding box center [1194, 27] width 45 height 19
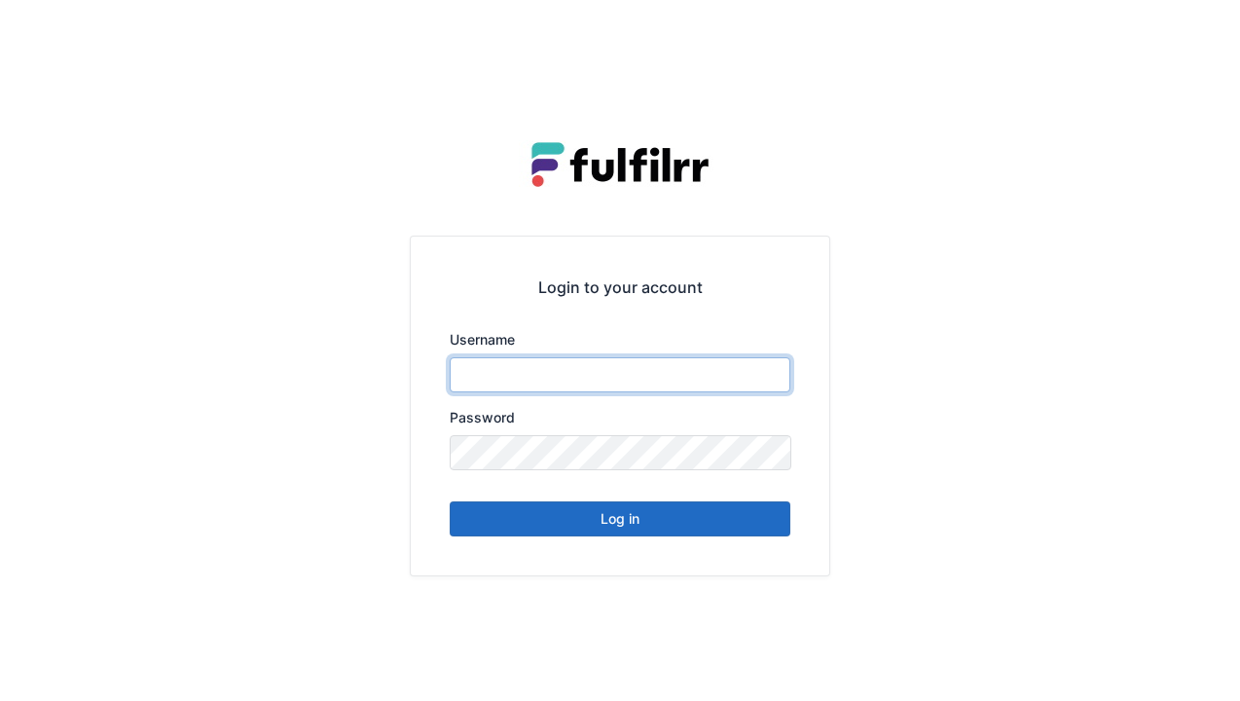
type input "******"
click at [648, 533] on button "Log in" at bounding box center [620, 518] width 341 height 35
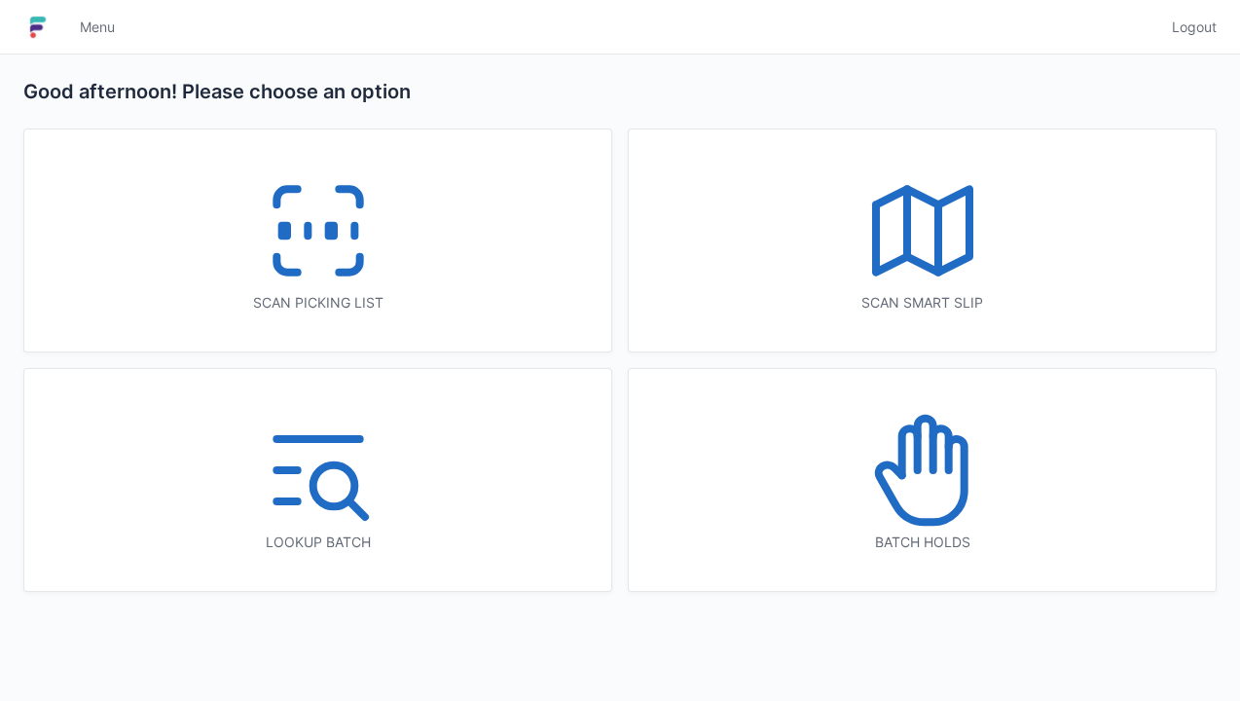
click at [355, 266] on icon at bounding box center [349, 265] width 20 height 16
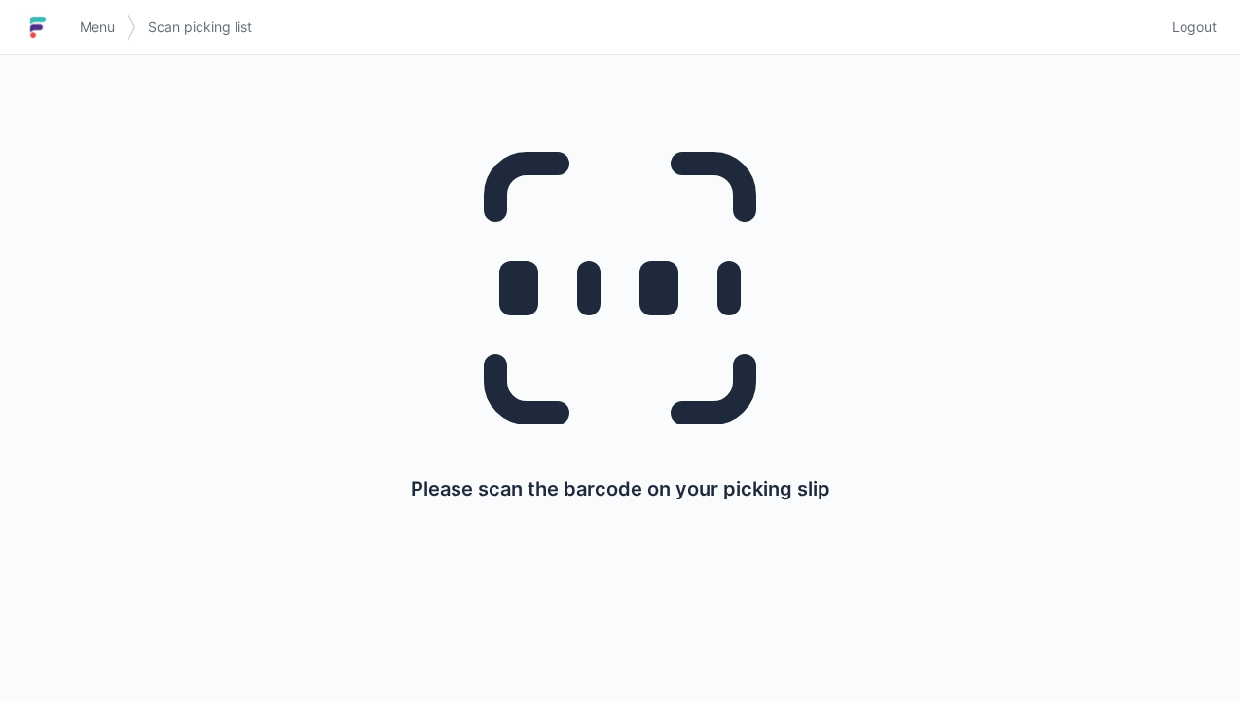
click at [313, 477] on div "Please scan the barcode on your picking slip" at bounding box center [620, 306] width 1147 height 502
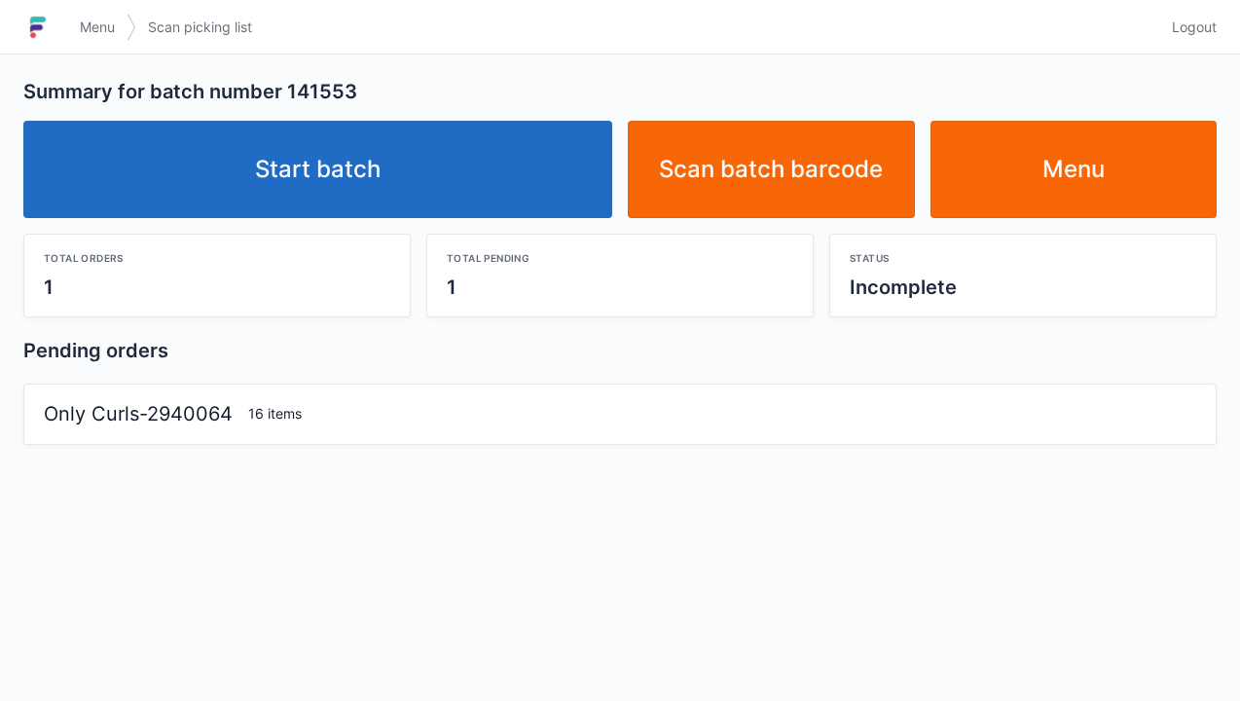
click at [444, 183] on link "Start batch" at bounding box center [317, 169] width 589 height 97
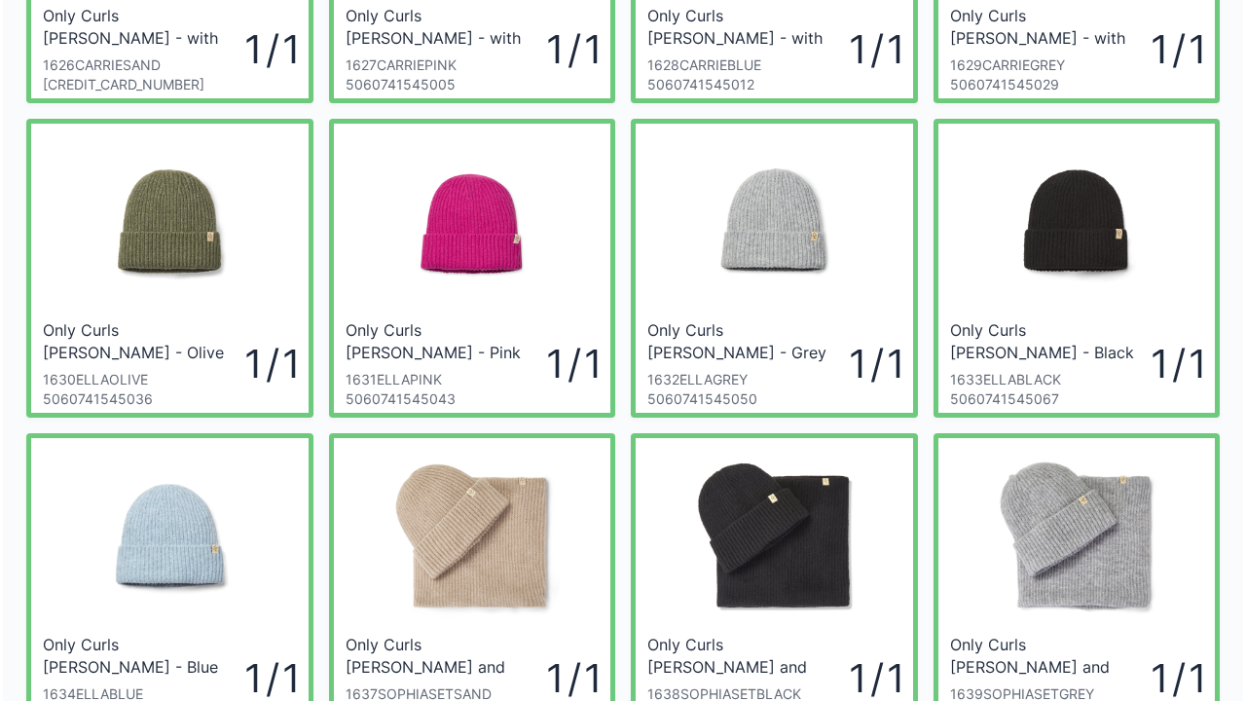
scroll to position [584, 0]
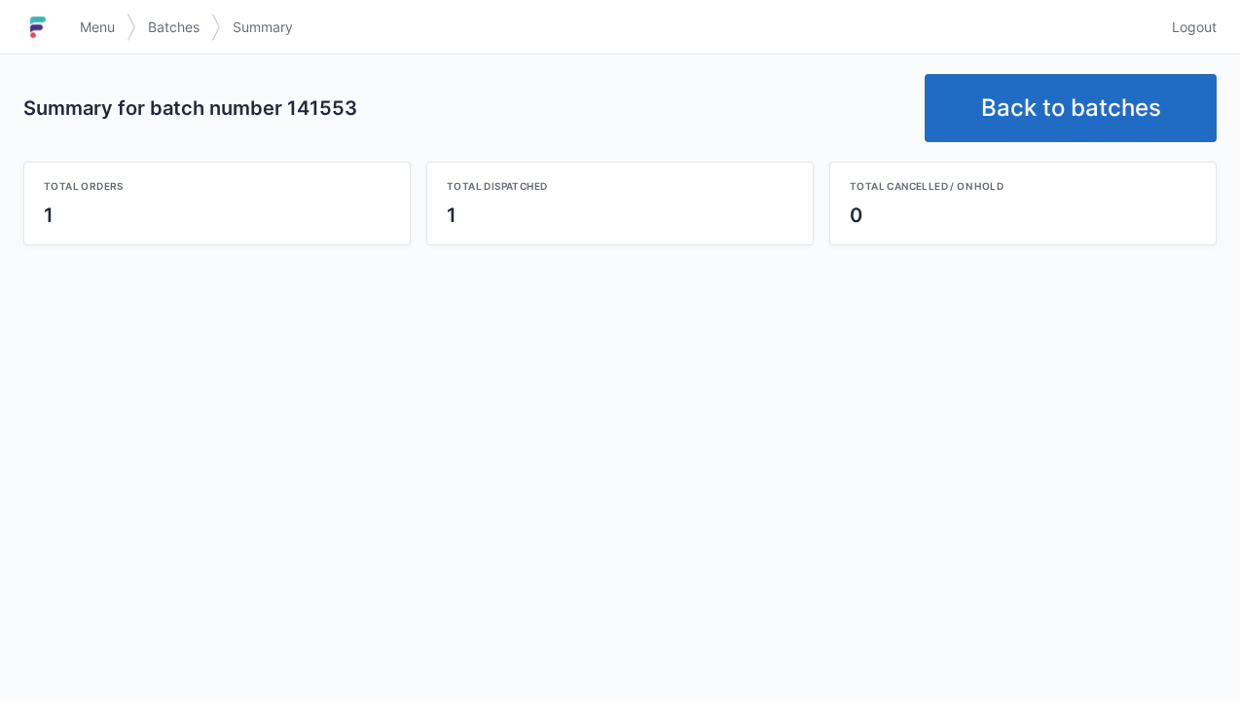
click at [1088, 124] on link "Back to batches" at bounding box center [1071, 108] width 292 height 68
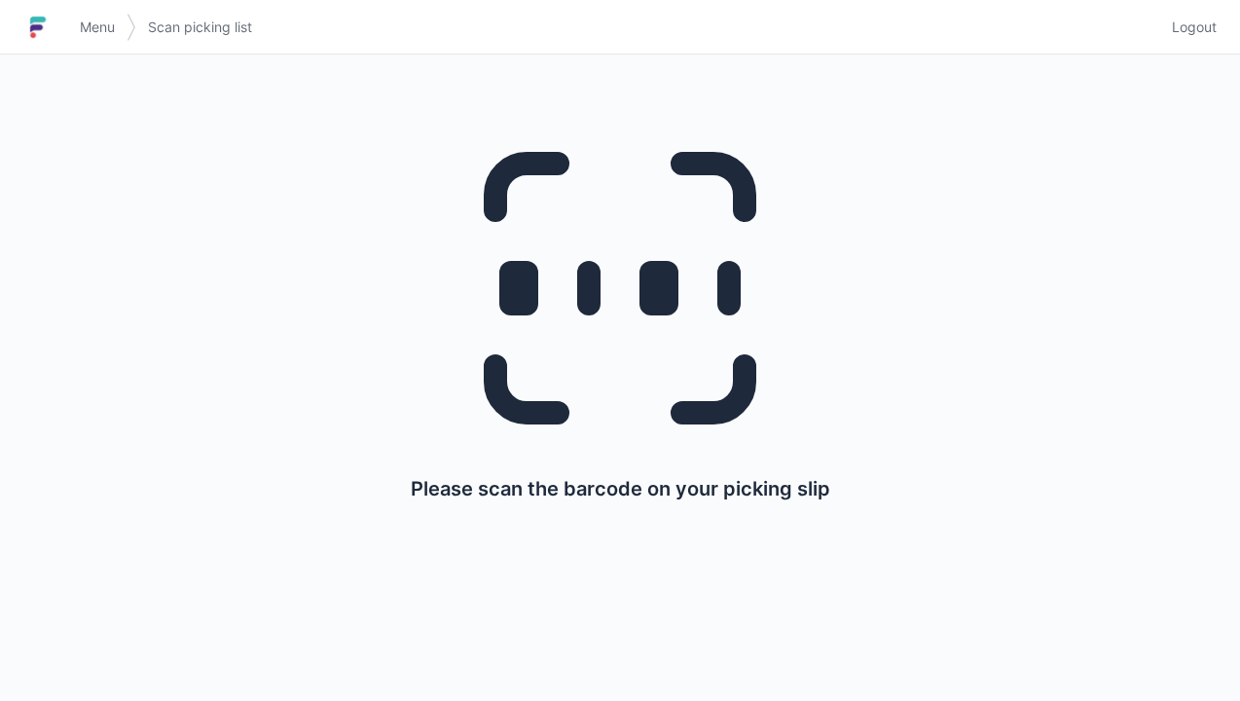
click at [1196, 19] on span "Logout" at bounding box center [1194, 27] width 45 height 19
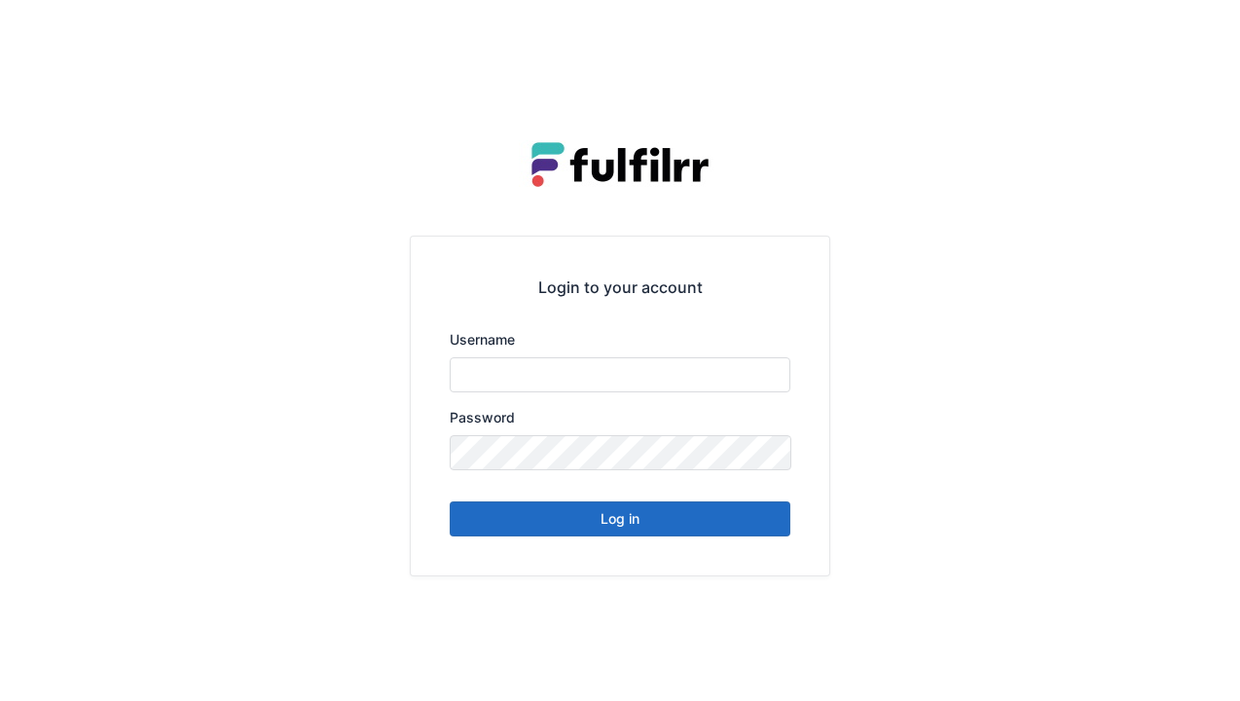
type input "******"
click at [613, 515] on button "Log in" at bounding box center [620, 518] width 341 height 35
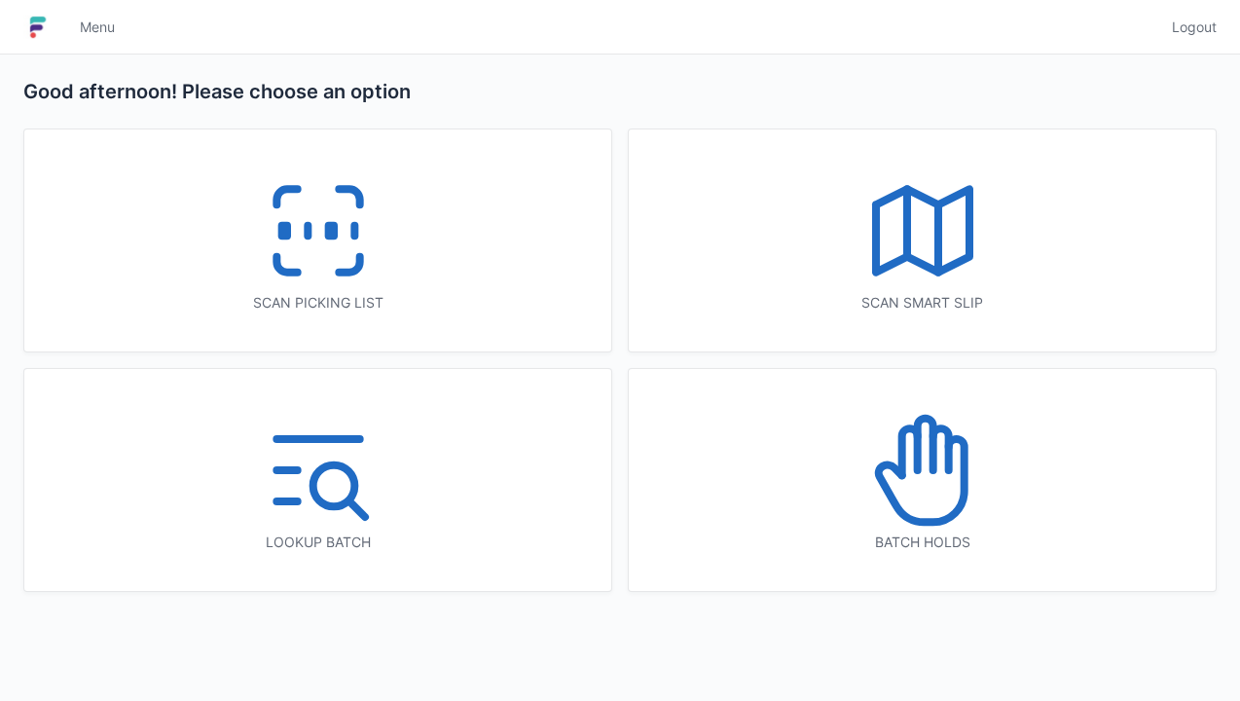
click at [316, 269] on icon at bounding box center [318, 230] width 125 height 125
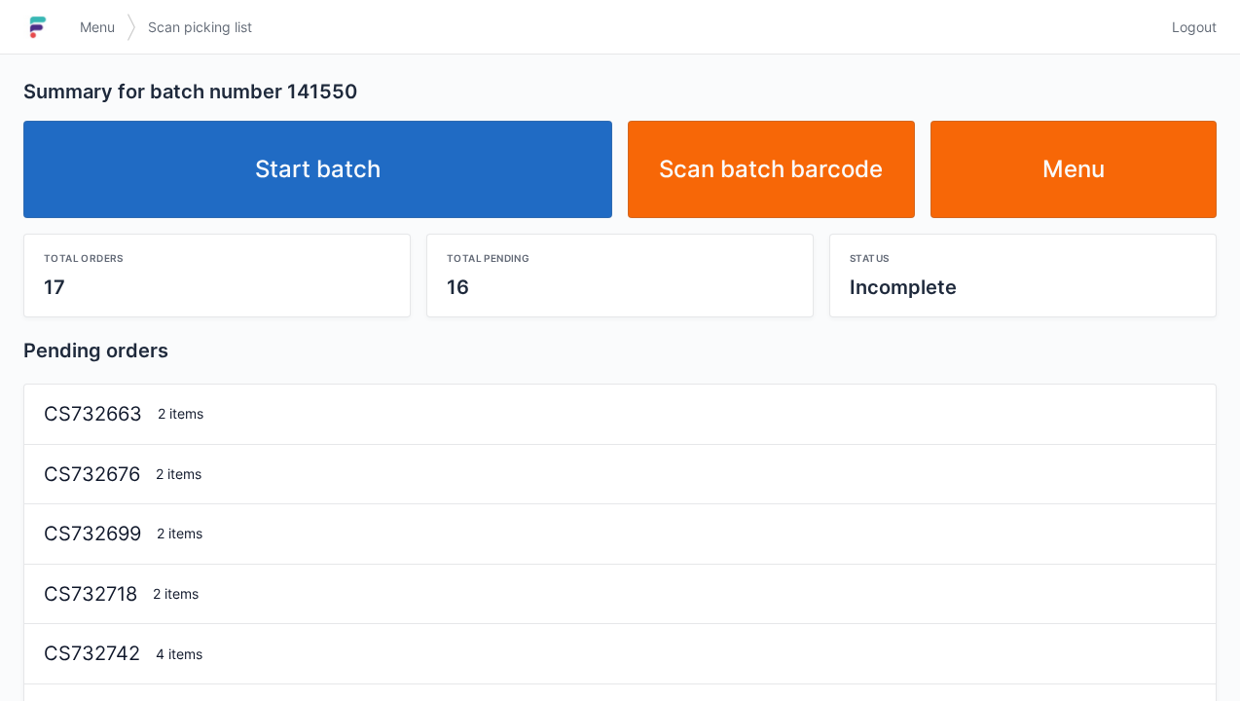
click at [361, 167] on link "Start batch" at bounding box center [317, 169] width 589 height 97
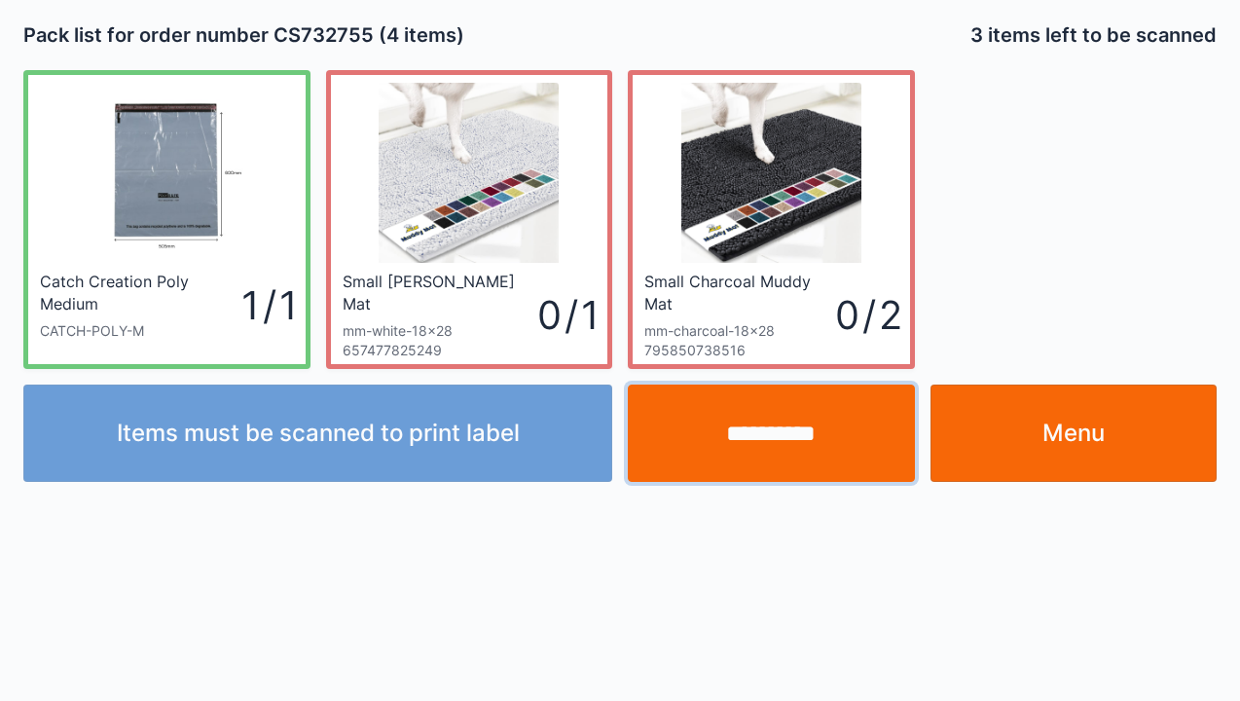
click at [772, 420] on input "**********" at bounding box center [771, 433] width 287 height 97
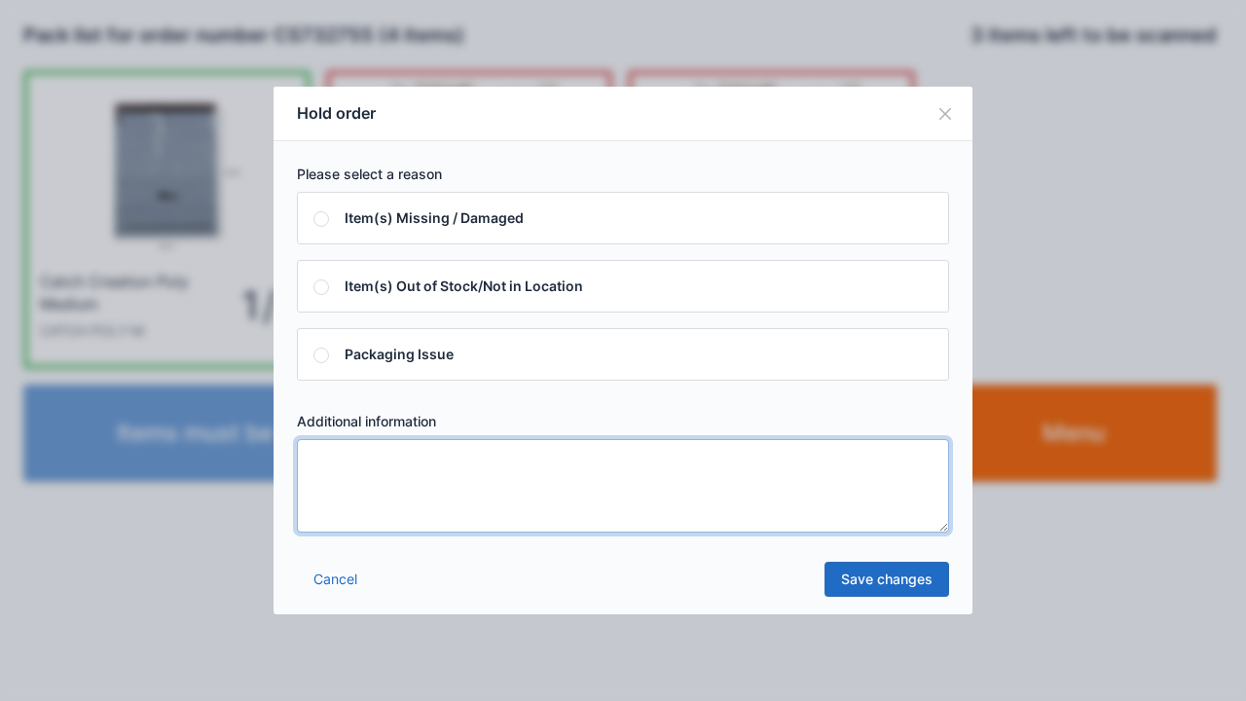
click at [372, 490] on textarea at bounding box center [623, 485] width 652 height 93
type textarea "****"
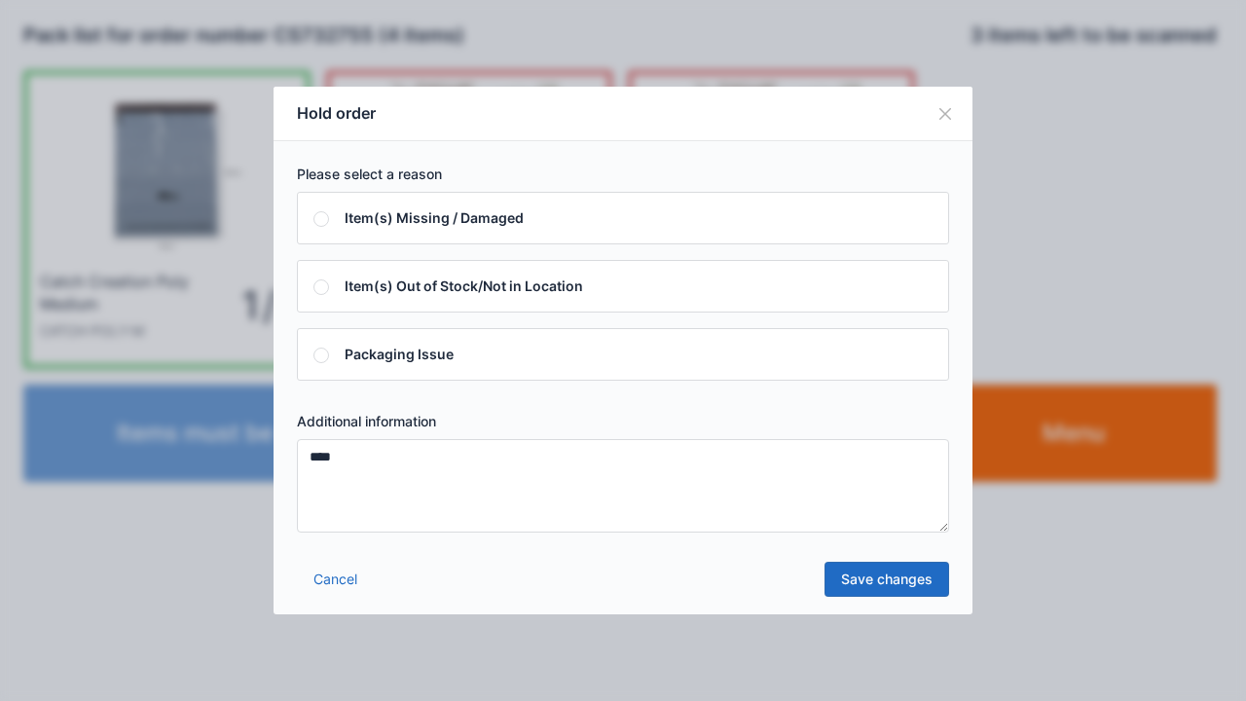
click at [878, 582] on link "Save changes" at bounding box center [887, 579] width 125 height 35
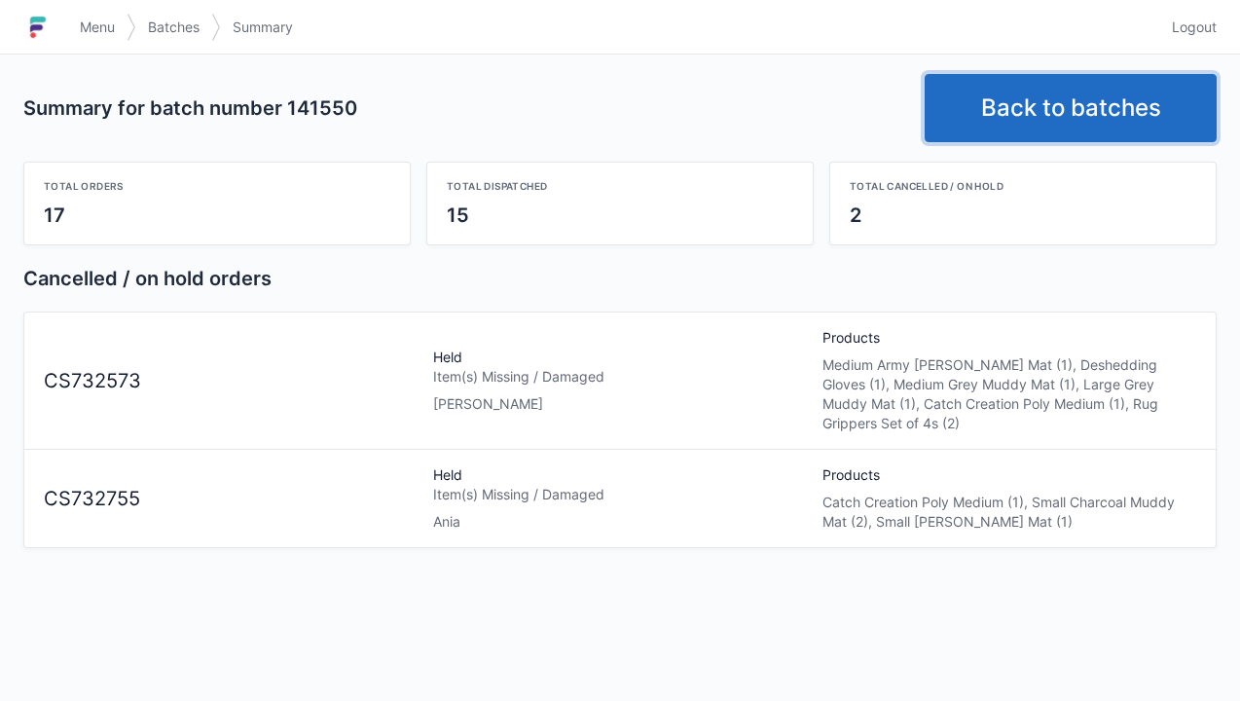
click at [1075, 120] on link "Back to batches" at bounding box center [1071, 108] width 292 height 68
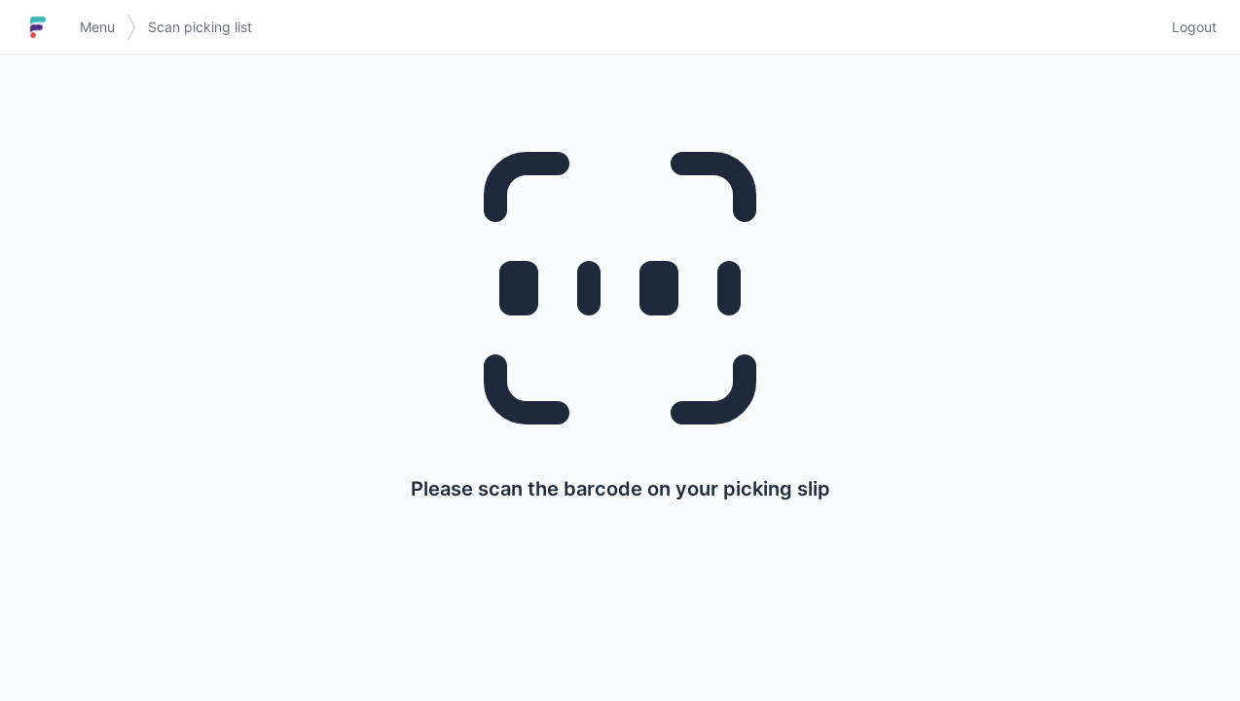
click at [82, 32] on span "Menu" at bounding box center [97, 27] width 35 height 19
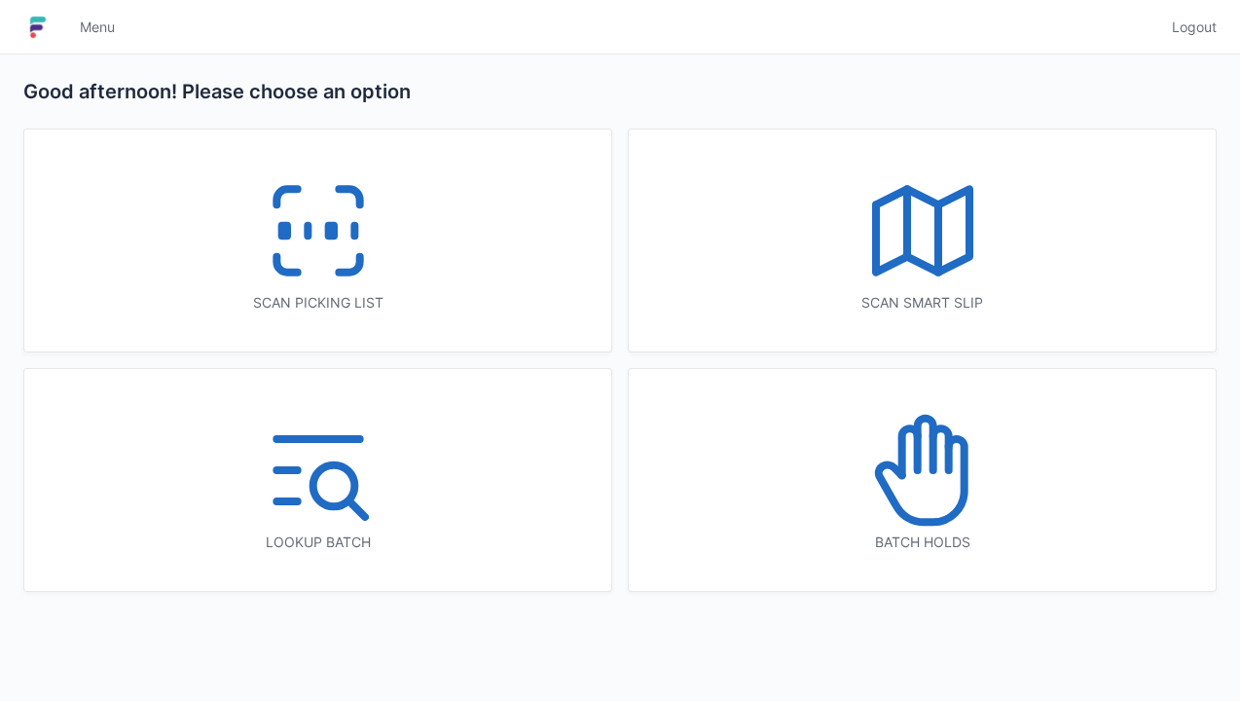
click at [987, 549] on div "Batch holds" at bounding box center [922, 542] width 509 height 19
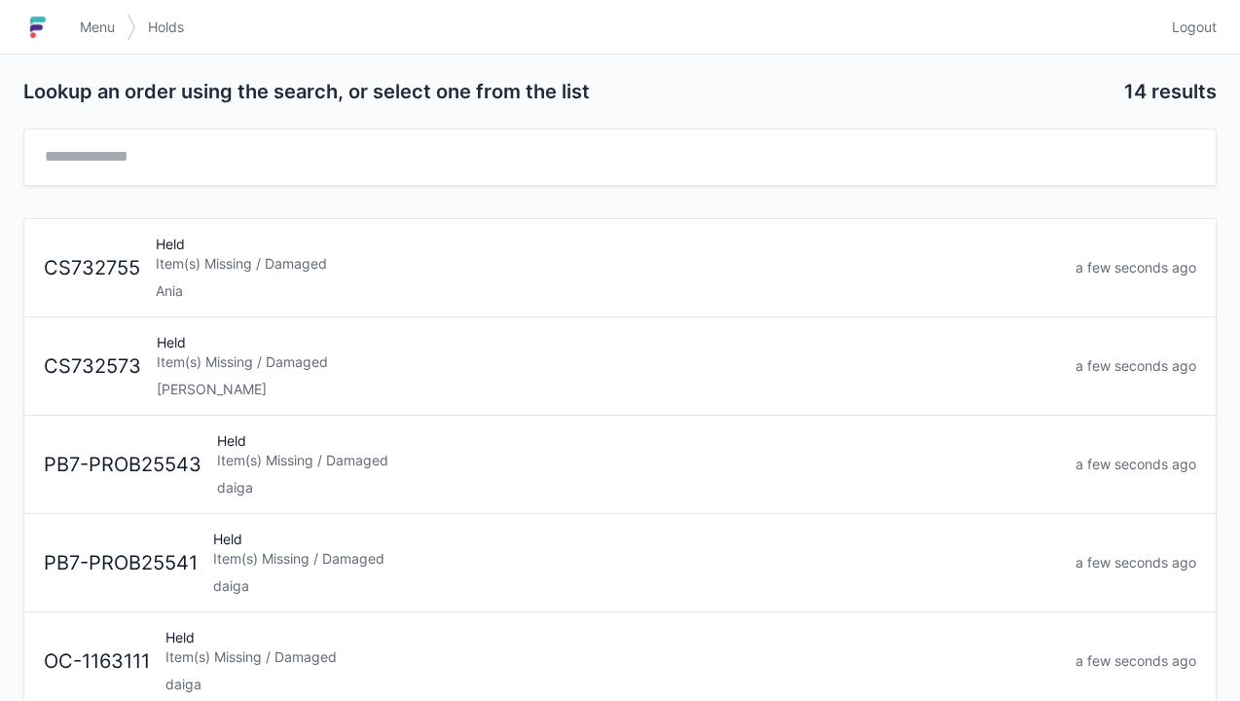
click at [554, 376] on div "Held Item(s) Missing / Damaged Elena" at bounding box center [608, 366] width 919 height 66
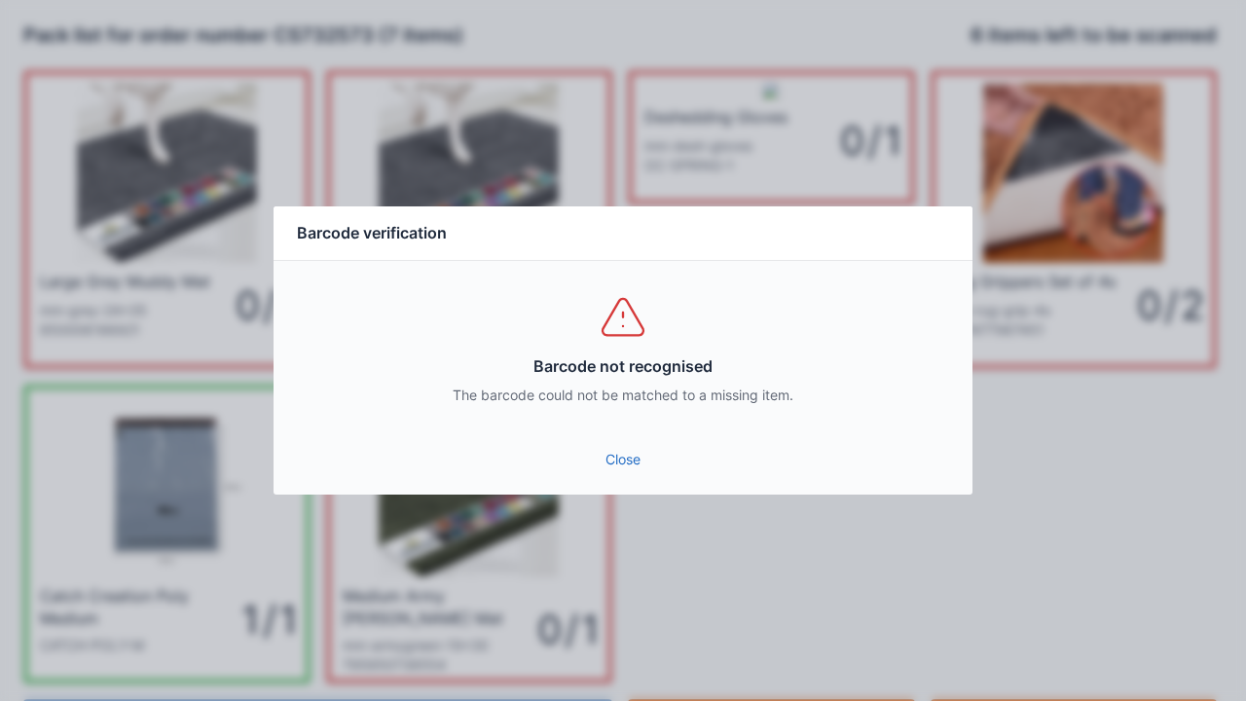
click at [604, 446] on link "Close" at bounding box center [623, 459] width 668 height 35
click at [598, 464] on link "Close" at bounding box center [623, 459] width 668 height 35
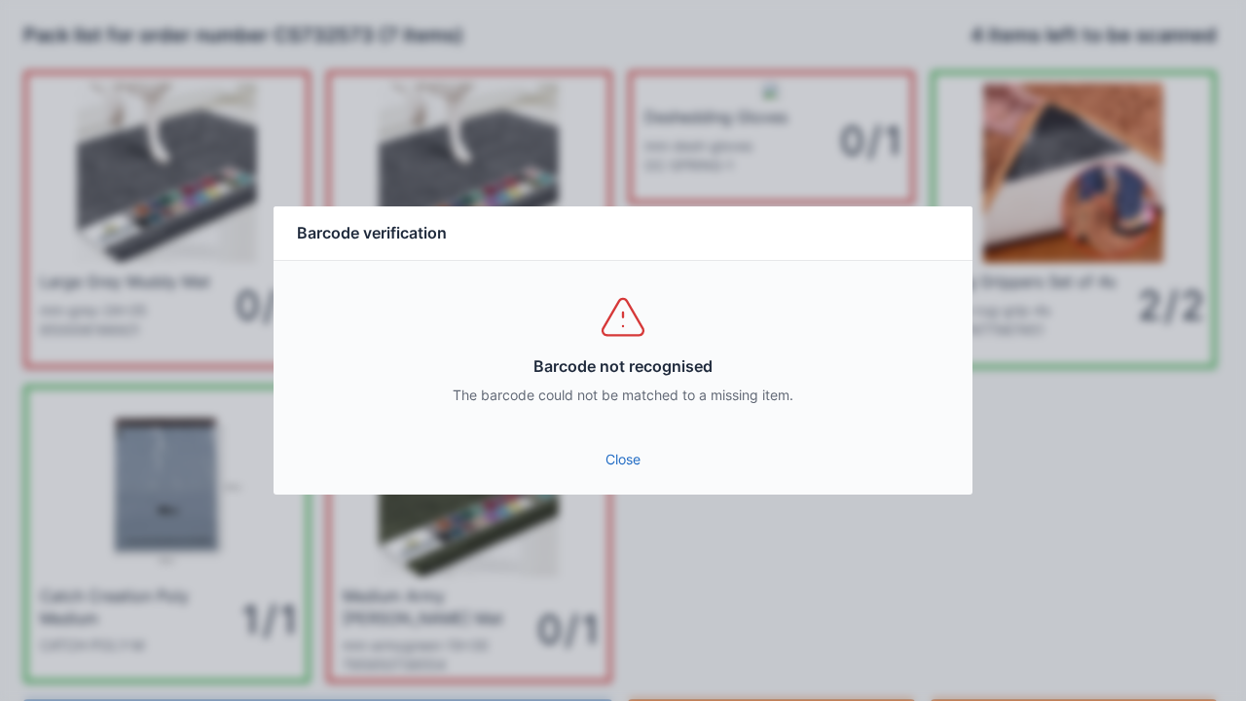
click at [603, 456] on link "Close" at bounding box center [623, 459] width 668 height 35
click at [627, 465] on link "Close" at bounding box center [623, 459] width 668 height 35
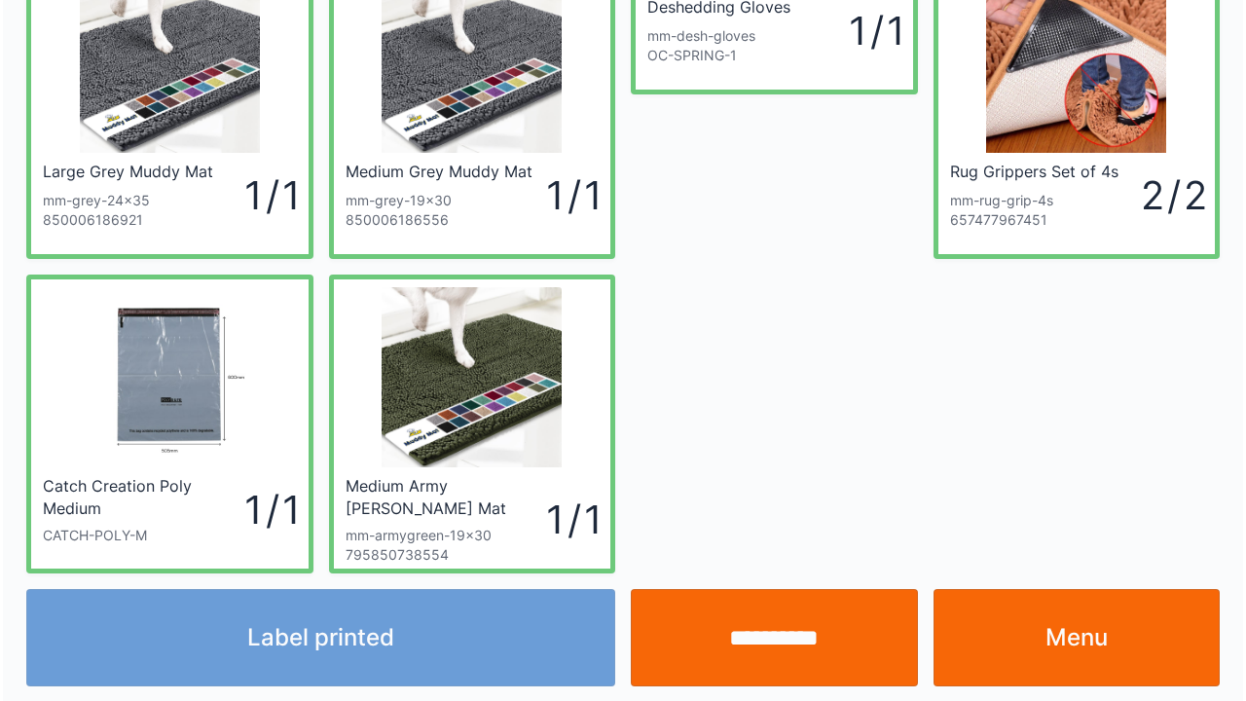
scroll to position [113, 0]
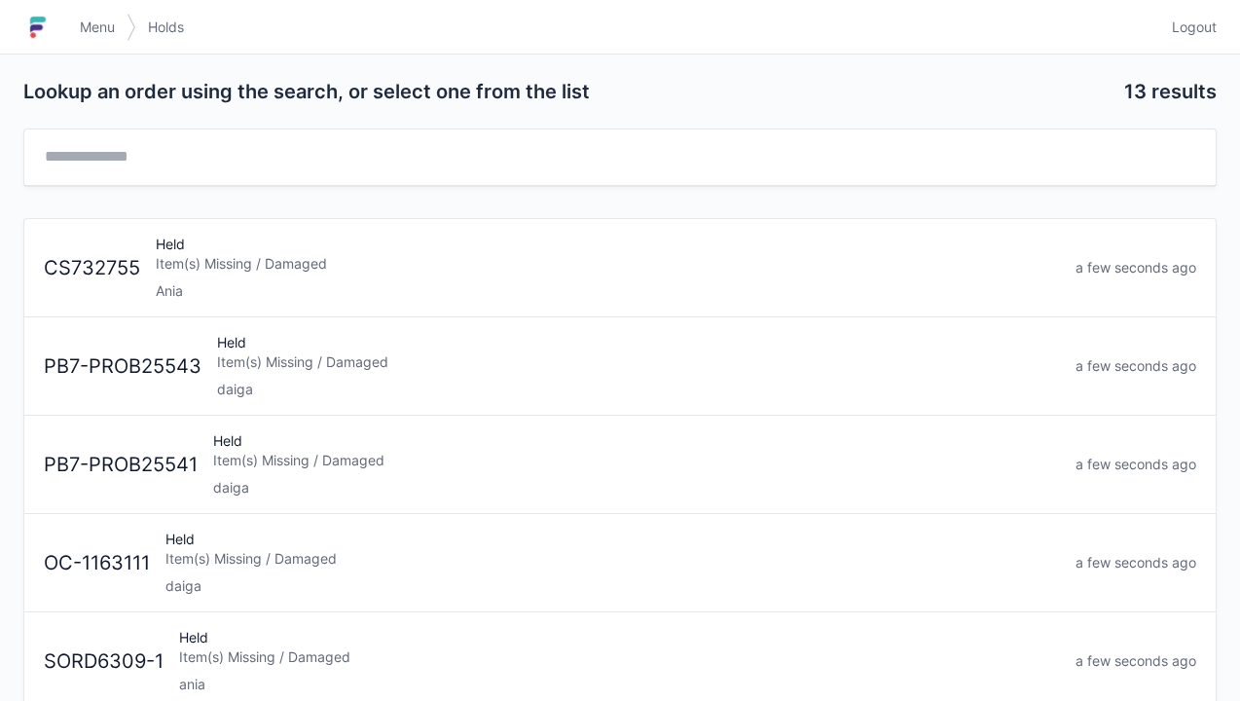
click at [281, 276] on div "Held Item(s) Missing / Damaged Ania" at bounding box center [608, 268] width 920 height 66
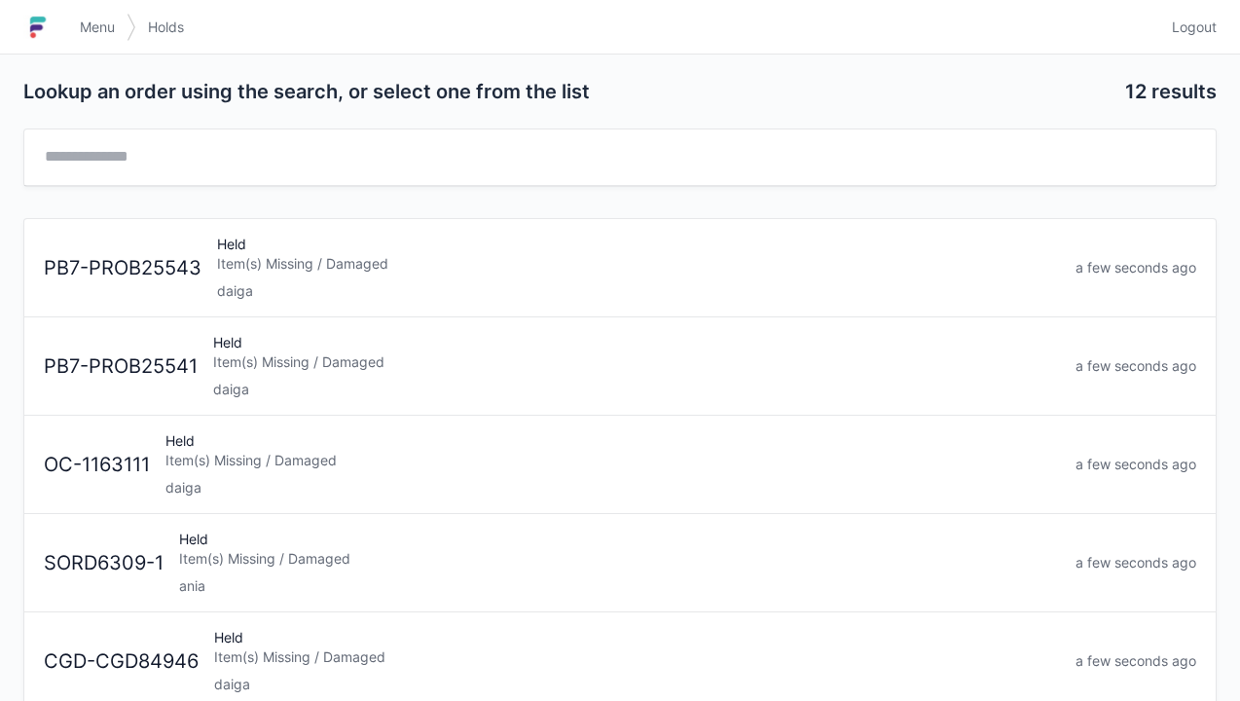
click at [86, 41] on link "Menu" at bounding box center [97, 27] width 58 height 35
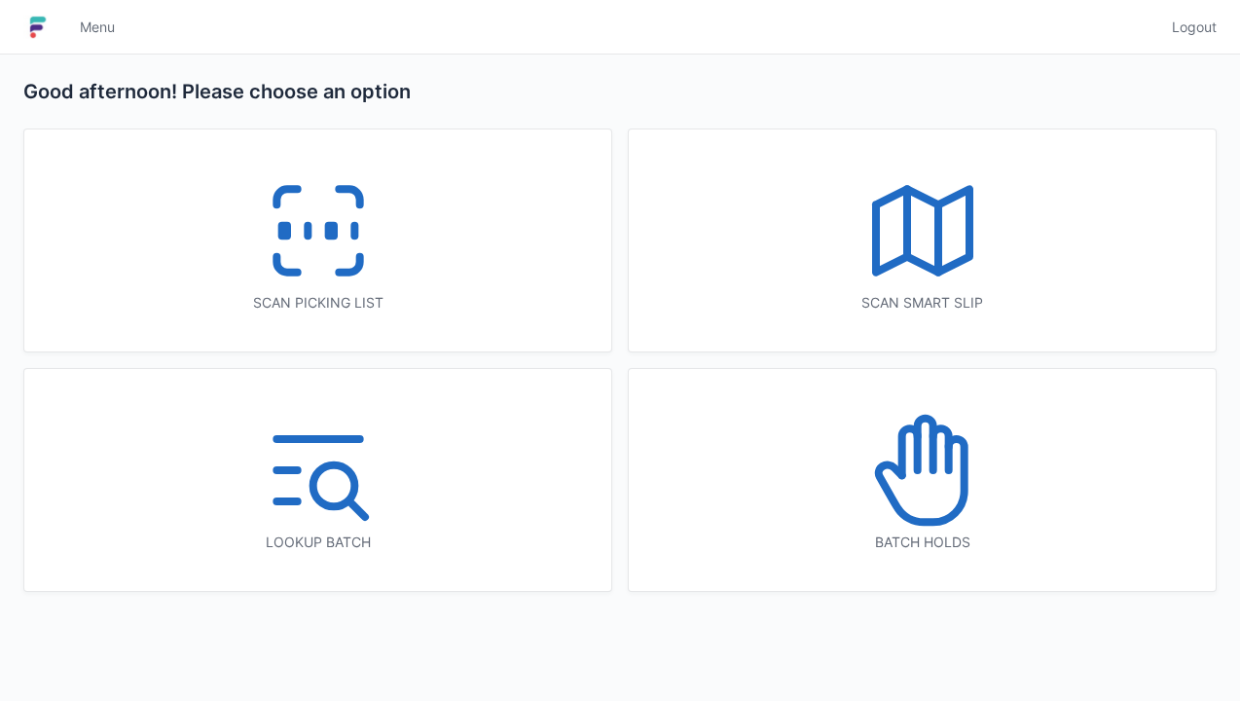
click at [298, 253] on icon at bounding box center [318, 230] width 125 height 125
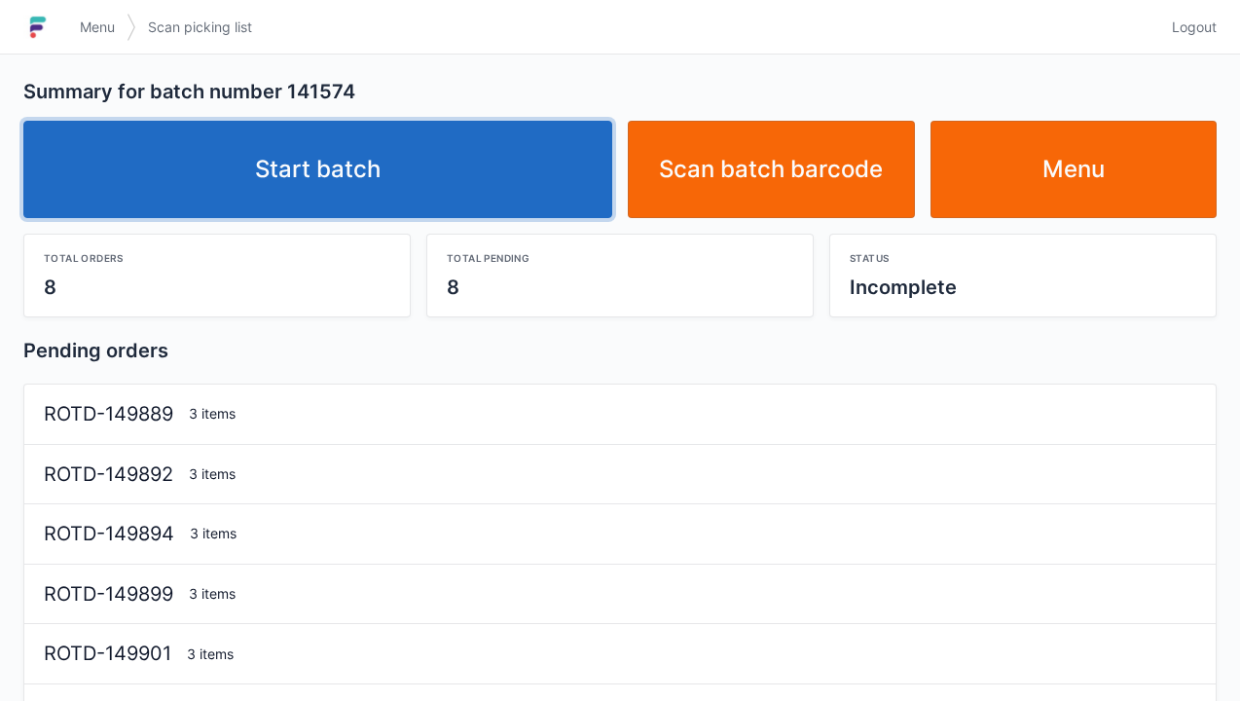
click at [376, 183] on link "Start batch" at bounding box center [317, 169] width 589 height 97
